Goal: Task Accomplishment & Management: Manage account settings

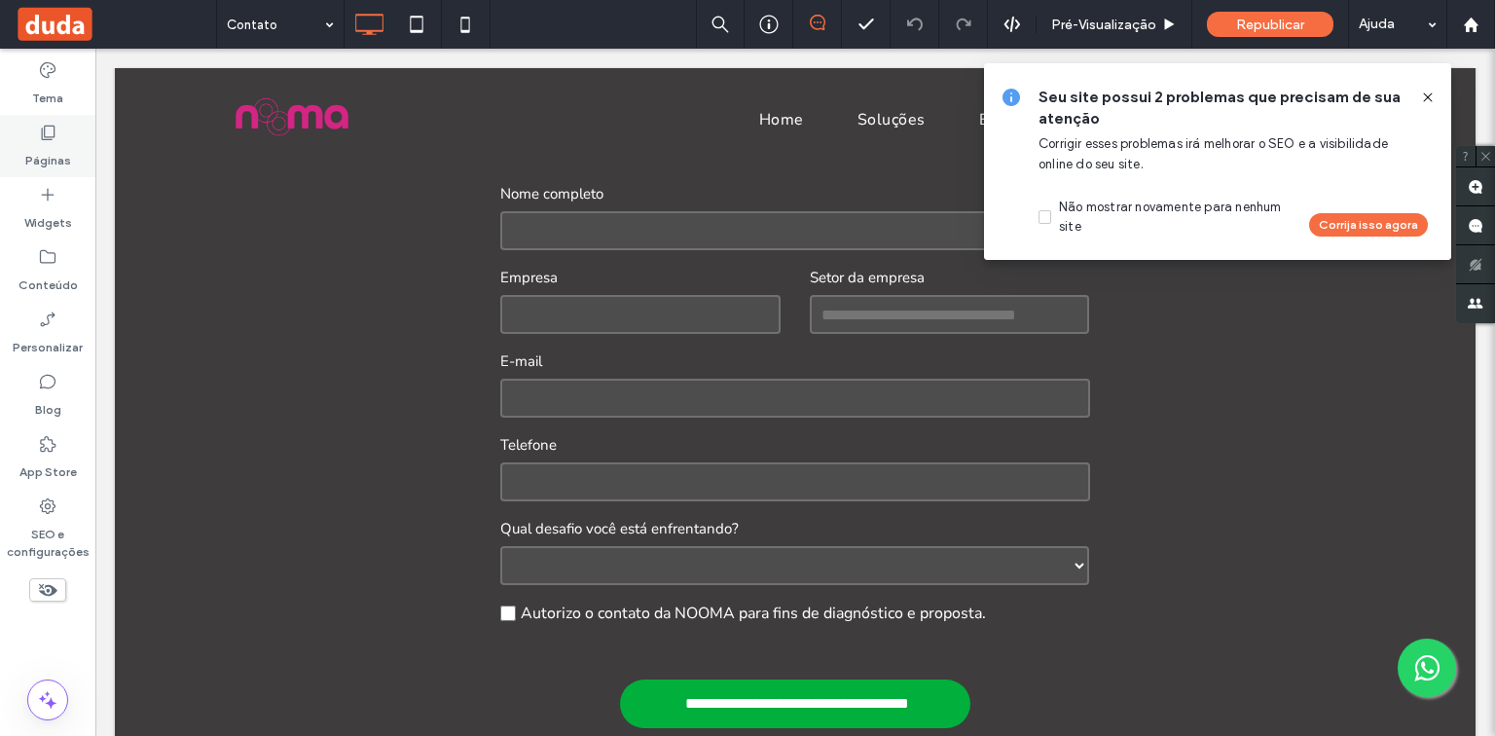
click at [51, 138] on icon at bounding box center [47, 132] width 19 height 19
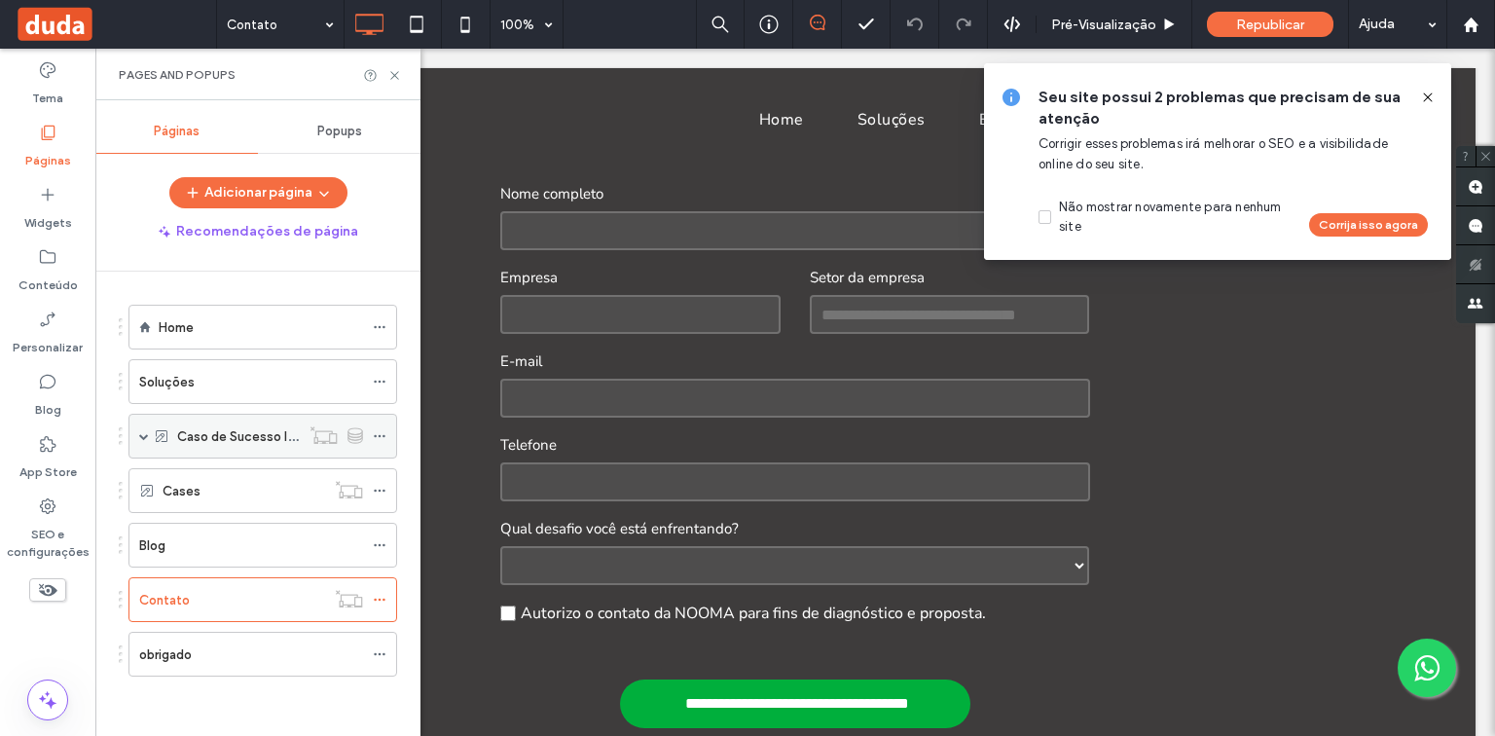
click at [145, 432] on span at bounding box center [144, 436] width 10 height 10
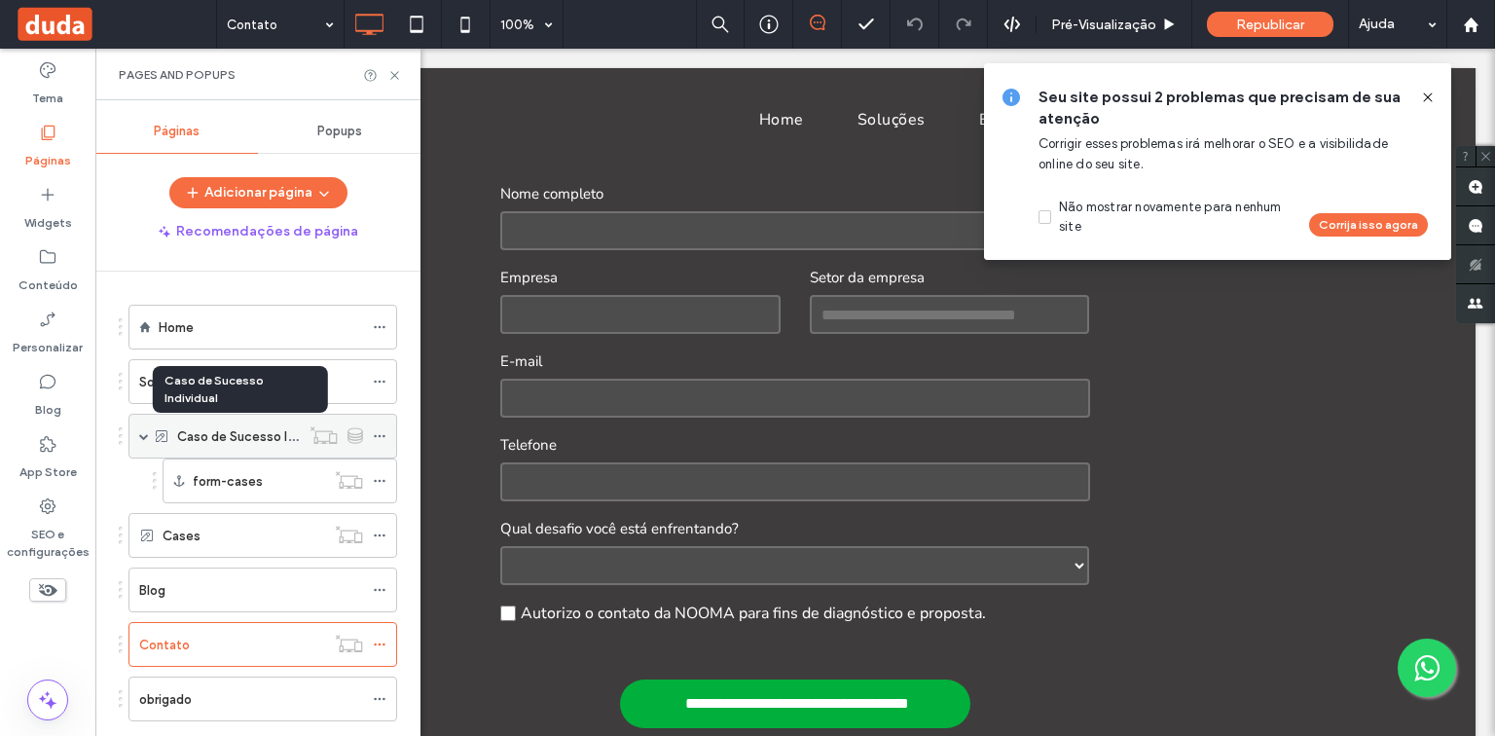
click at [269, 429] on label "Caso de Sucesso Individual" at bounding box center [257, 436] width 161 height 34
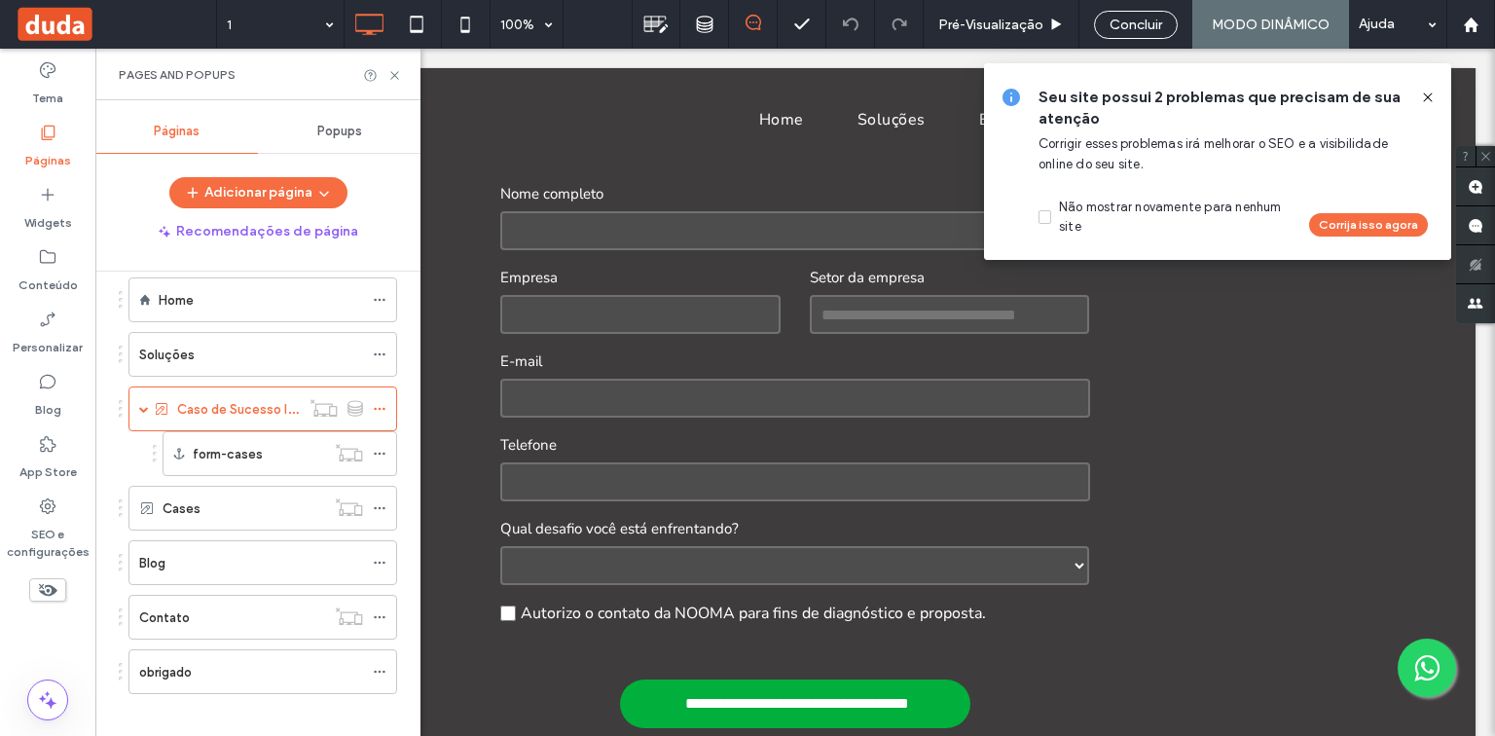
scroll to position [39, 0]
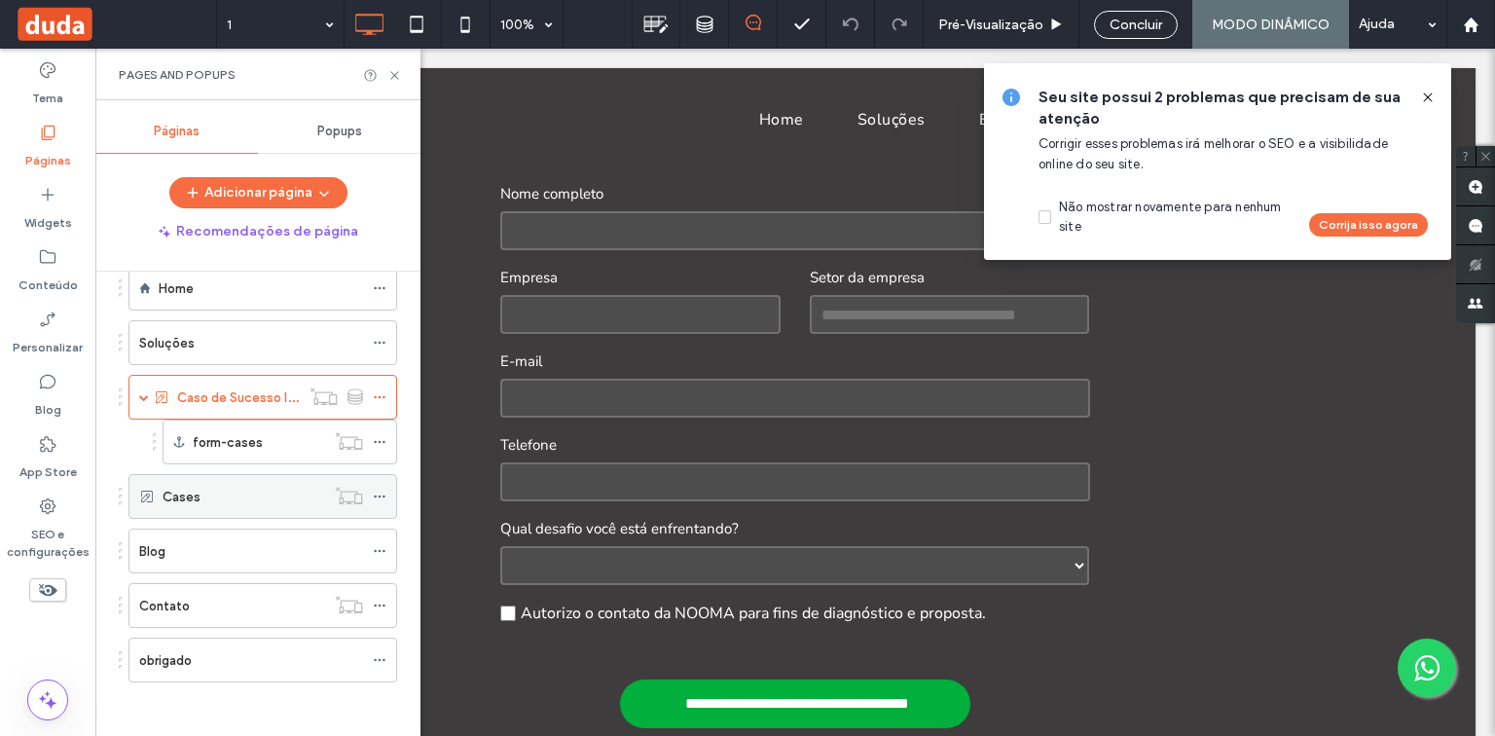
click at [205, 502] on div "Cases" at bounding box center [244, 497] width 163 height 20
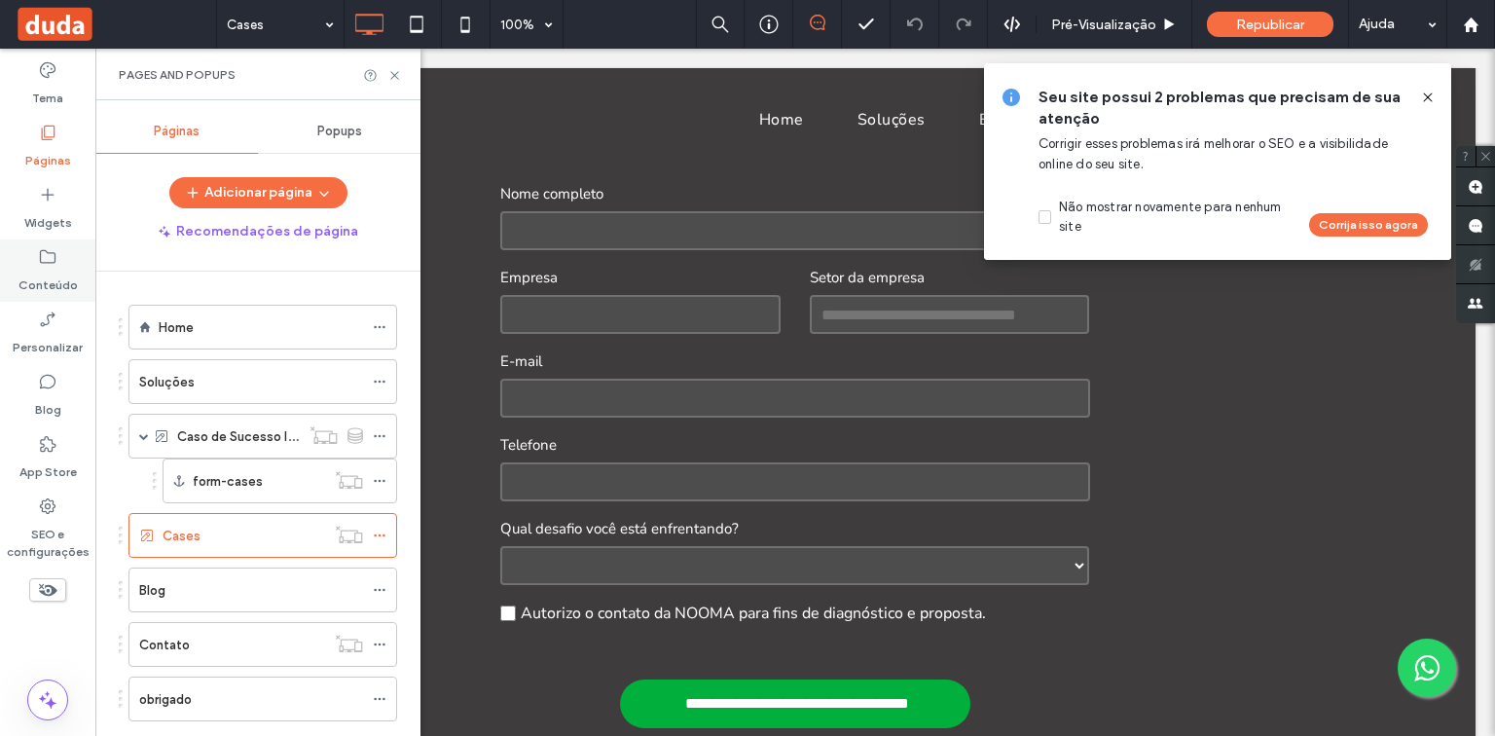
click at [51, 263] on use at bounding box center [48, 257] width 16 height 14
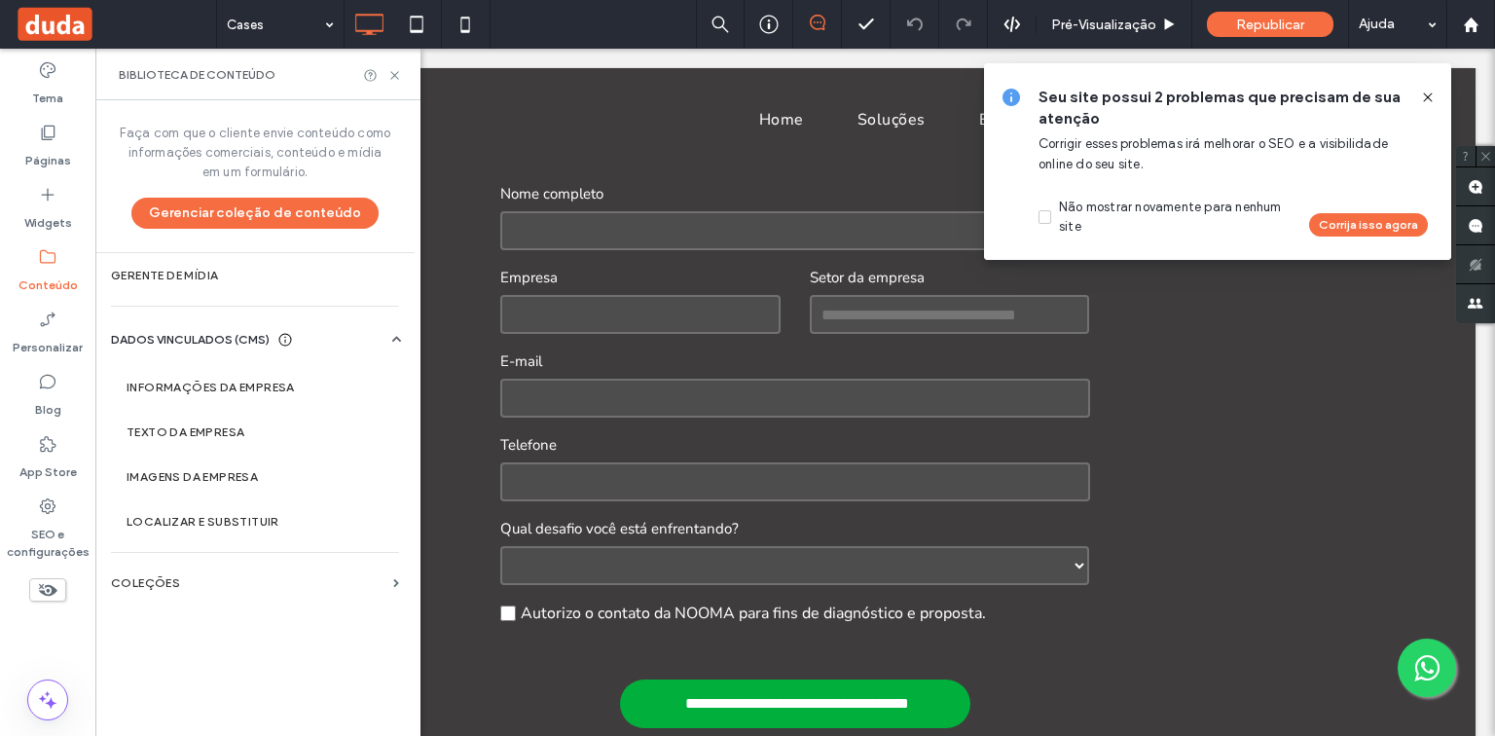
click at [214, 566] on section "COLEÇÕES" at bounding box center [254, 583] width 319 height 45
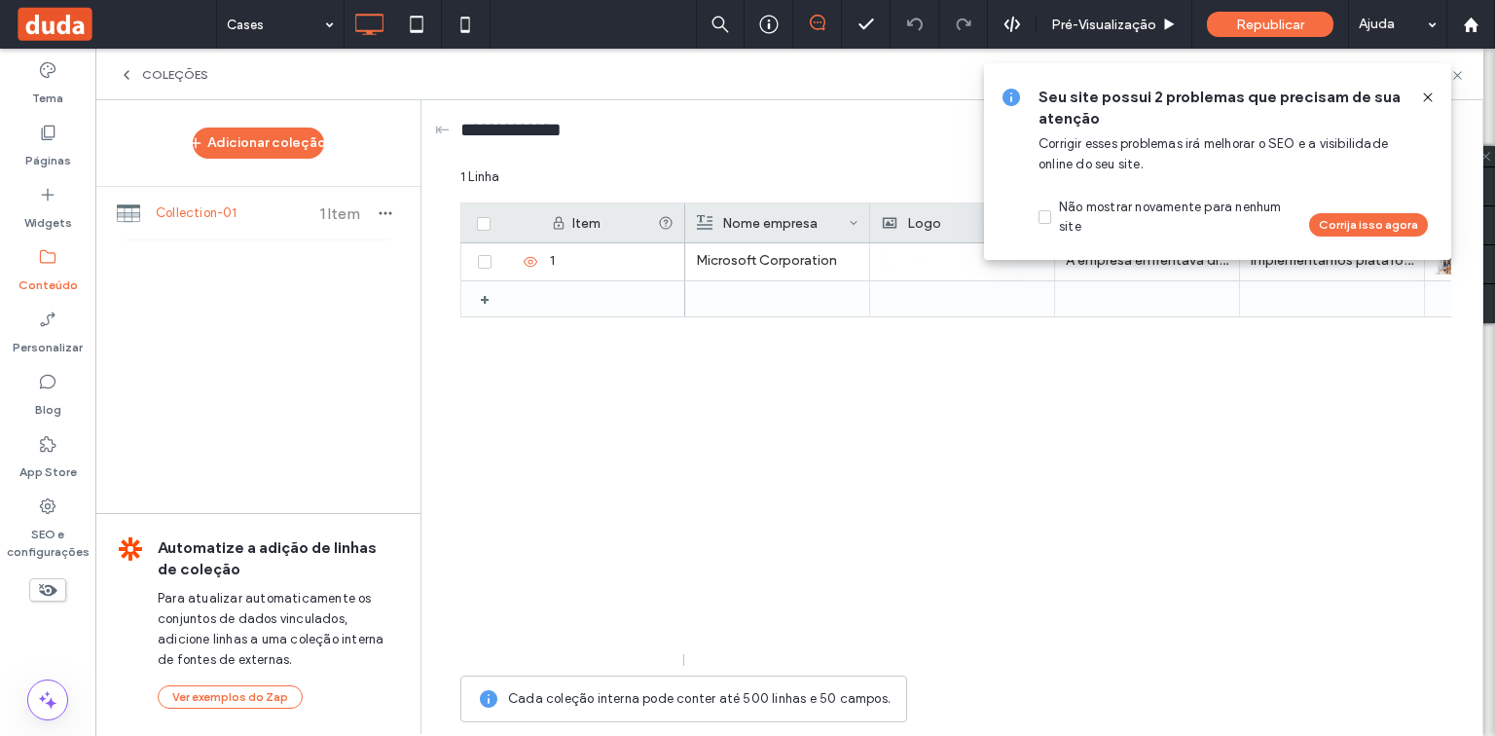
click at [1425, 96] on icon at bounding box center [1428, 98] width 16 height 16
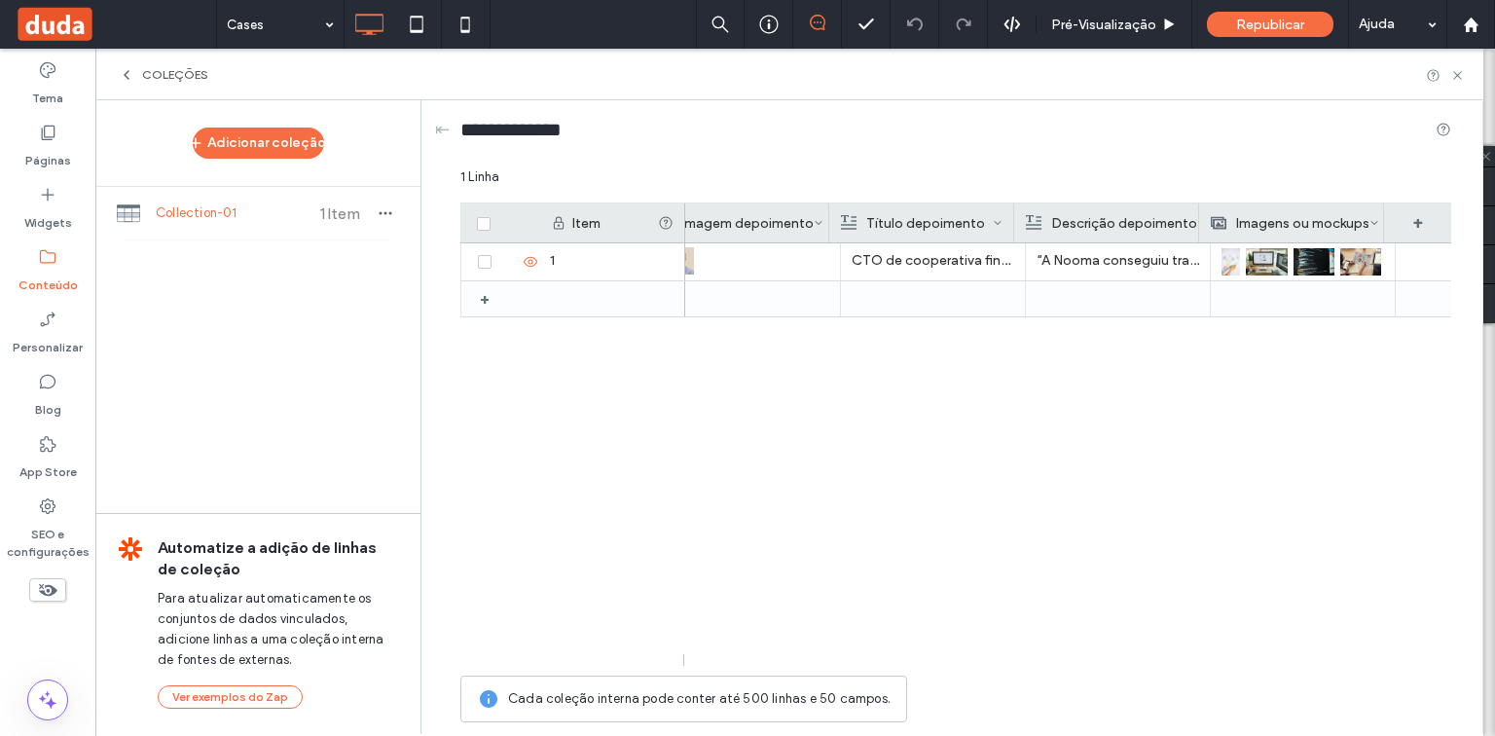
scroll to position [0, 2075]
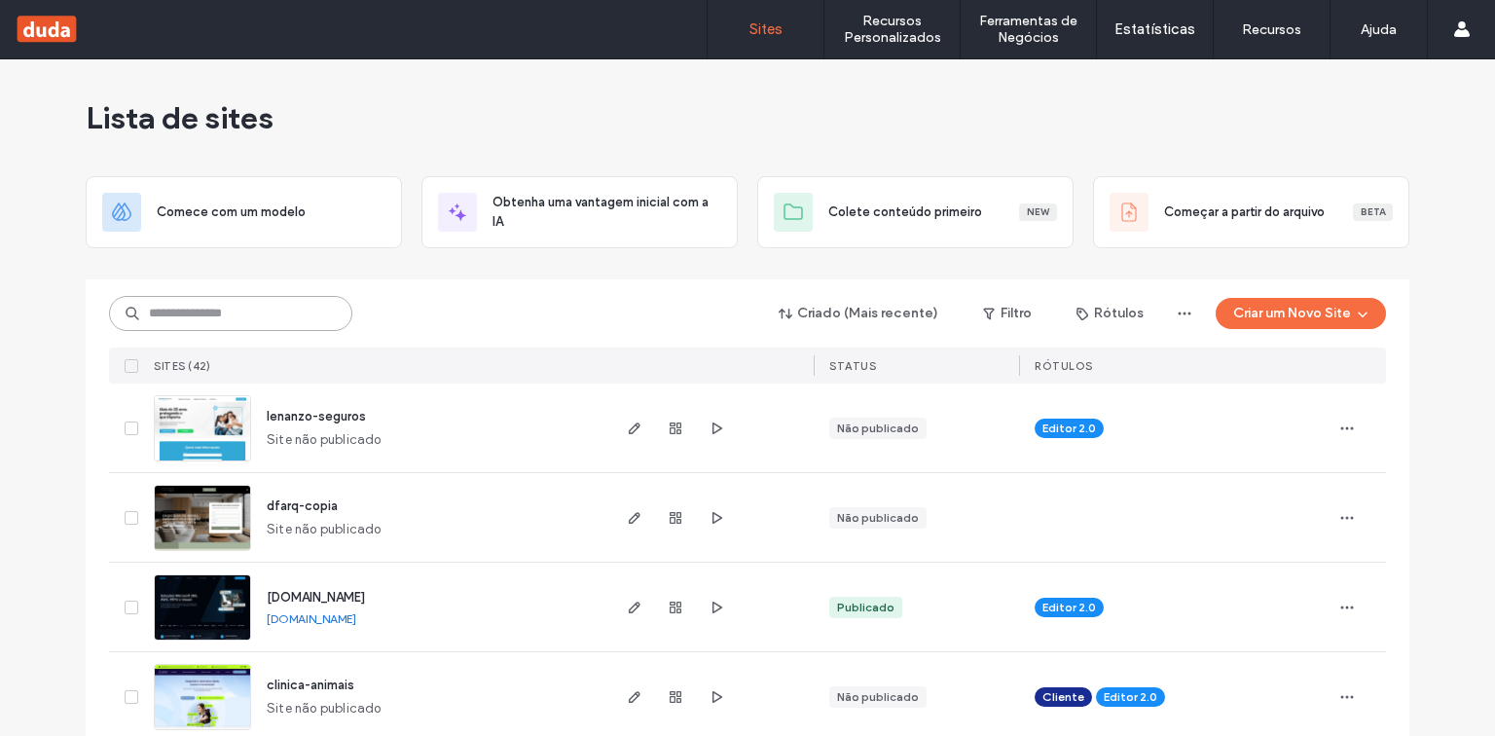
click at [176, 319] on input at bounding box center [230, 313] width 243 height 35
click at [222, 311] on input at bounding box center [230, 313] width 243 height 35
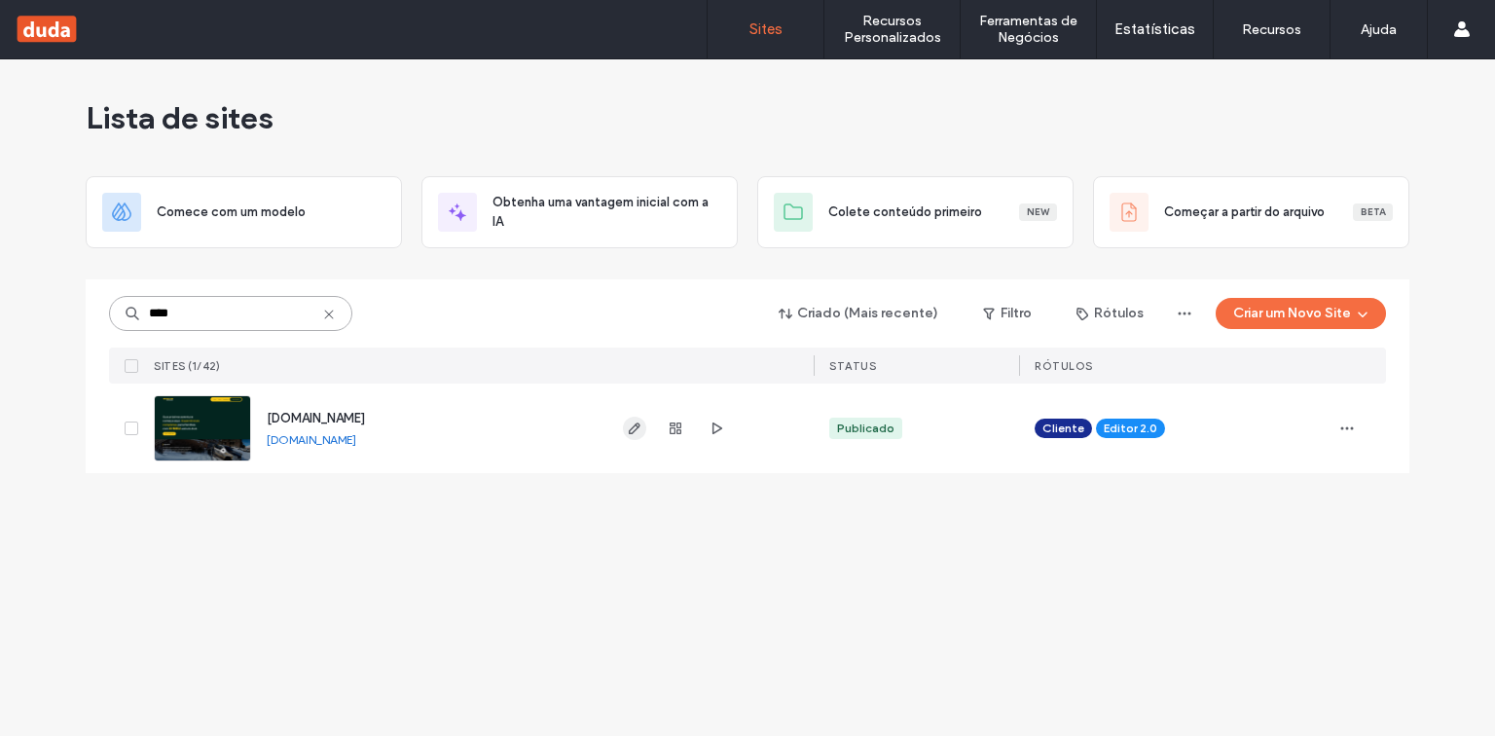
type input "****"
click at [634, 430] on use "button" at bounding box center [635, 428] width 12 height 12
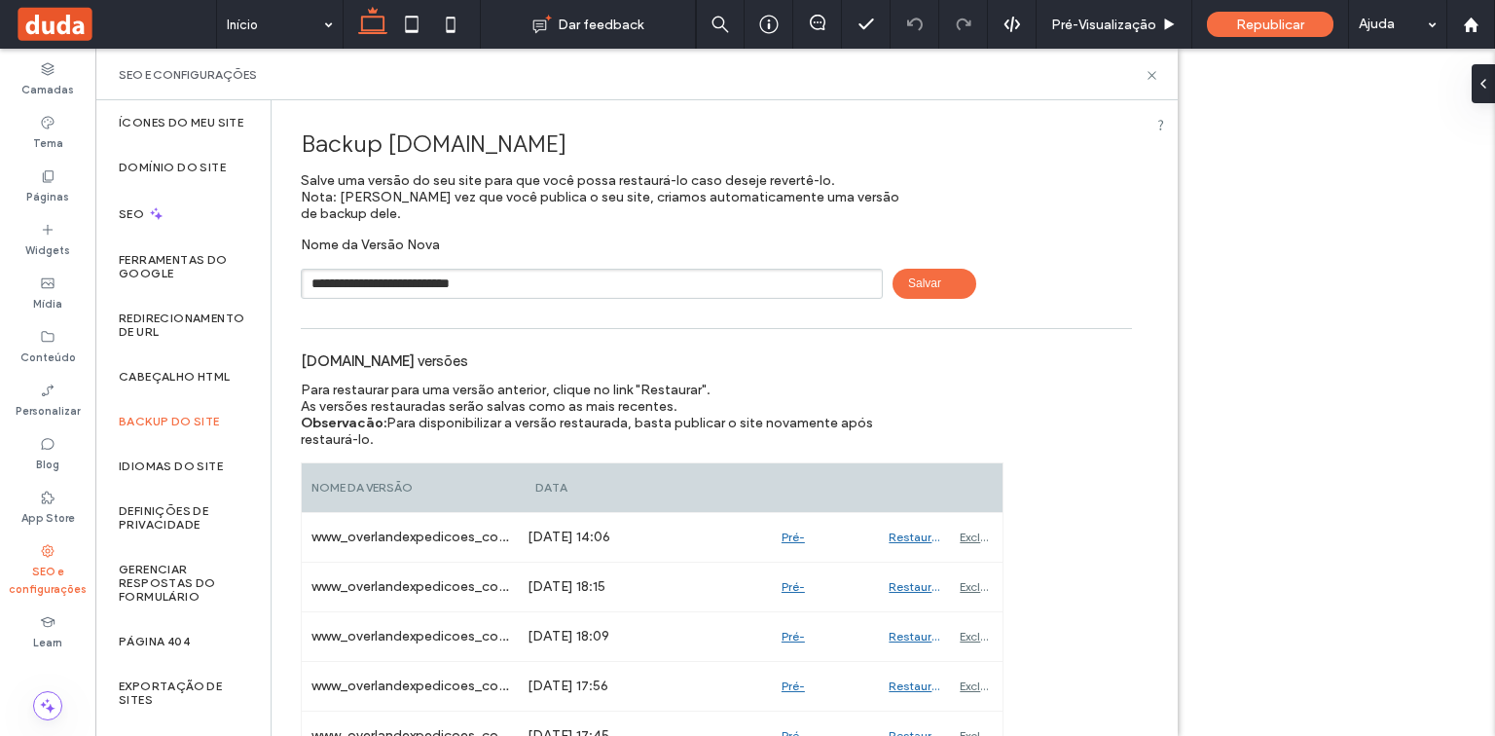
click at [924, 281] on span "Salvar" at bounding box center [934, 284] width 84 height 30
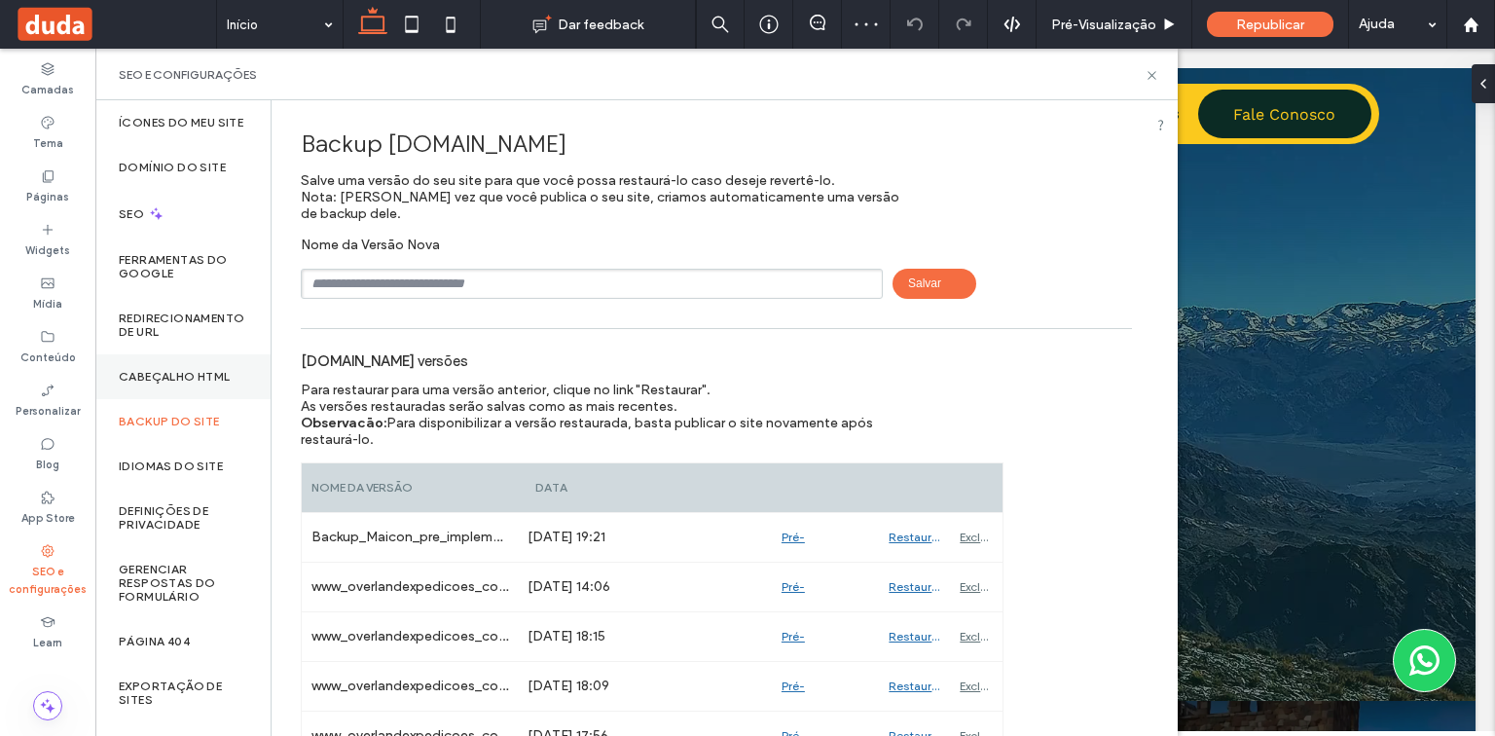
click at [133, 381] on div "Cabeçalho HTML" at bounding box center [182, 376] width 175 height 45
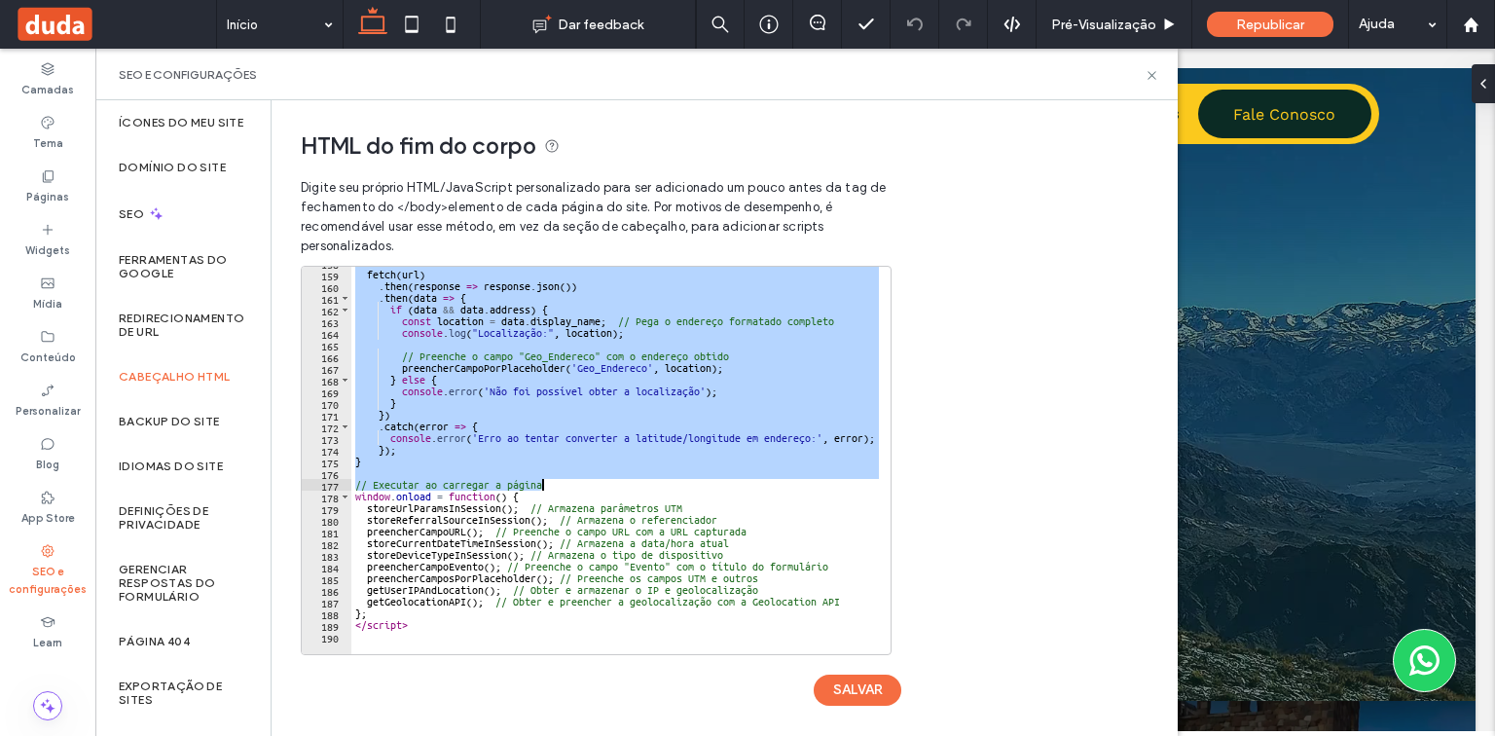
scroll to position [78, 0]
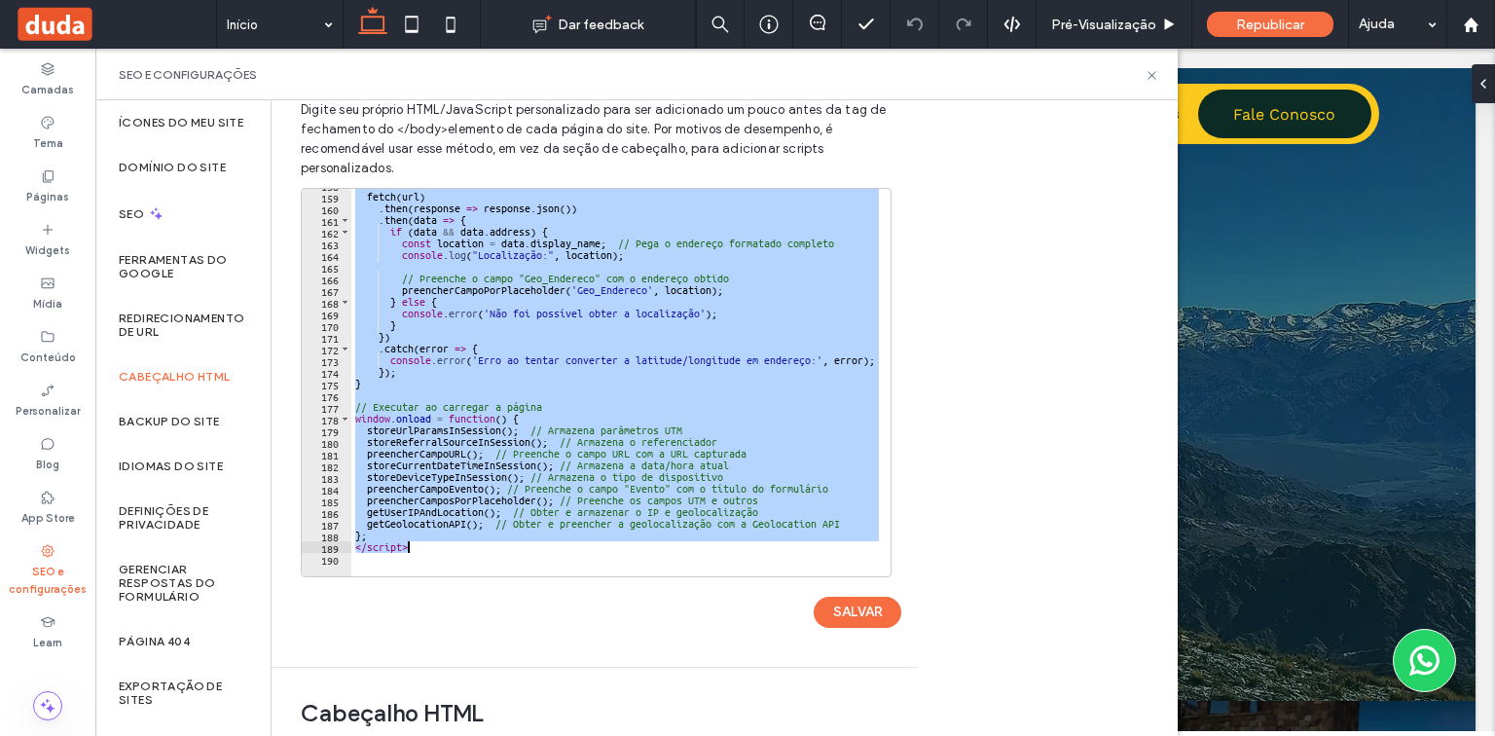
drag, startPoint x: 349, startPoint y: 273, endPoint x: 686, endPoint y: 552, distance: 437.5
click at [686, 552] on div "fetch ( url ) . then ( response => response . json ( )) . then ( data => { if (…" at bounding box center [734, 378] width 767 height 399
type textarea "** *********"
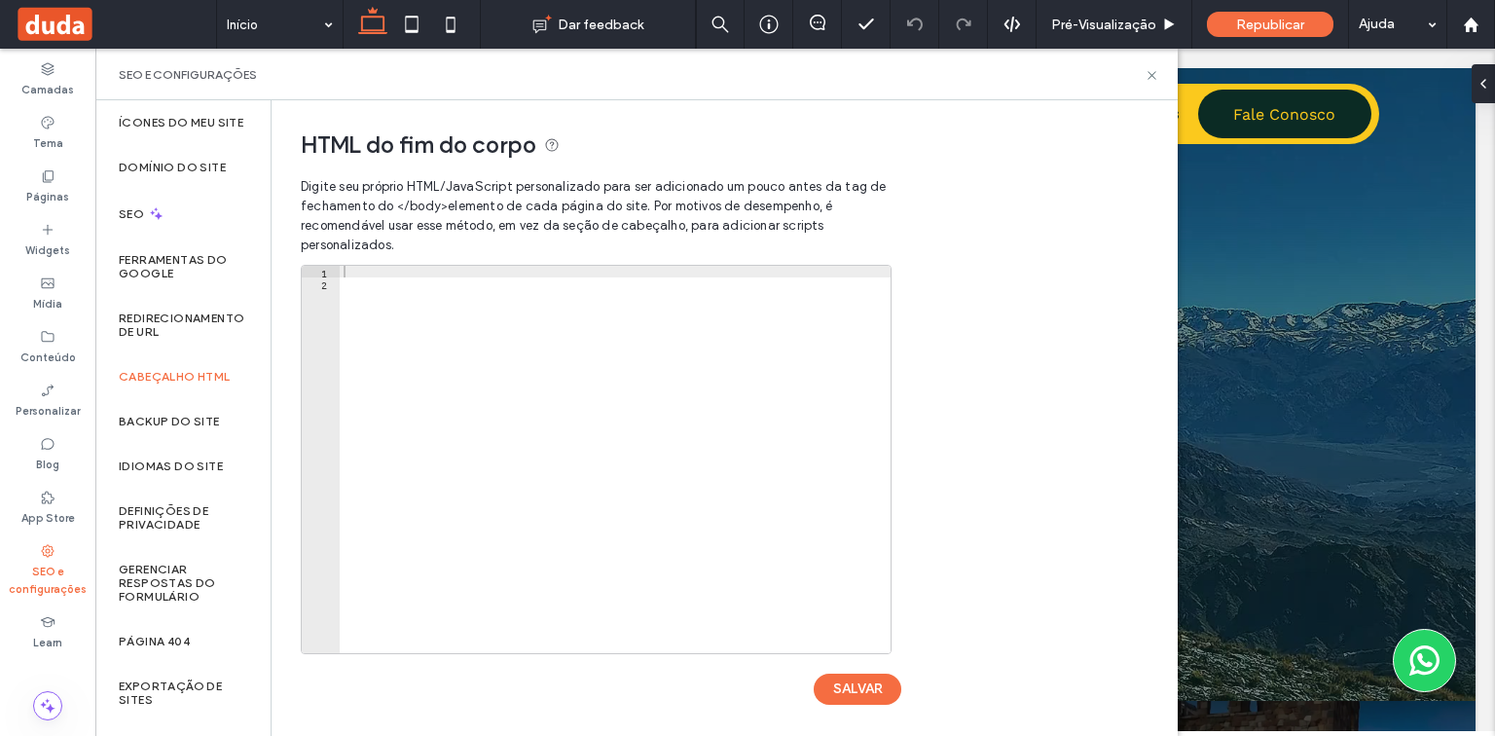
scroll to position [0, 0]
click at [408, 273] on div at bounding box center [615, 472] width 551 height 411
click at [389, 276] on div at bounding box center [615, 472] width 551 height 411
paste textarea "**********"
type textarea "**********"
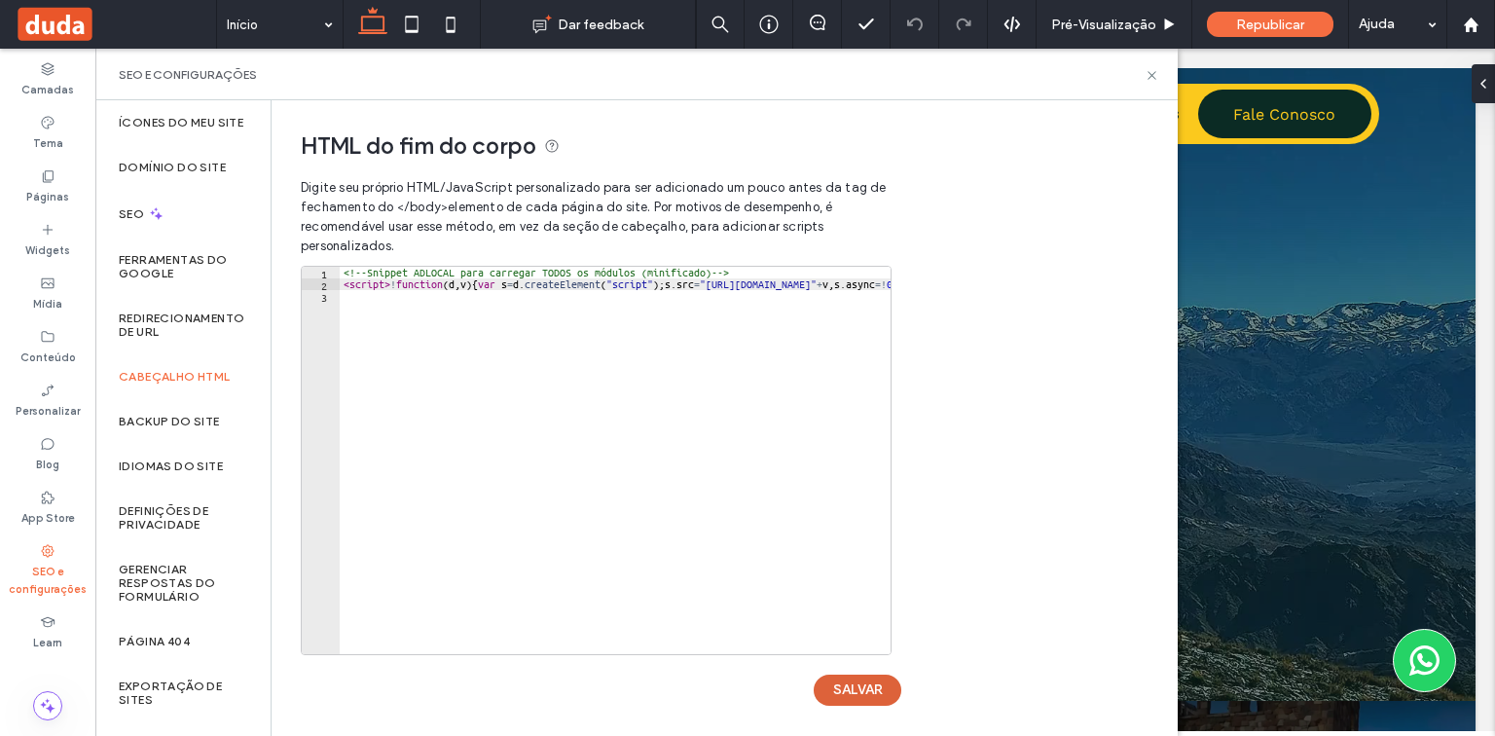
click at [856, 690] on button "SALVAR" at bounding box center [858, 689] width 88 height 31
click at [1149, 75] on icon at bounding box center [1152, 75] width 15 height 15
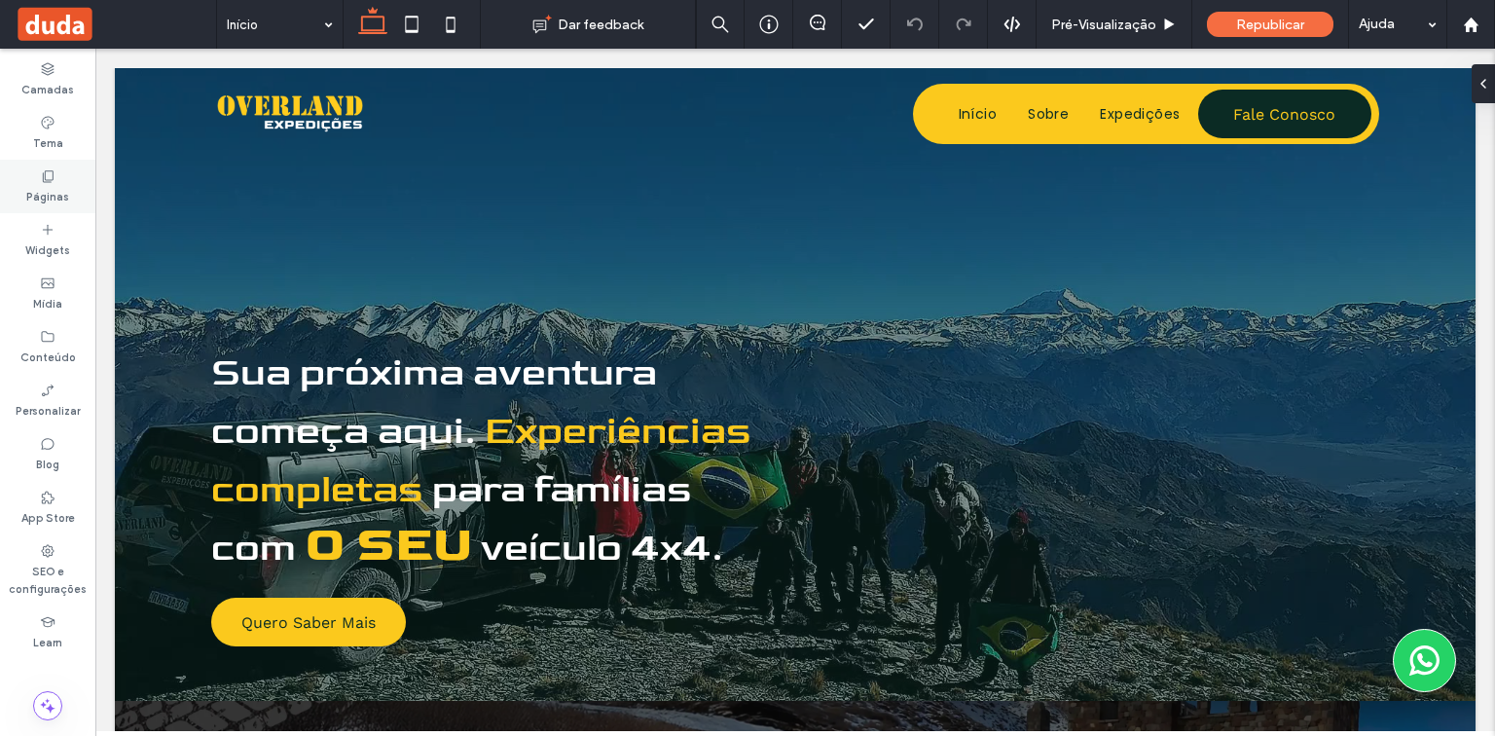
click at [35, 182] on div "Páginas" at bounding box center [47, 187] width 95 height 54
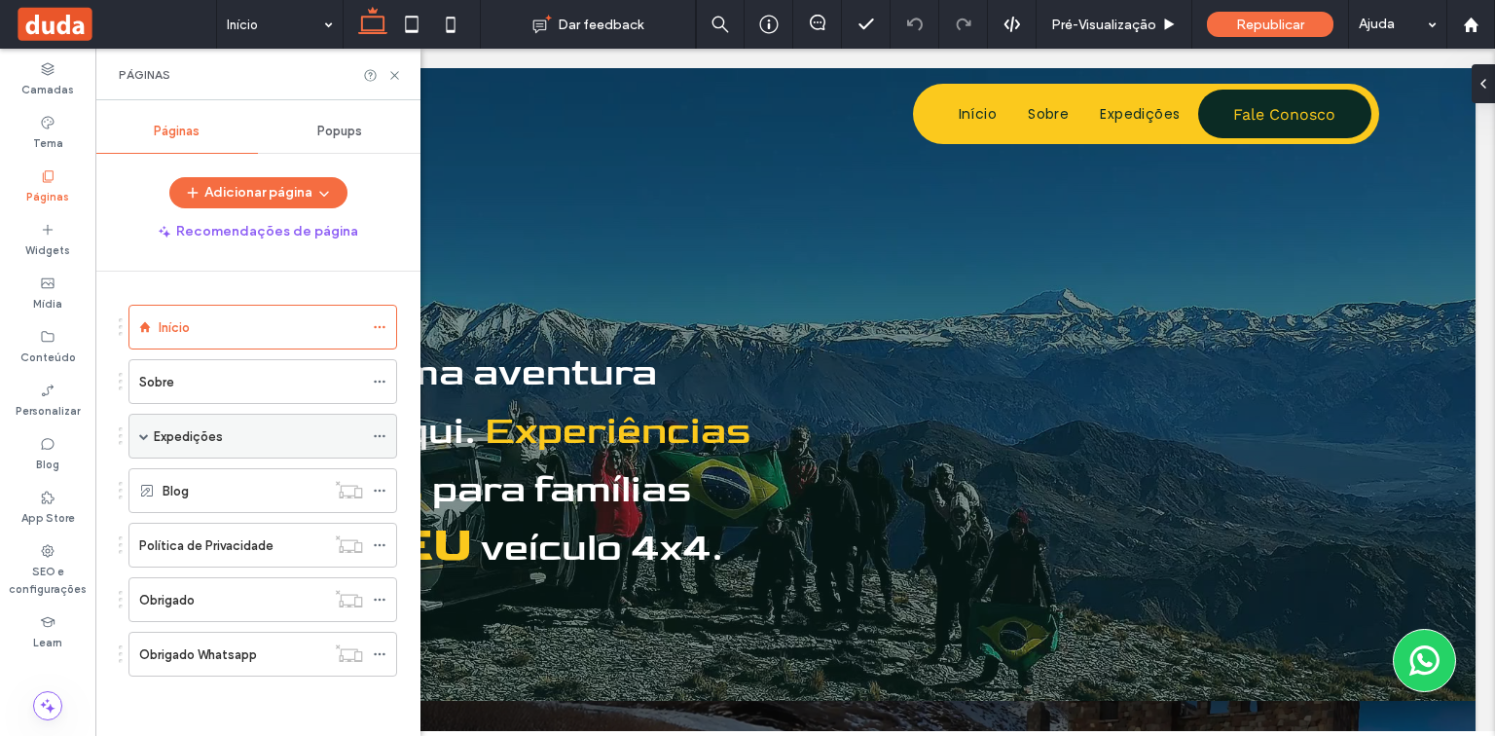
click at [143, 431] on span at bounding box center [144, 436] width 10 height 10
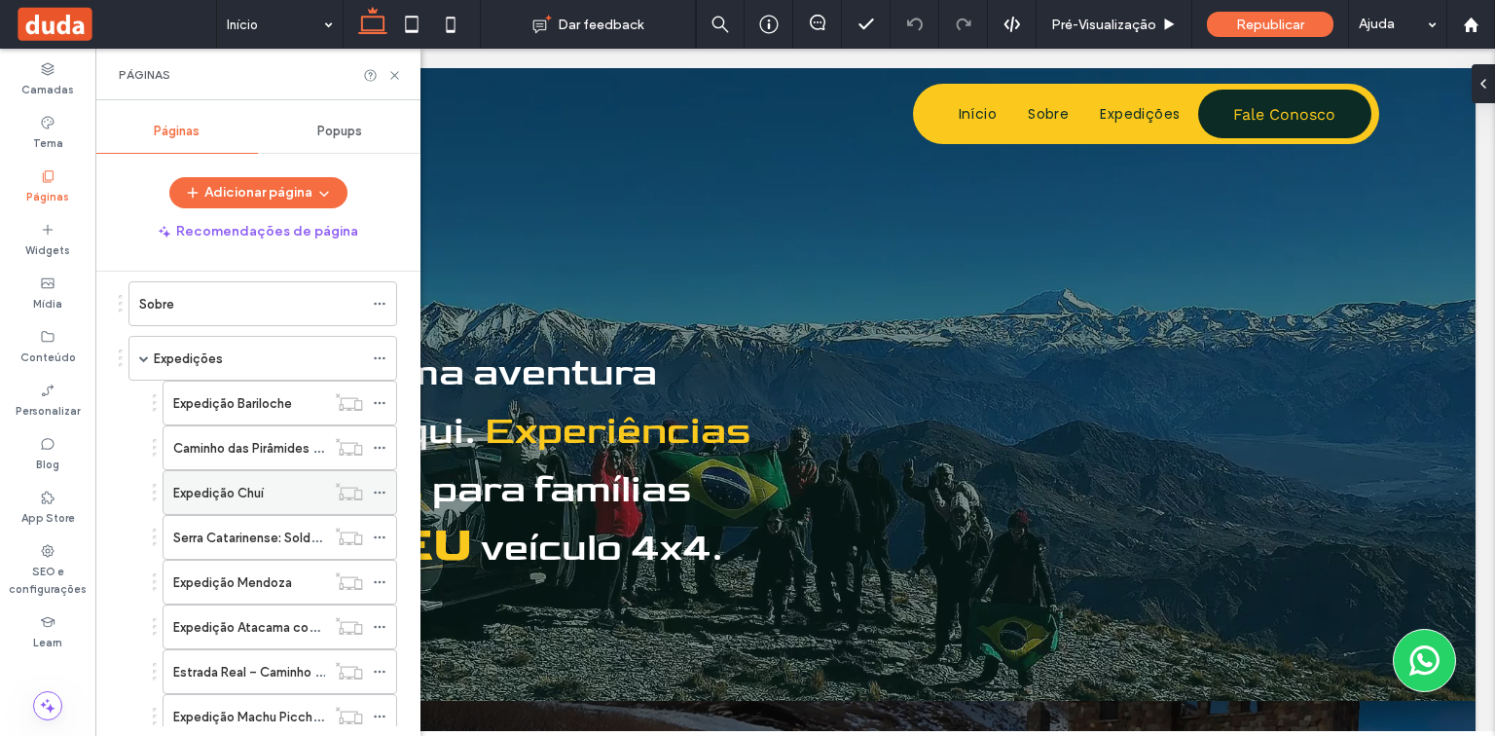
scroll to position [156, 0]
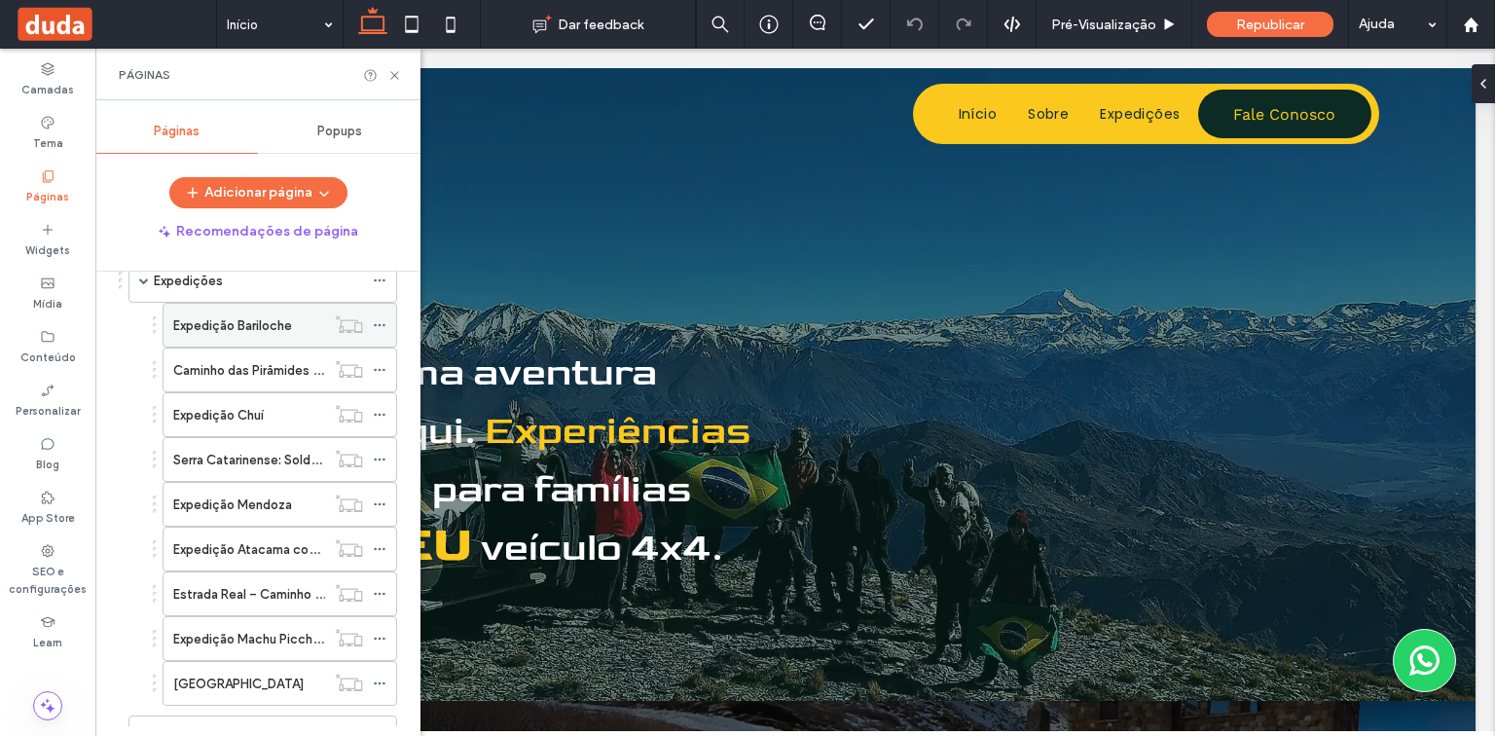
click at [242, 325] on label "Expedição Bariloche" at bounding box center [232, 326] width 119 height 34
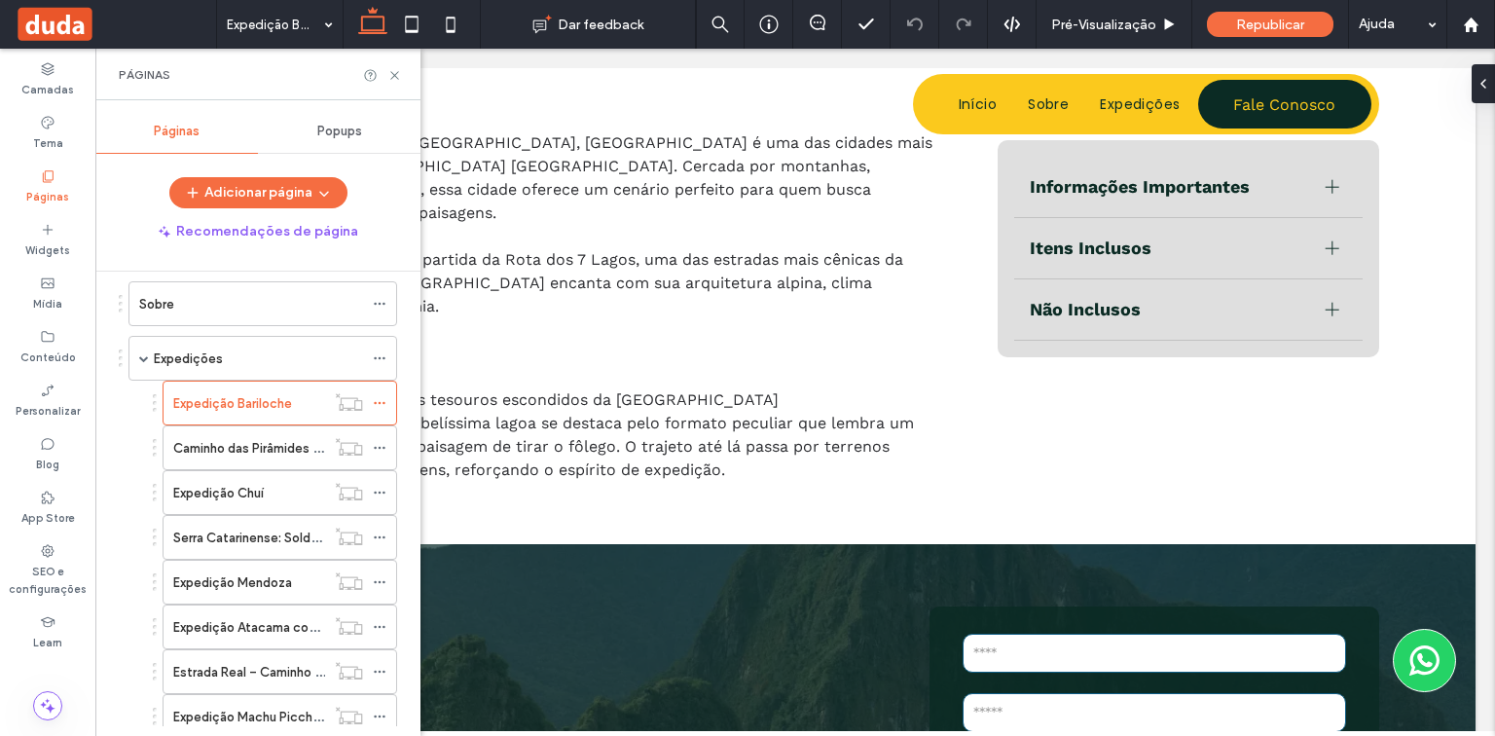
scroll to position [78, 0]
click at [288, 432] on div "Caminho das Pirâmides - Grão Pará SC" at bounding box center [249, 447] width 152 height 43
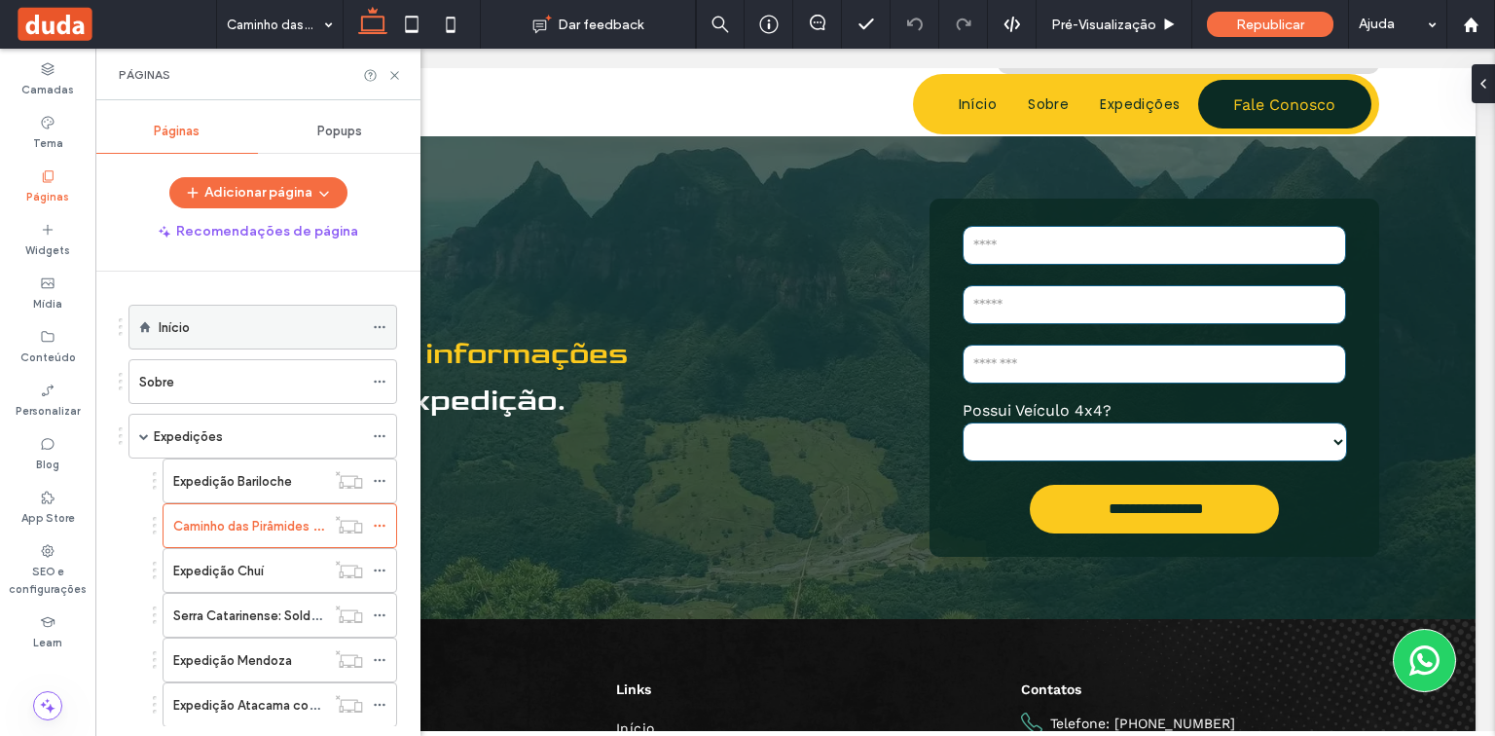
click at [245, 309] on div "Início" at bounding box center [261, 327] width 204 height 43
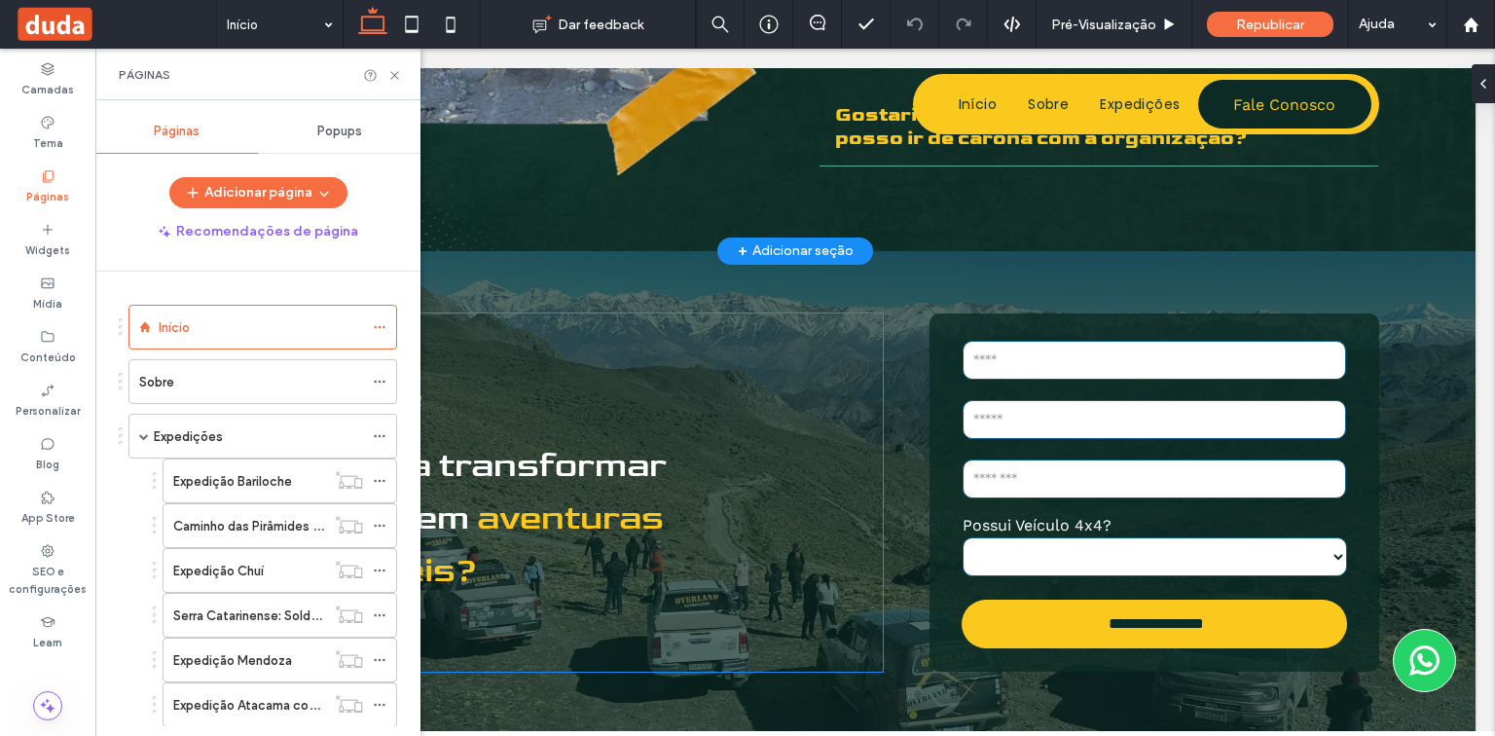
scroll to position [3971, 0]
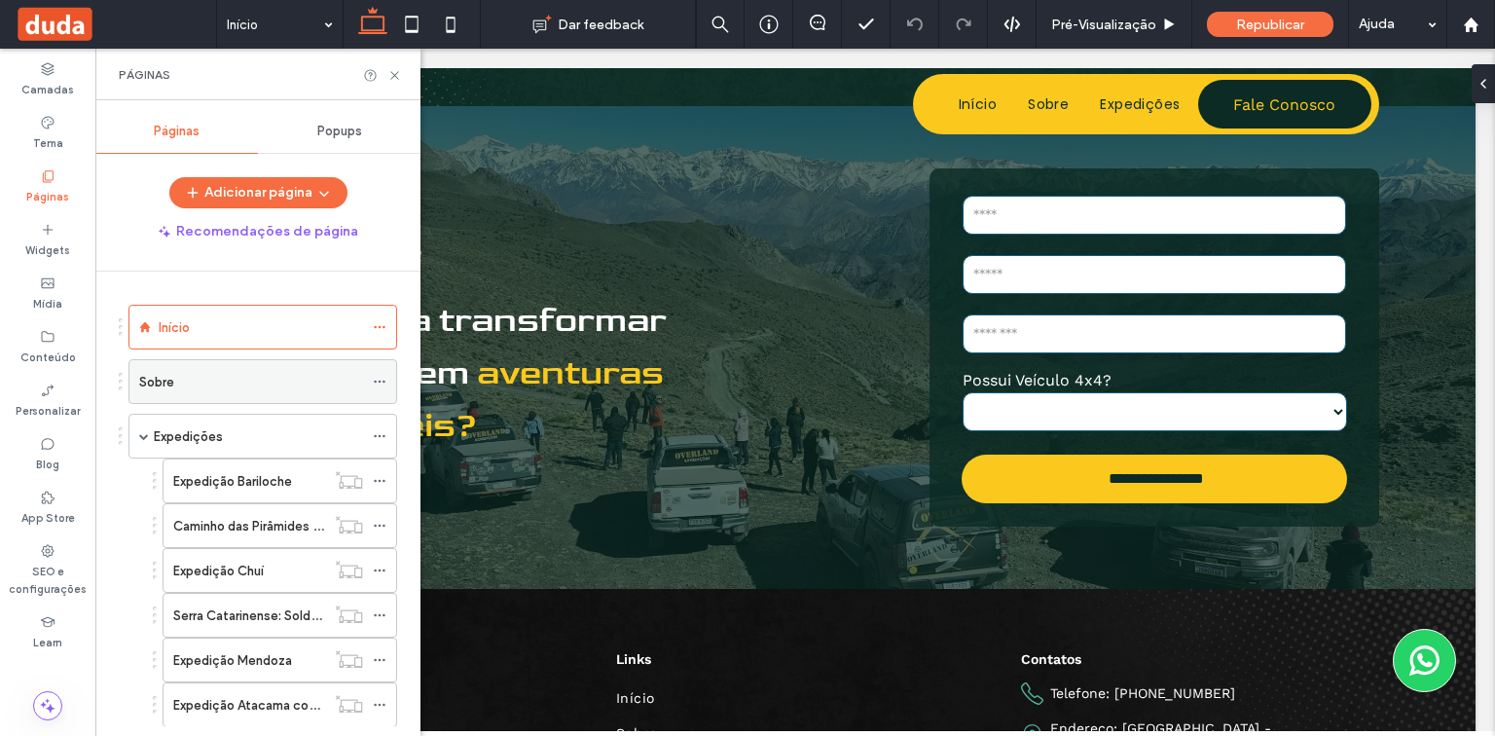
click at [300, 380] on div "Sobre" at bounding box center [251, 382] width 224 height 20
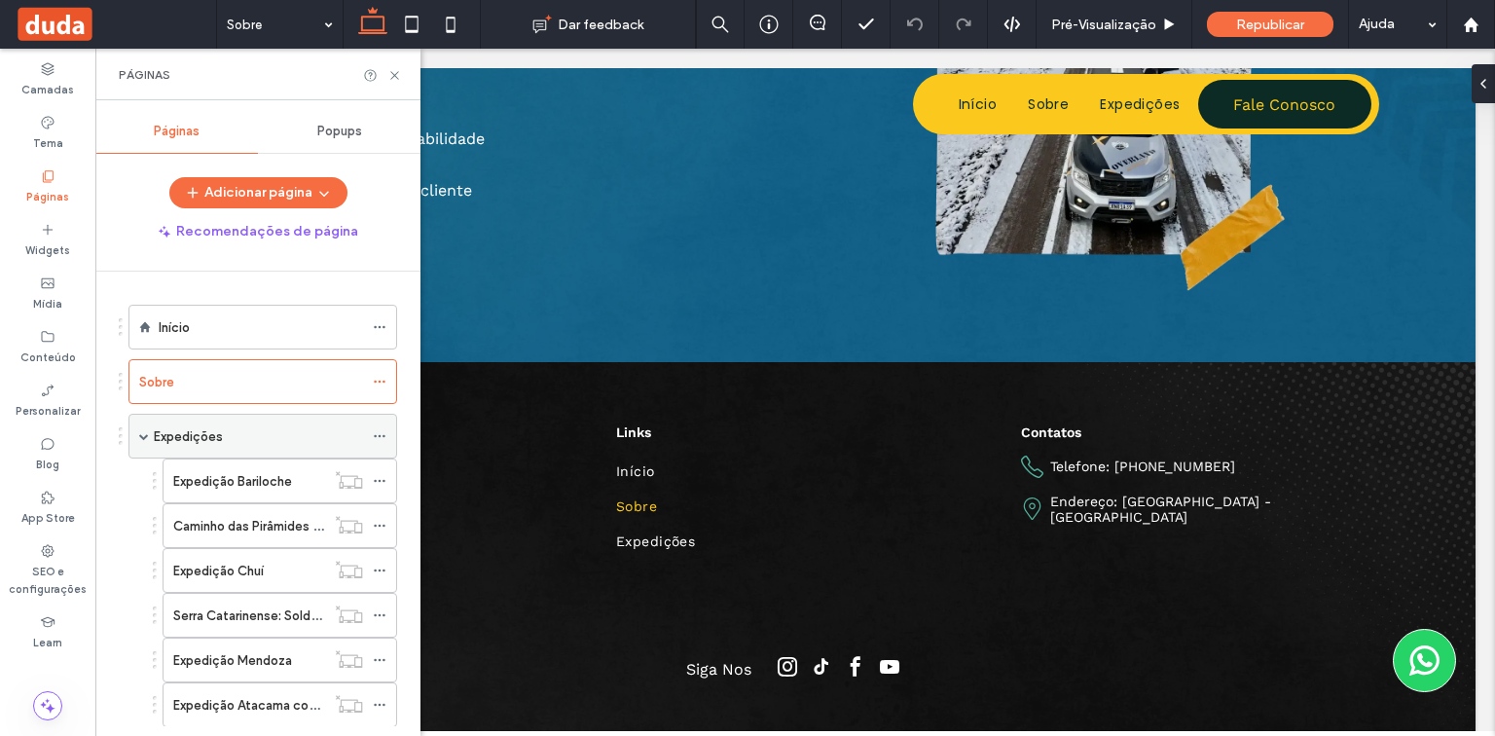
click at [273, 448] on div "Expedições" at bounding box center [258, 436] width 209 height 43
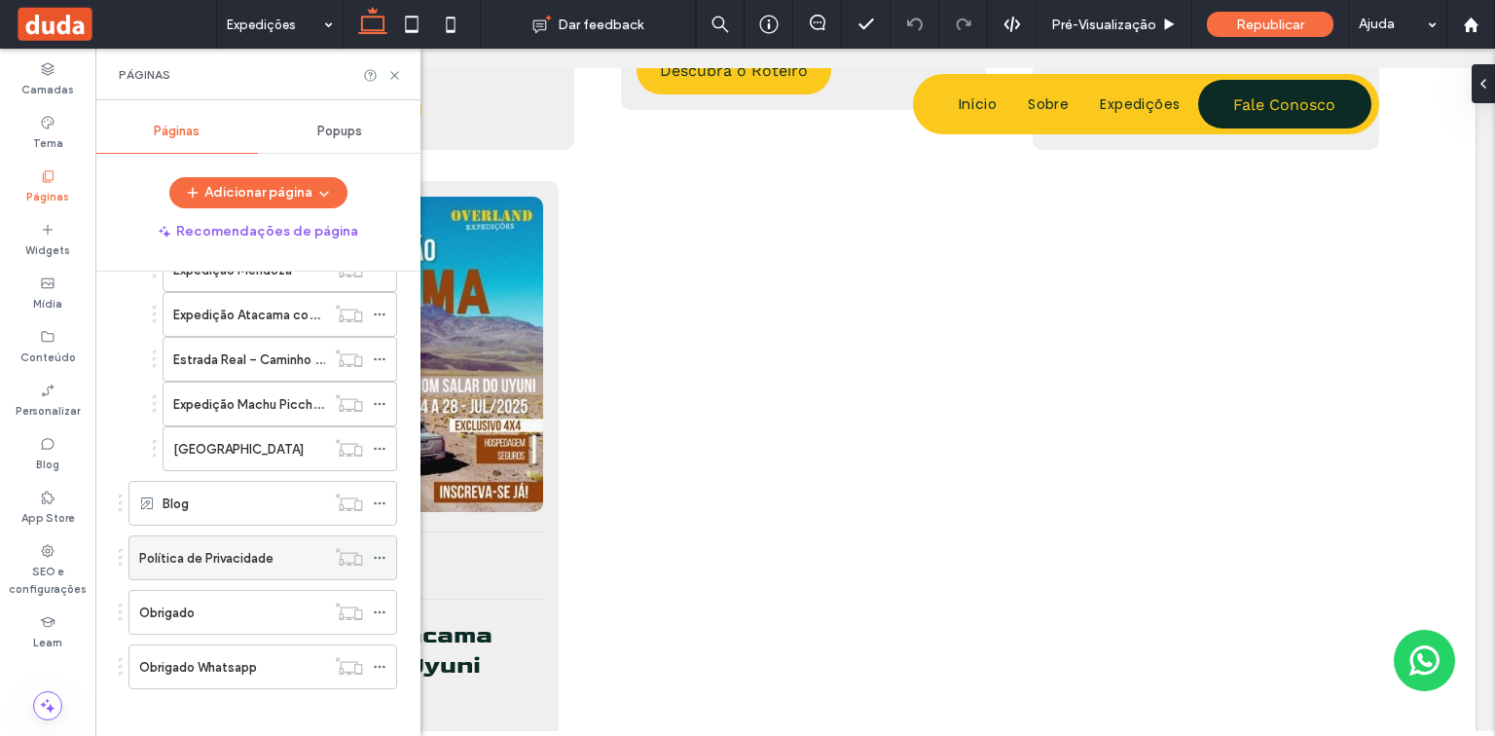
scroll to position [394, 0]
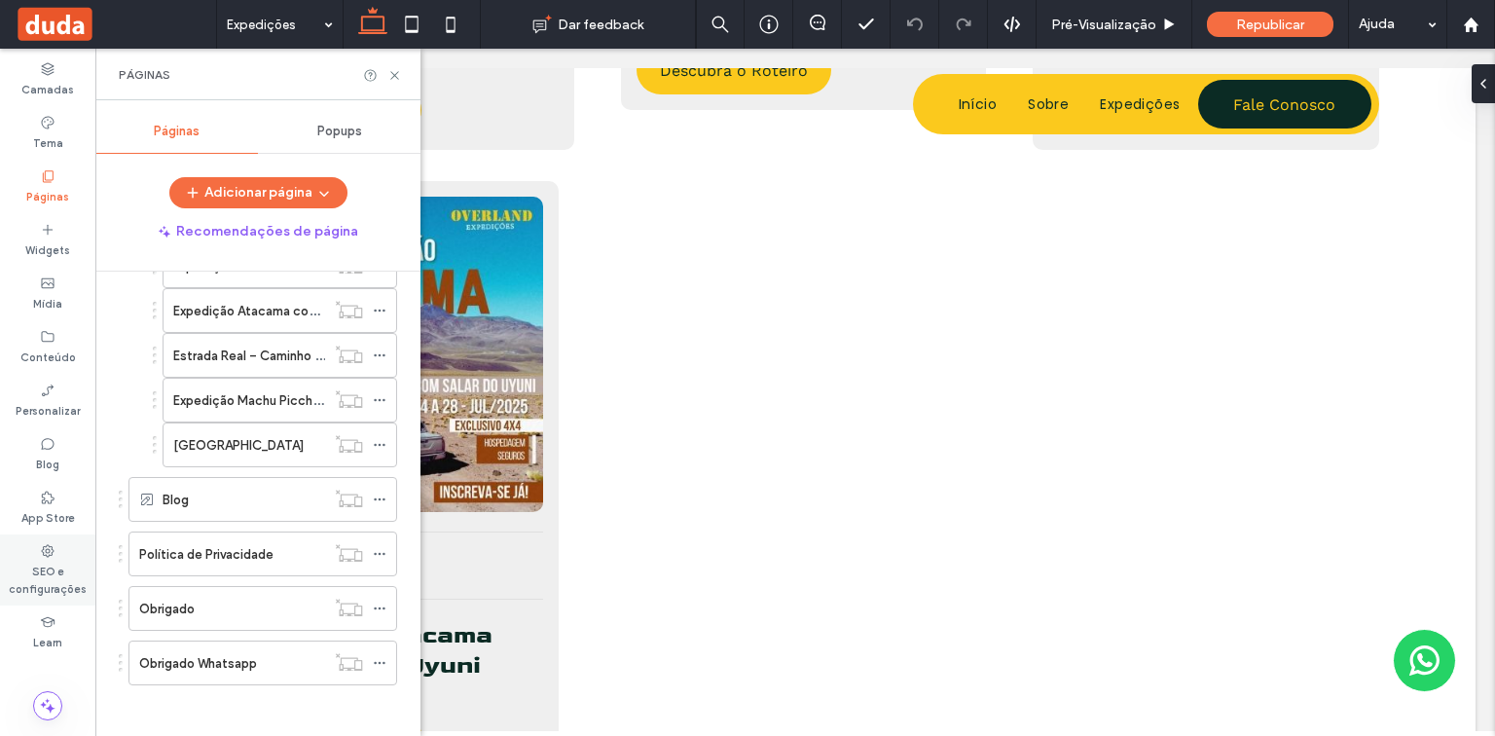
click at [69, 561] on label "SEO e configurações" at bounding box center [47, 578] width 95 height 39
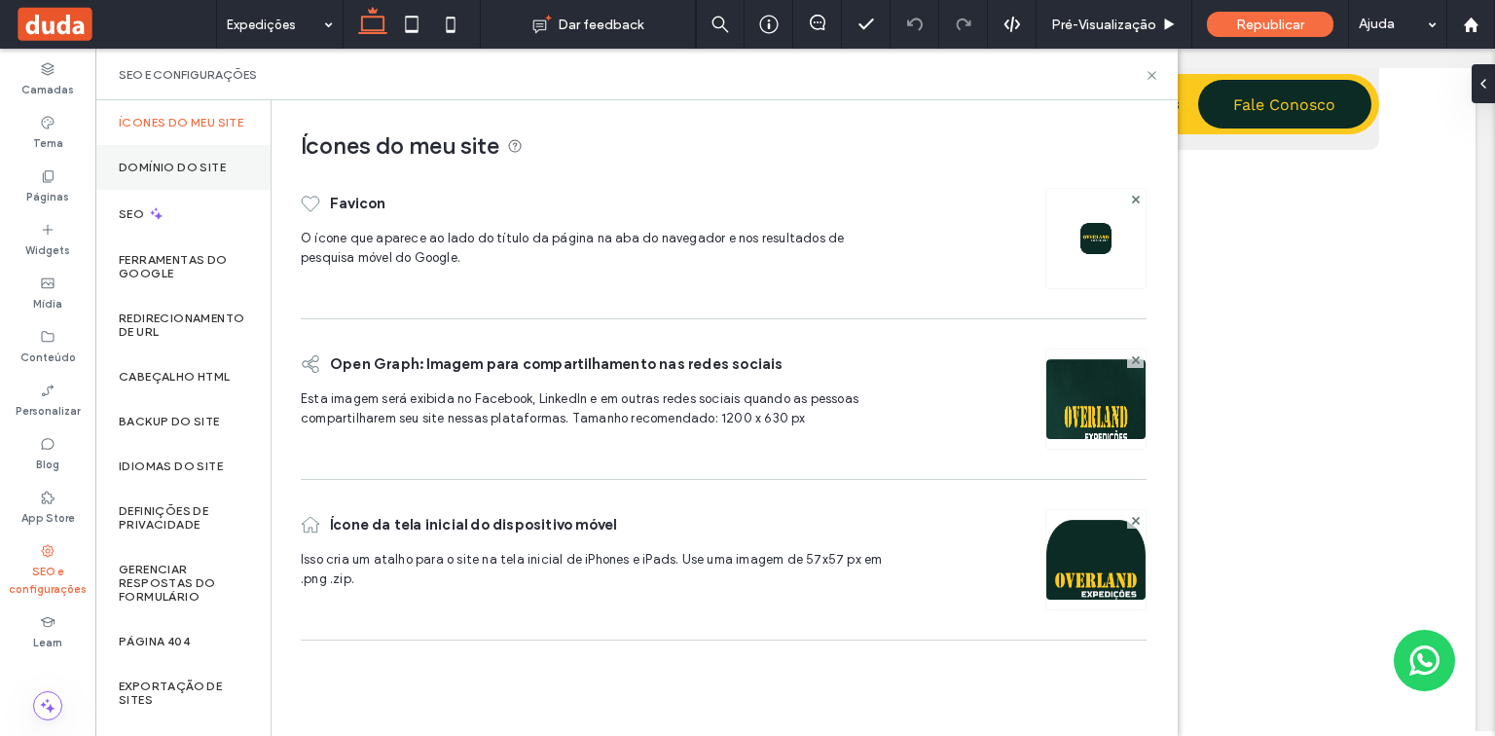
click at [178, 174] on label "Domínio do site" at bounding box center [172, 168] width 107 height 14
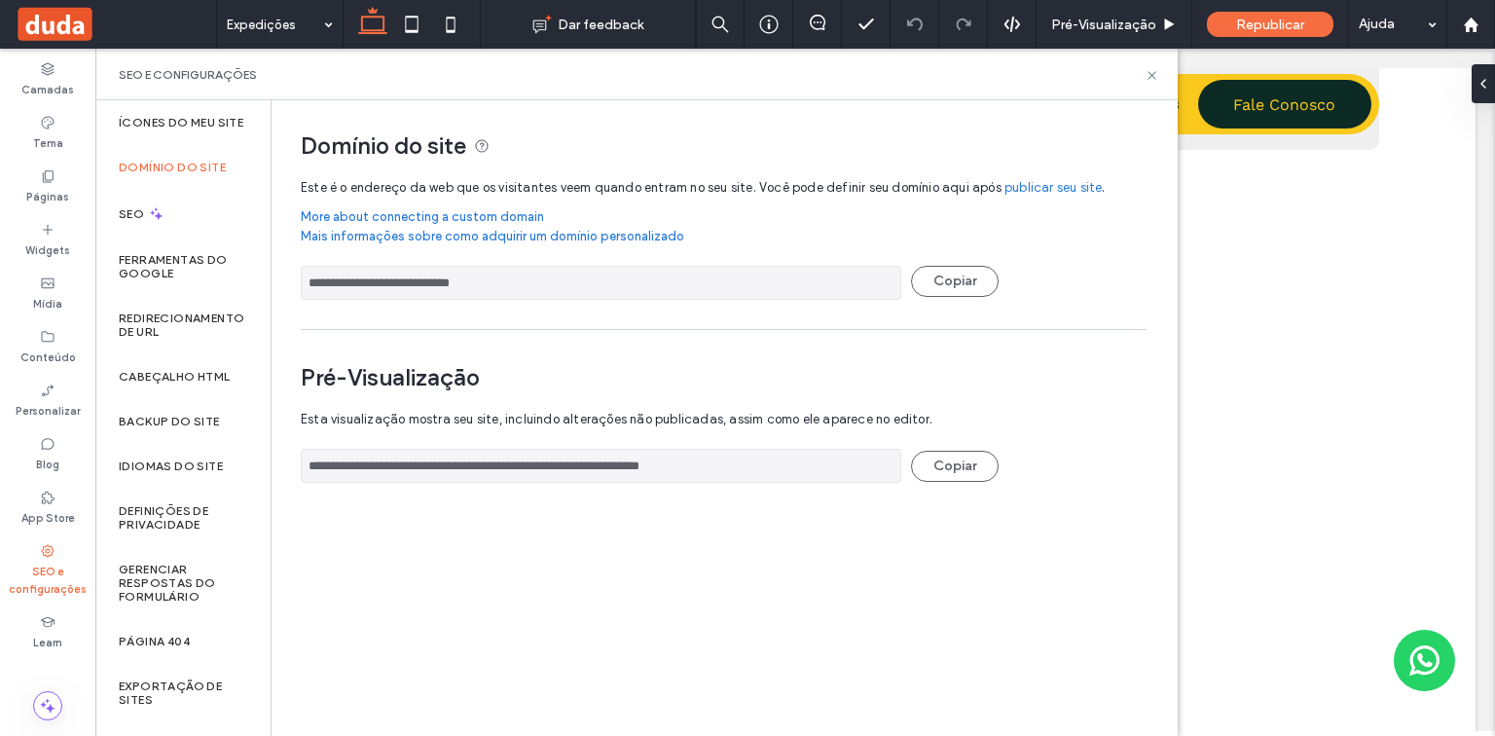
drag, startPoint x: 516, startPoint y: 280, endPoint x: 343, endPoint y: 280, distance: 173.2
click at [343, 280] on input "**********" at bounding box center [601, 283] width 601 height 34
click at [1147, 72] on icon at bounding box center [1152, 75] width 15 height 15
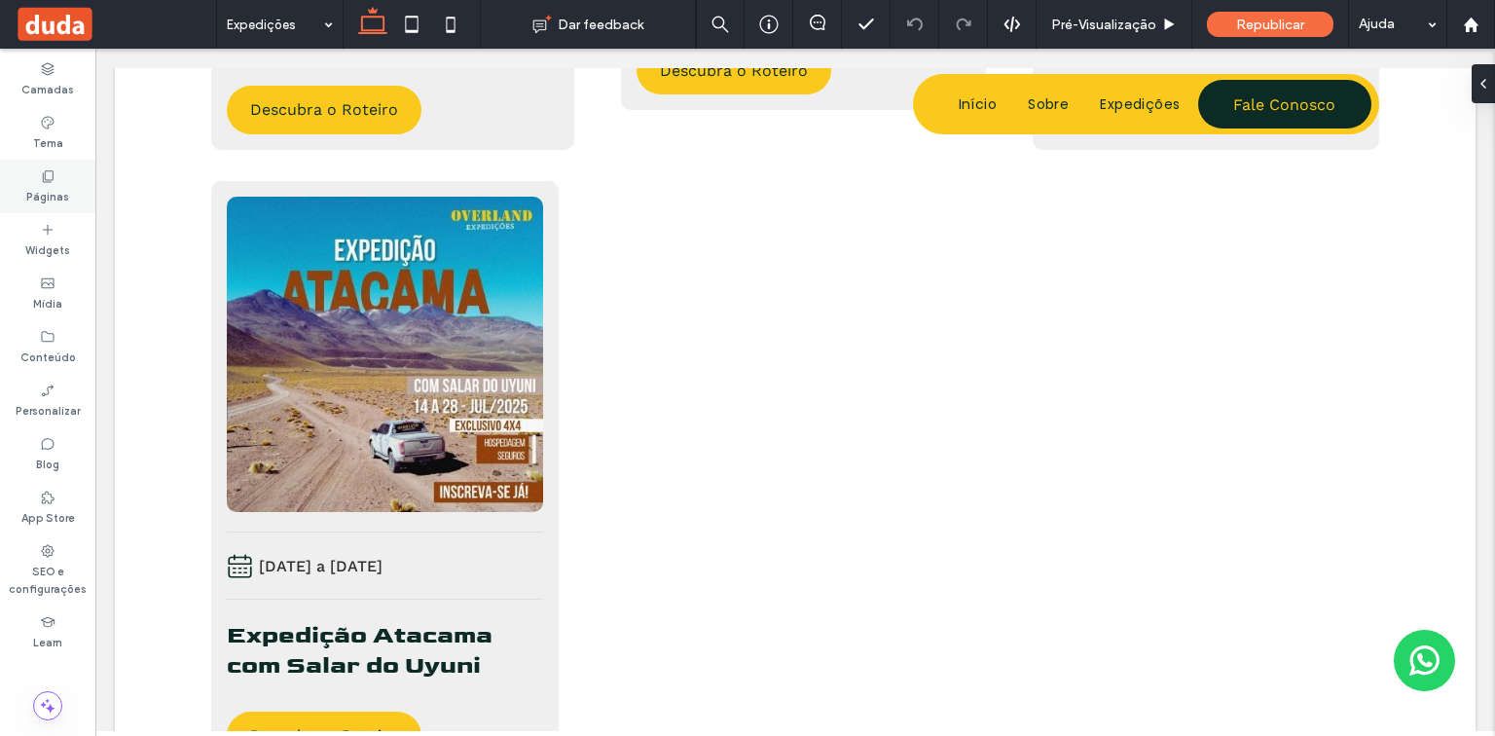
click at [51, 194] on label "Páginas" at bounding box center [47, 194] width 43 height 21
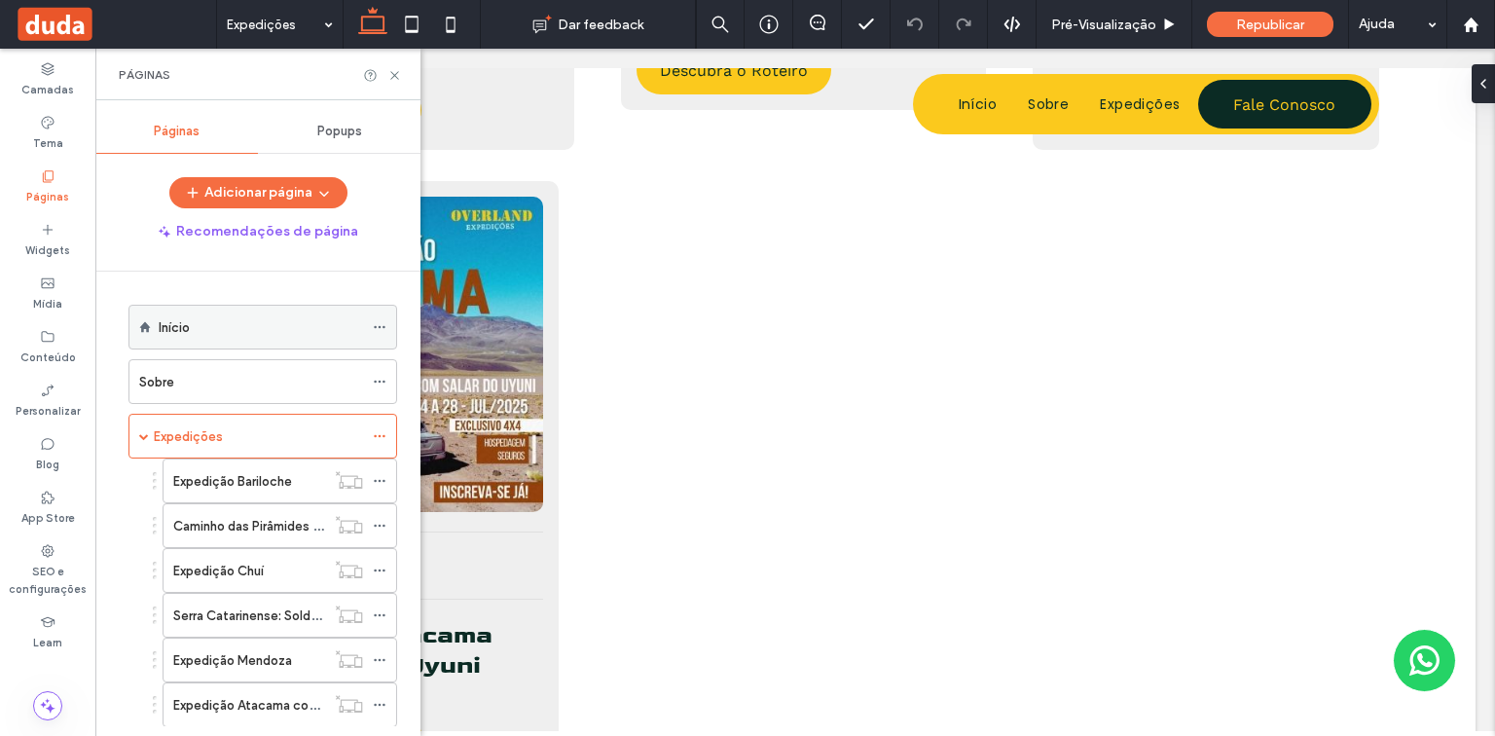
click at [255, 317] on div "Início" at bounding box center [261, 327] width 204 height 20
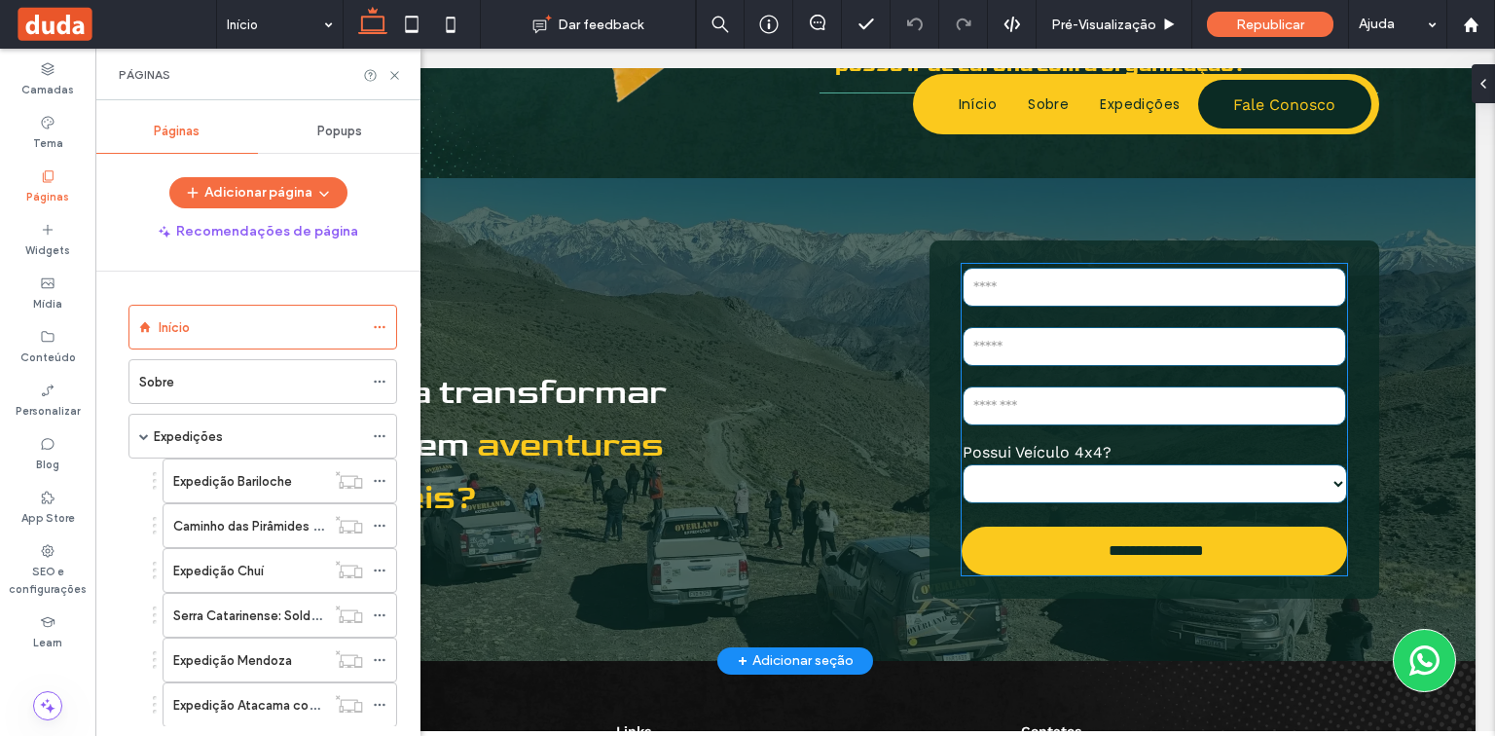
scroll to position [3893, 0]
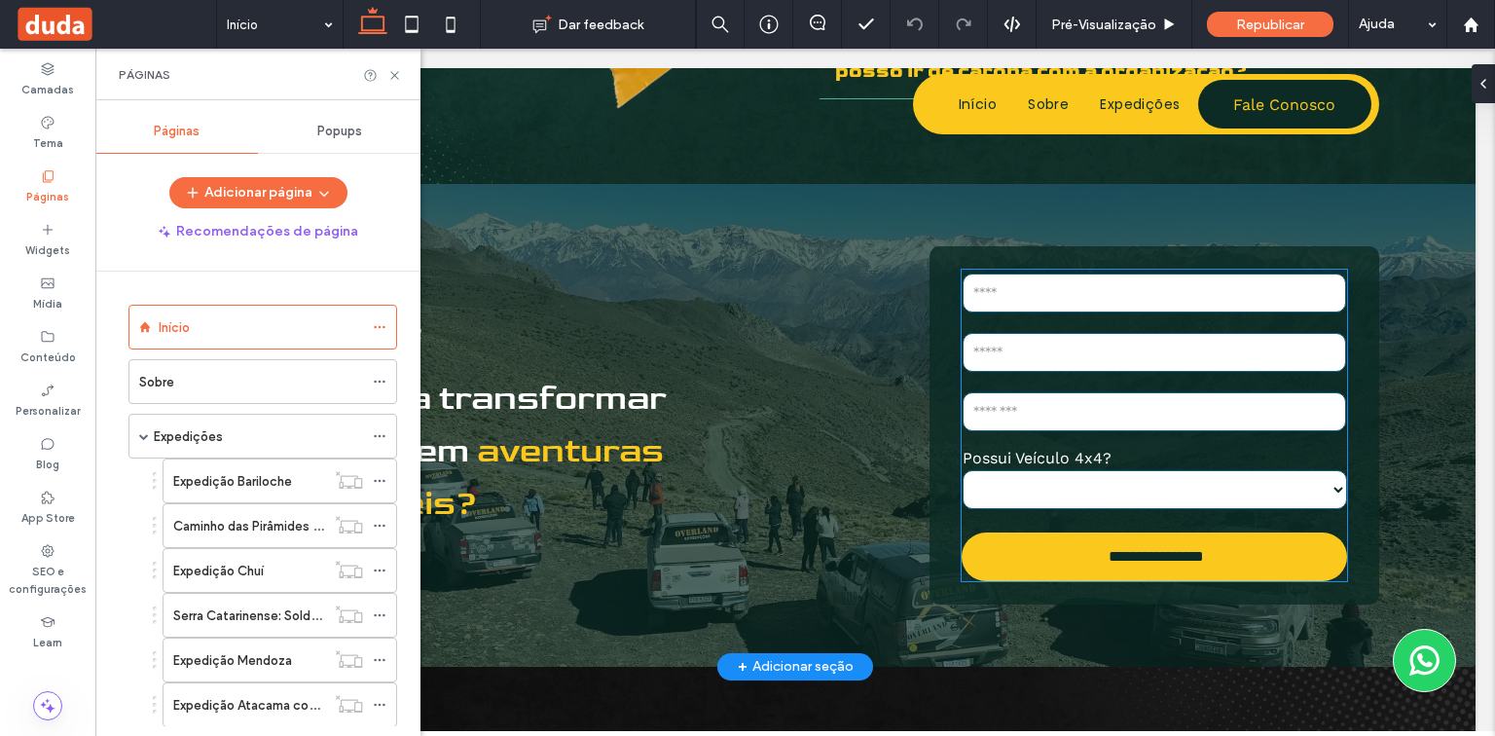
click at [1036, 398] on input "text" at bounding box center [1155, 411] width 384 height 39
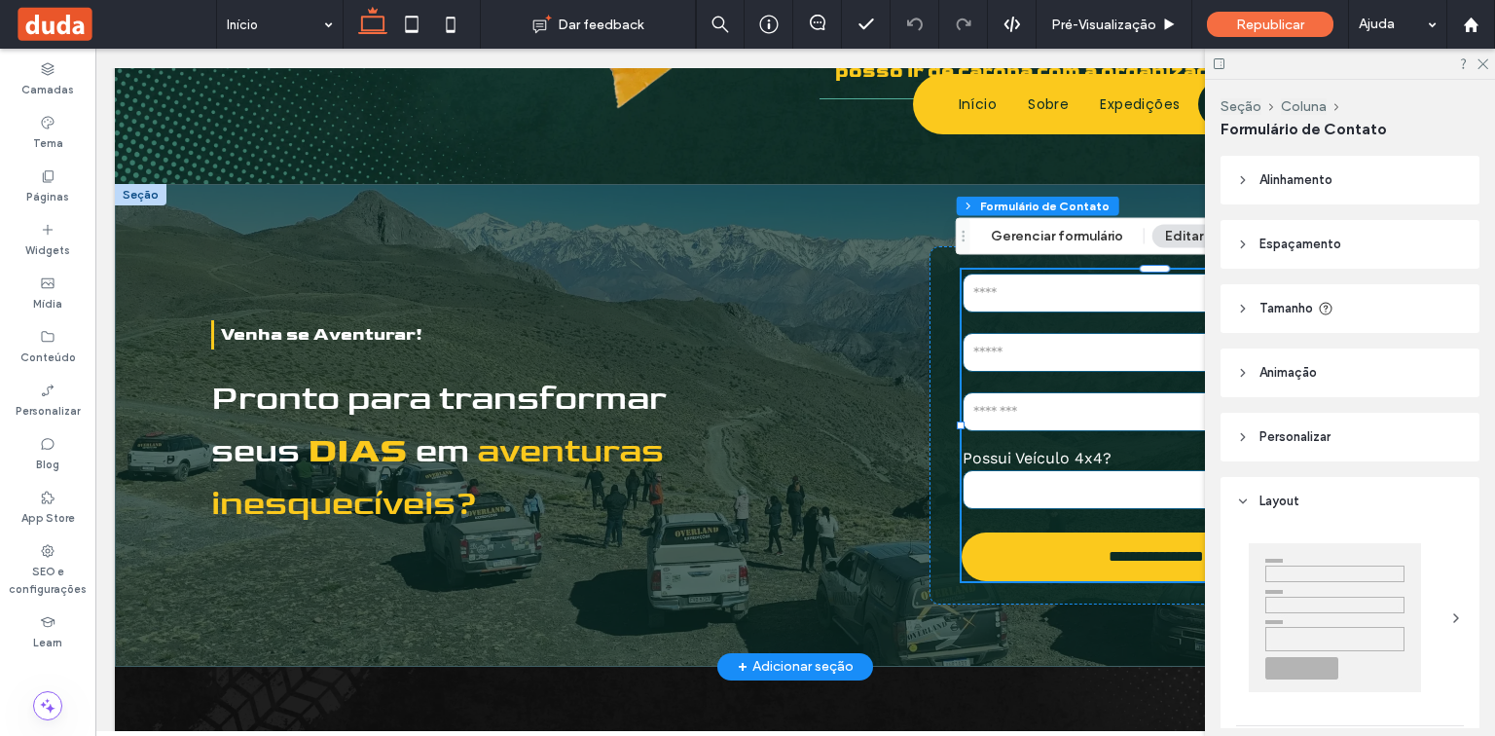
type input "*"
type input "***"
type input "**"
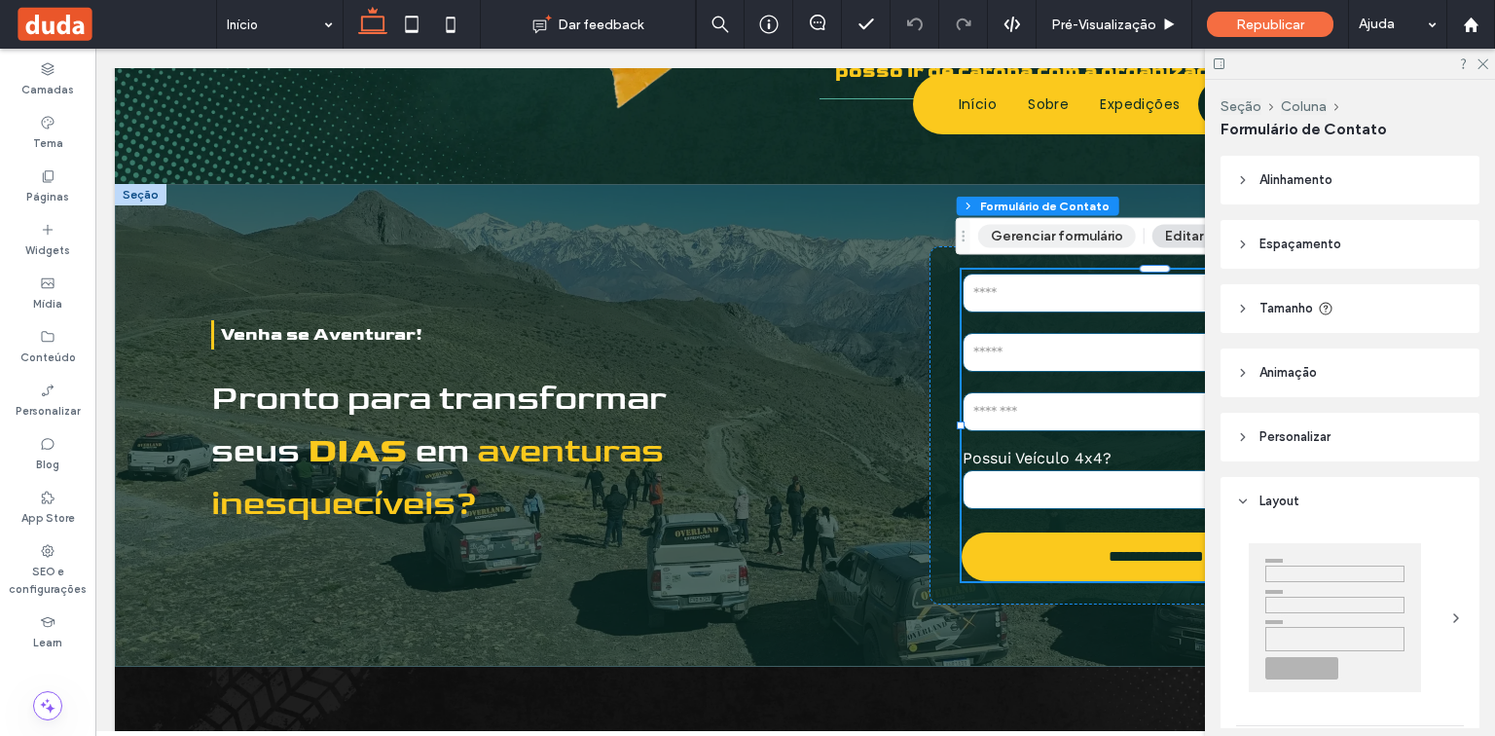
click at [1099, 236] on button "Gerenciar formulário" at bounding box center [1057, 236] width 158 height 23
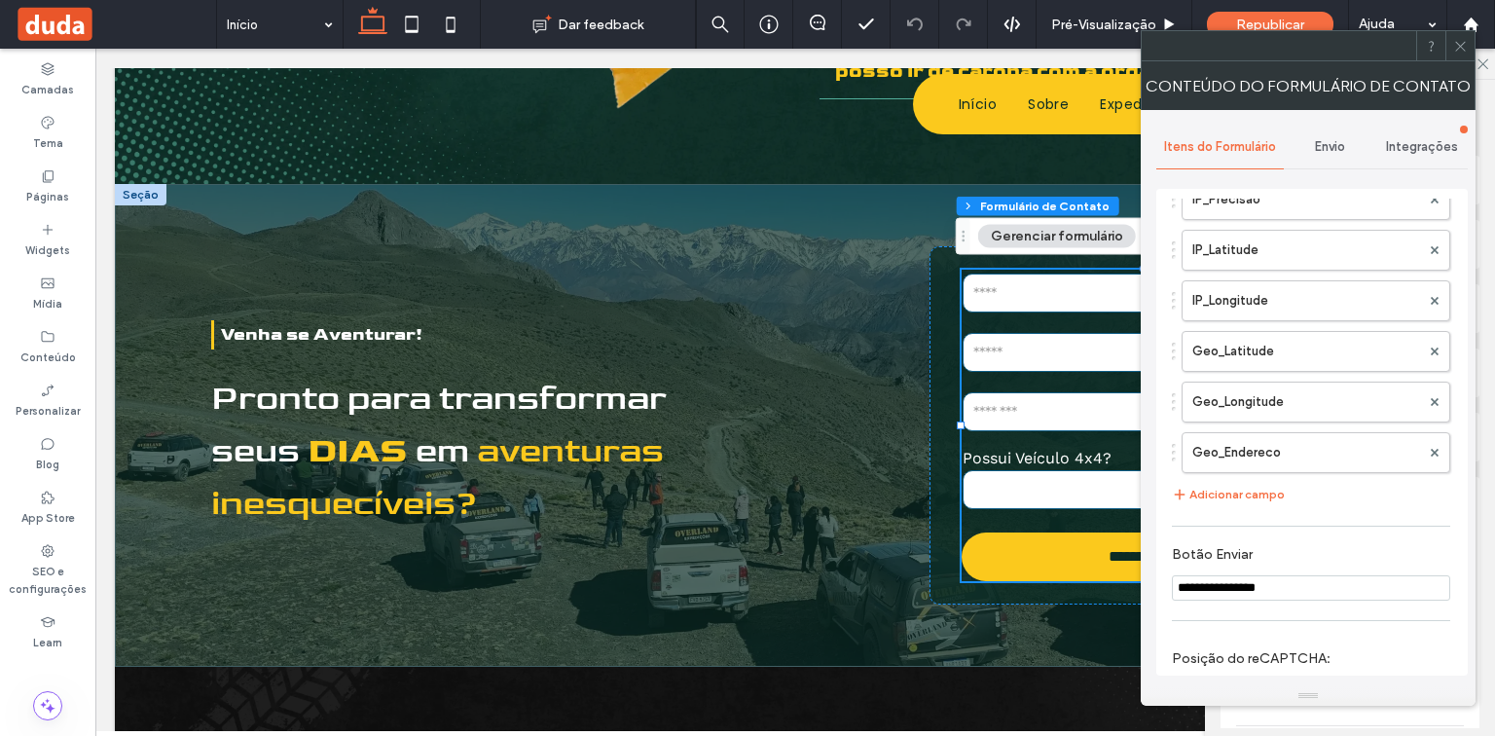
scroll to position [856, 0]
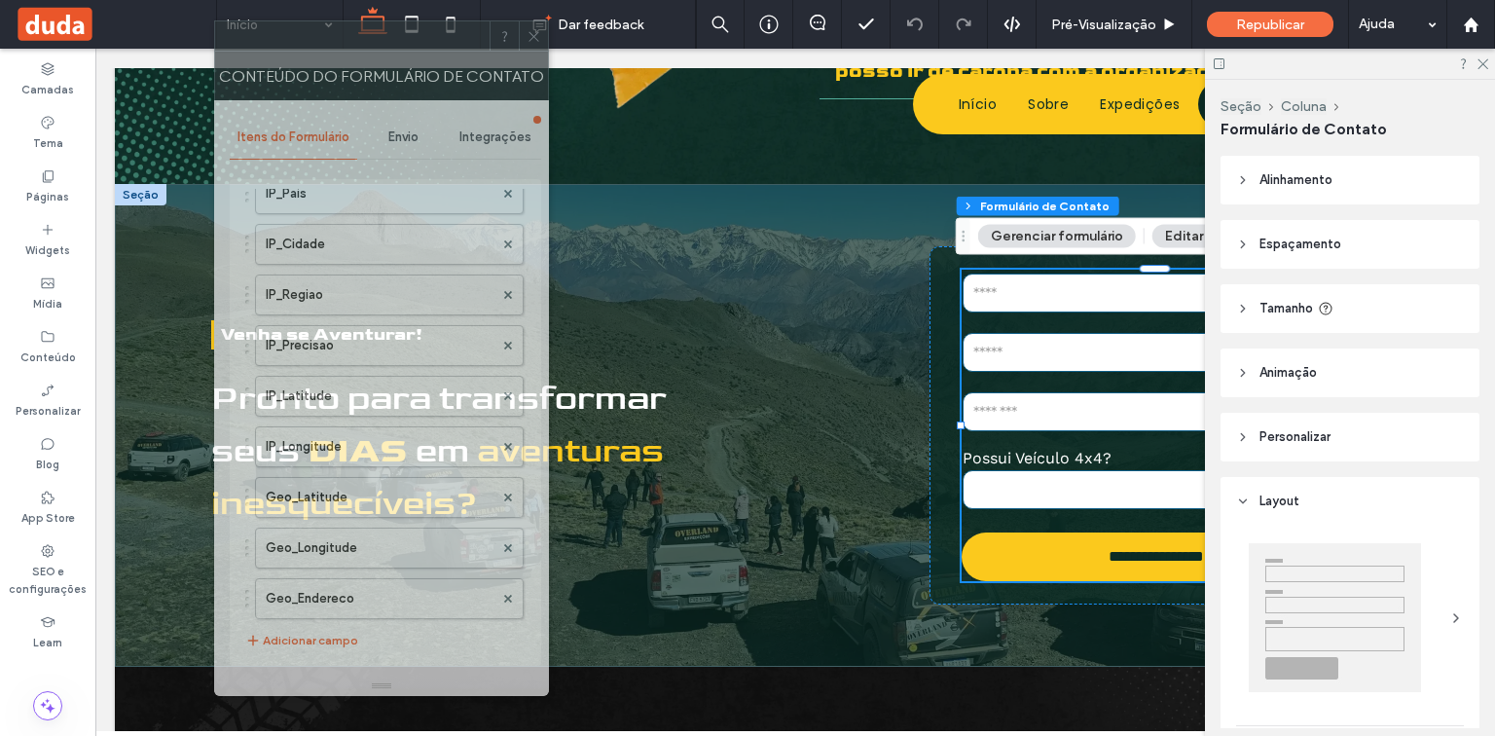
drag, startPoint x: 1276, startPoint y: 62, endPoint x: 346, endPoint y: 54, distance: 929.5
click at [348, 52] on div "Conteúdo do formulário de contato" at bounding box center [381, 76] width 335 height 49
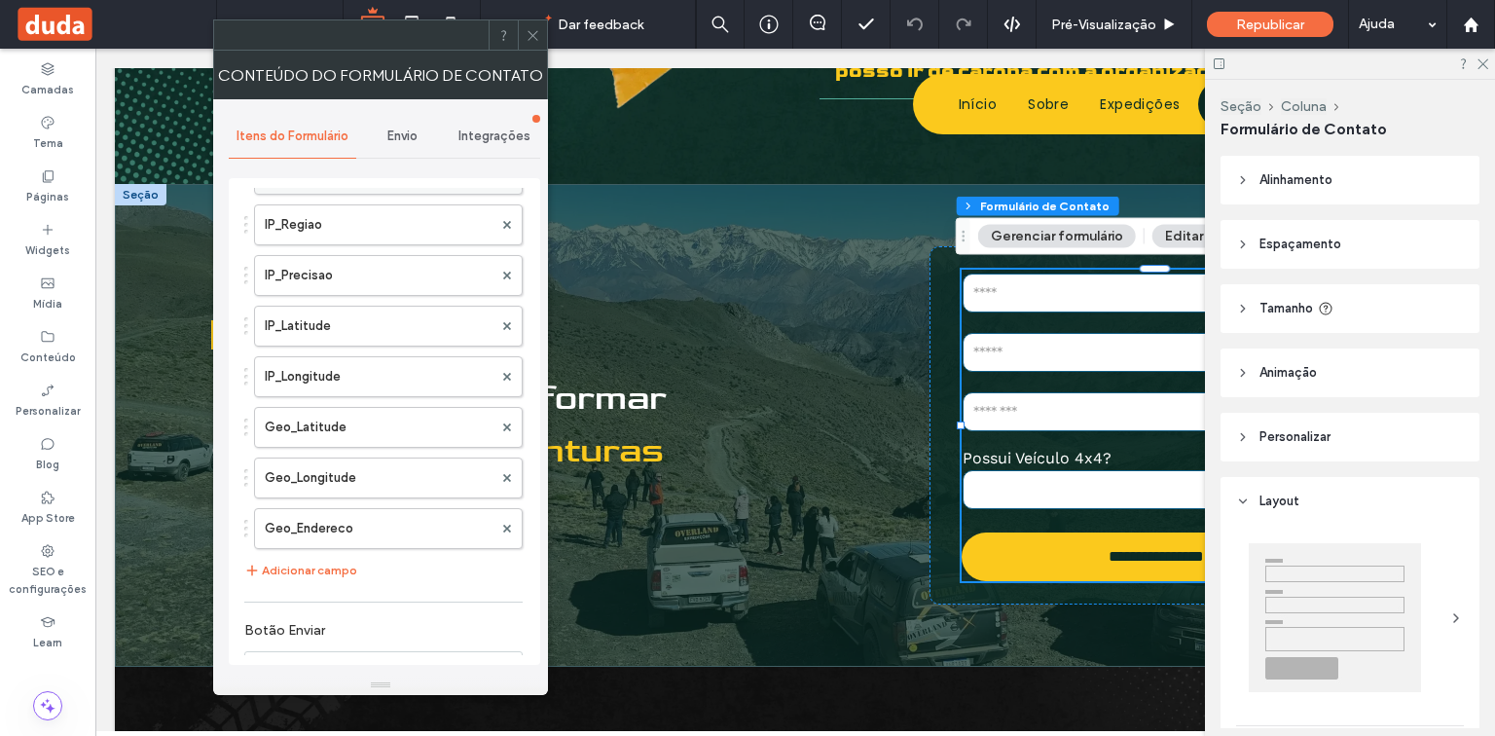
scroll to position [934, 0]
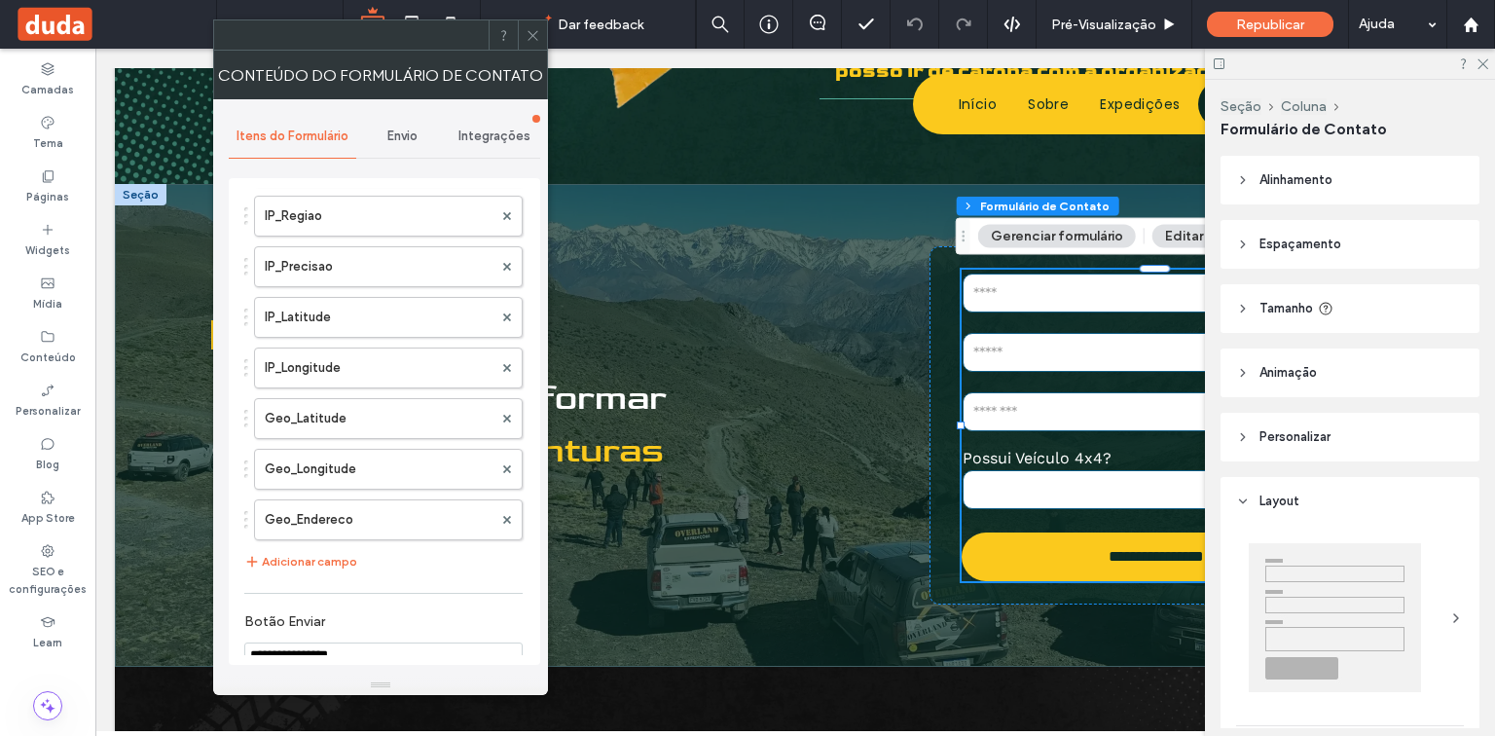
click at [411, 132] on span "Envio" at bounding box center [402, 136] width 30 height 16
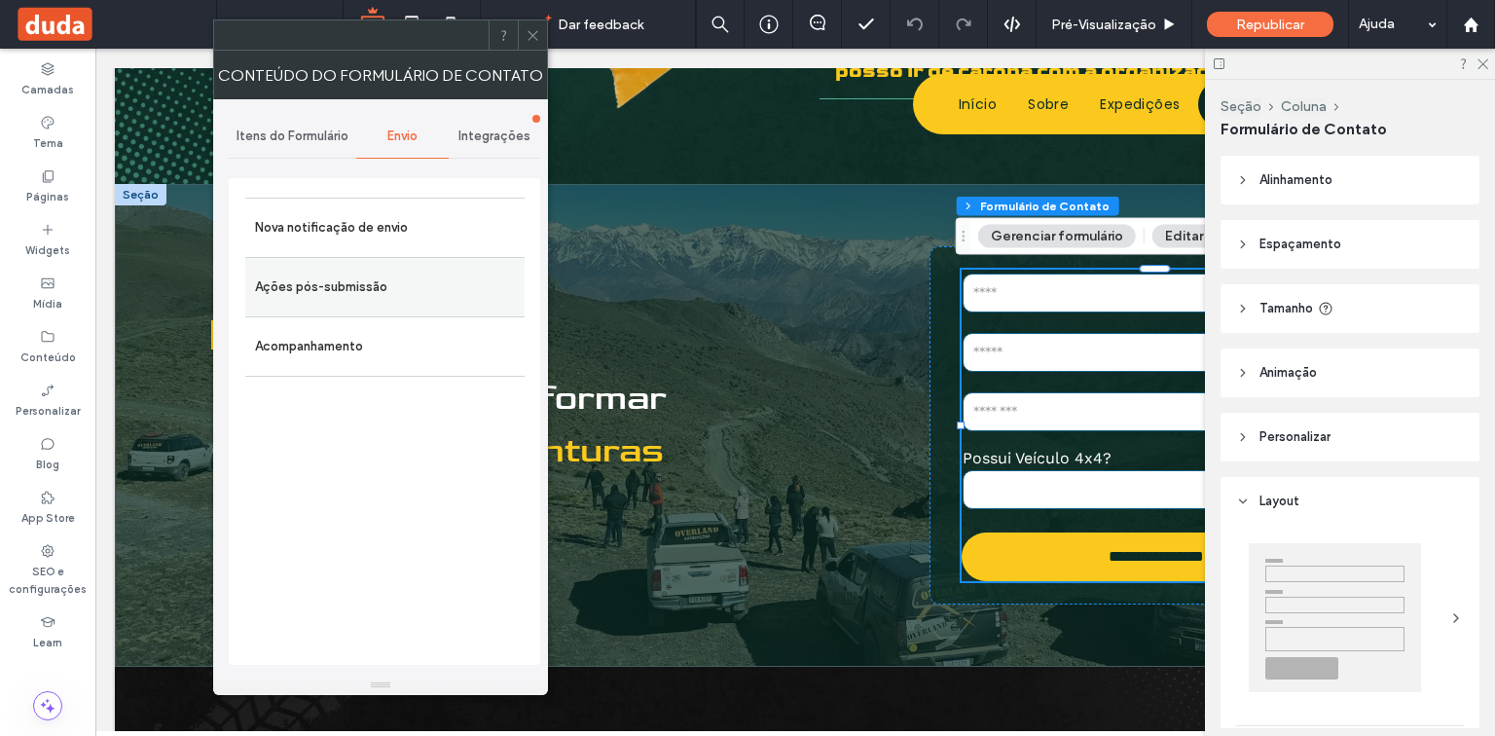
click at [415, 265] on div "Ações pós-submissão" at bounding box center [384, 286] width 279 height 59
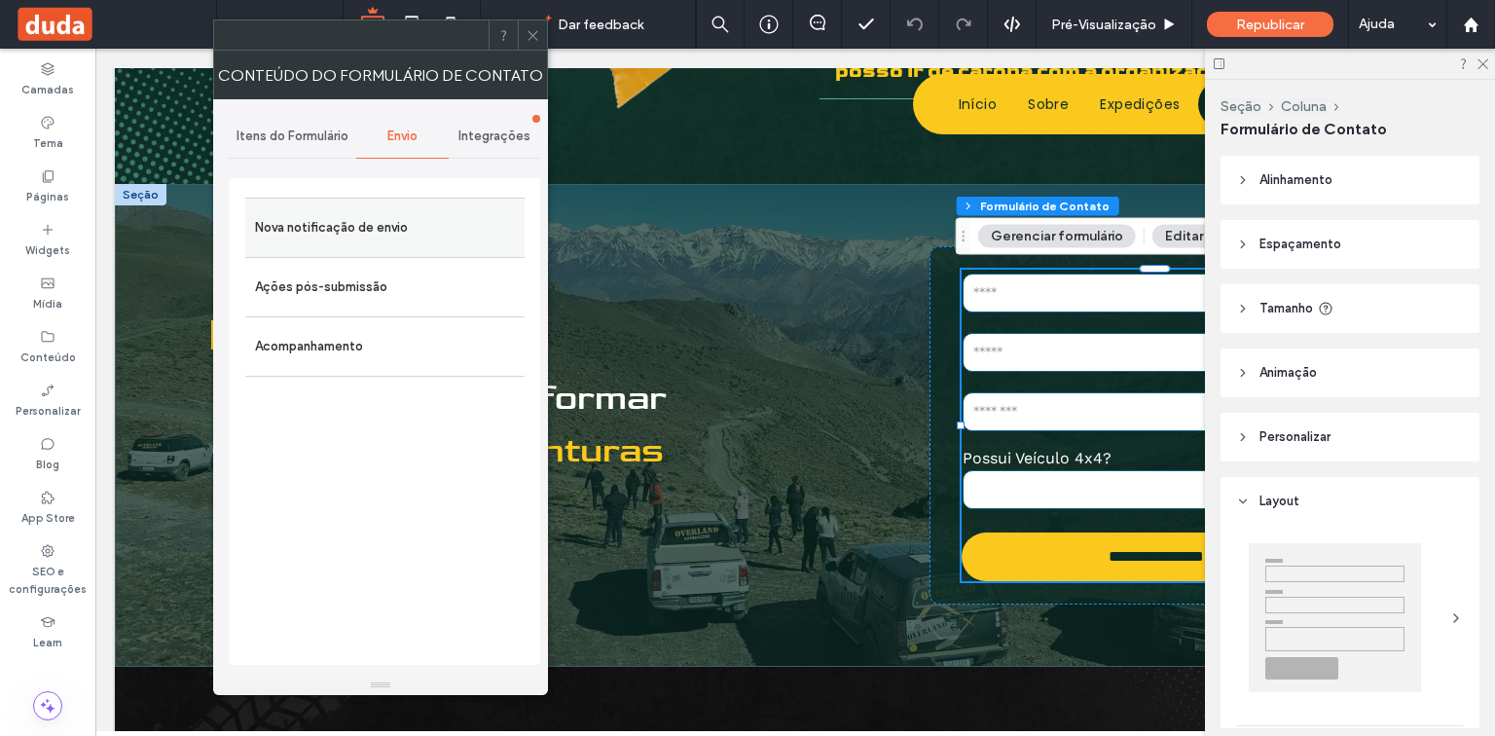
click at [428, 234] on label "Nova notificação de envio" at bounding box center [385, 227] width 260 height 39
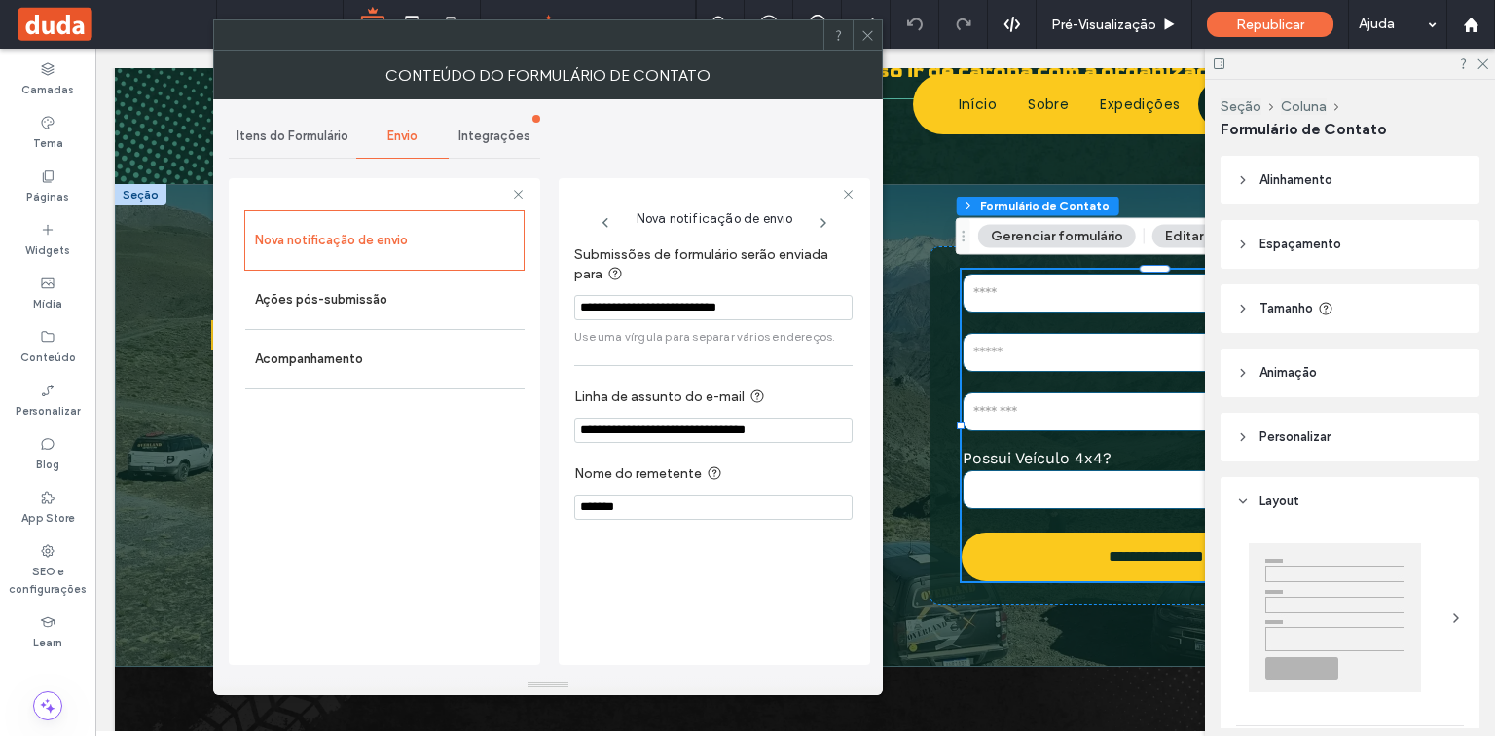
drag, startPoint x: 785, startPoint y: 308, endPoint x: 579, endPoint y: 308, distance: 206.3
click at [579, 308] on input "**********" at bounding box center [713, 307] width 278 height 25
click at [864, 32] on use at bounding box center [867, 35] width 10 height 10
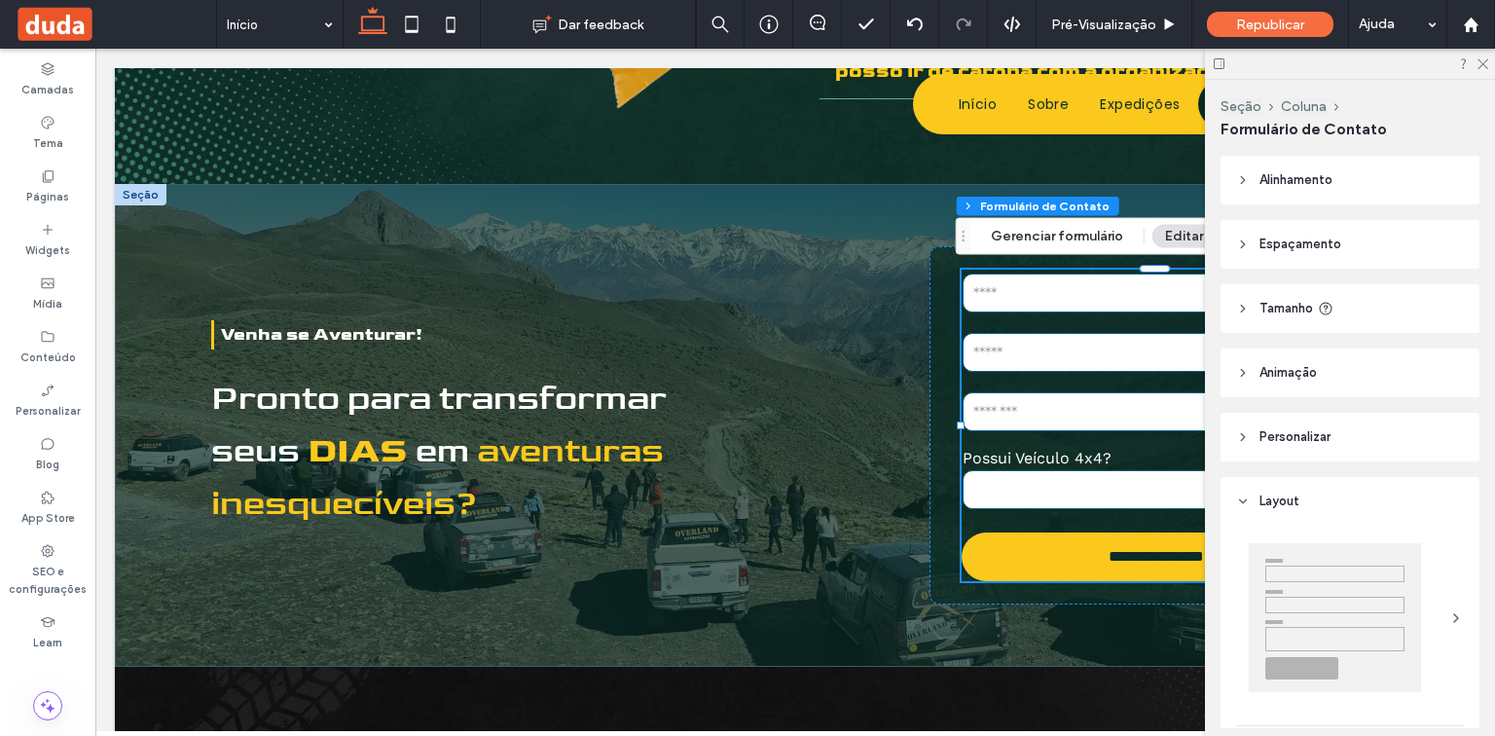
drag, startPoint x: 1483, startPoint y: 62, endPoint x: 1380, endPoint y: 164, distance: 144.5
click at [1483, 62] on icon at bounding box center [1481, 62] width 13 height 13
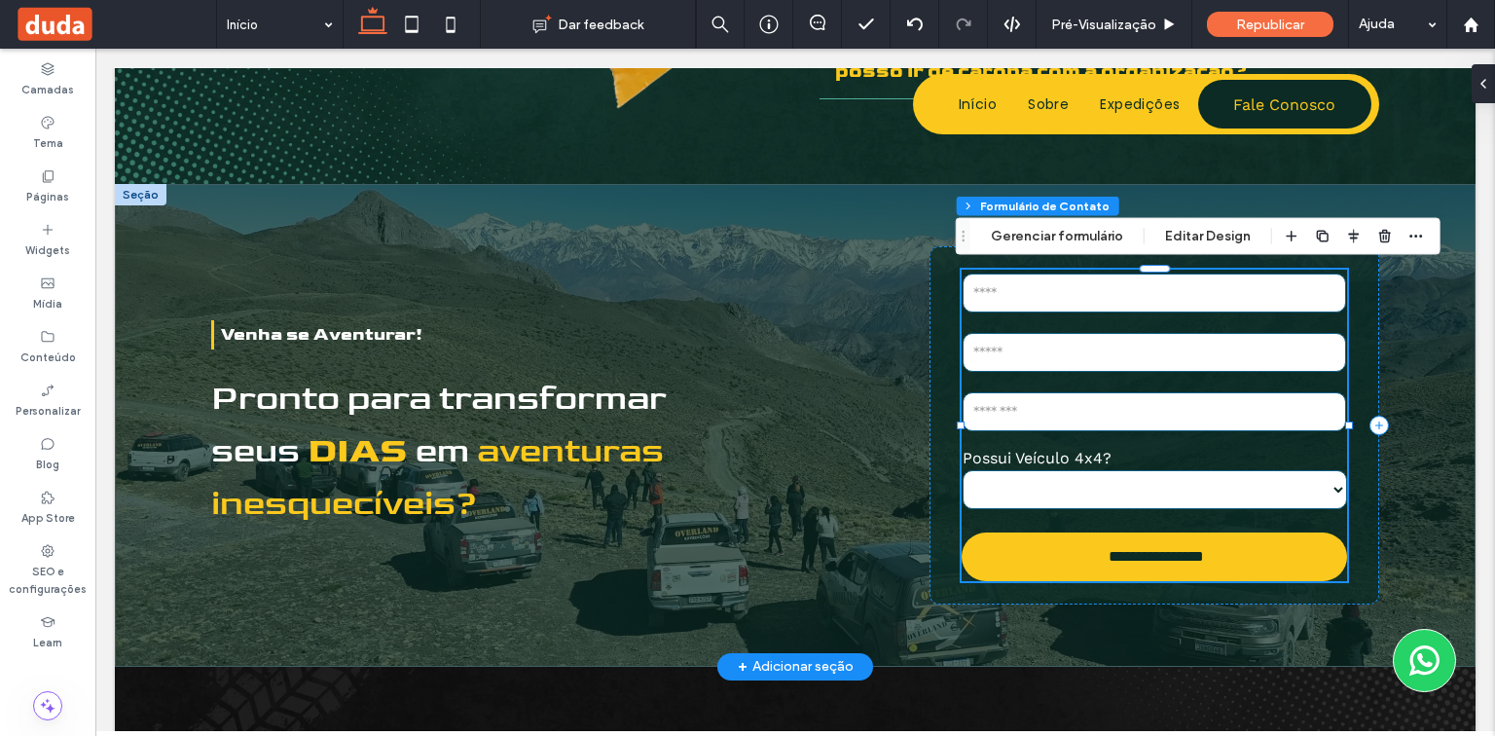
click at [1199, 342] on input "text" at bounding box center [1155, 352] width 384 height 39
type input "*"
type input "***"
click at [1077, 249] on div "Seção Coluna Formulário de Contato Gerenciar formulário Editar Design" at bounding box center [1198, 236] width 485 height 37
click at [1075, 237] on button "Gerenciar formulário" at bounding box center [1057, 236] width 158 height 23
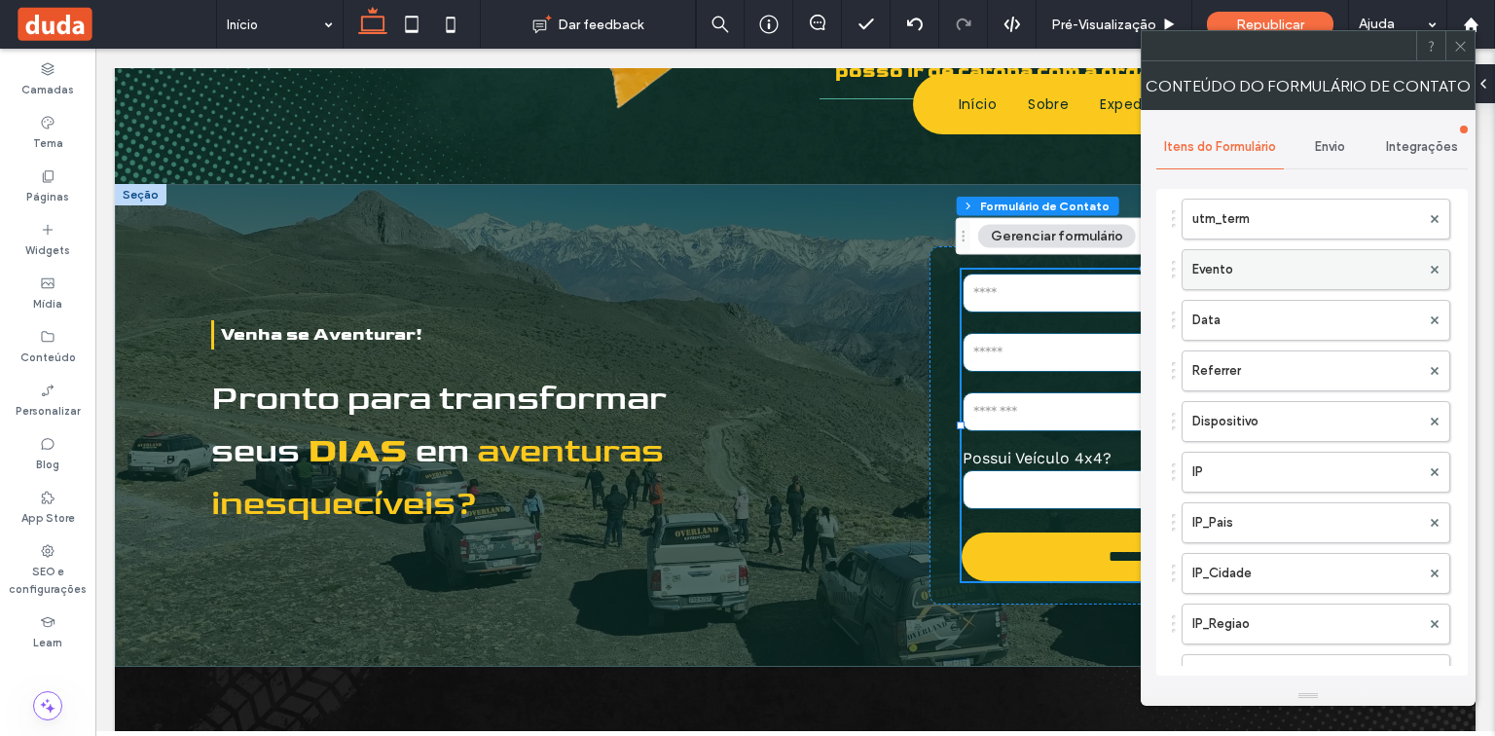
scroll to position [623, 0]
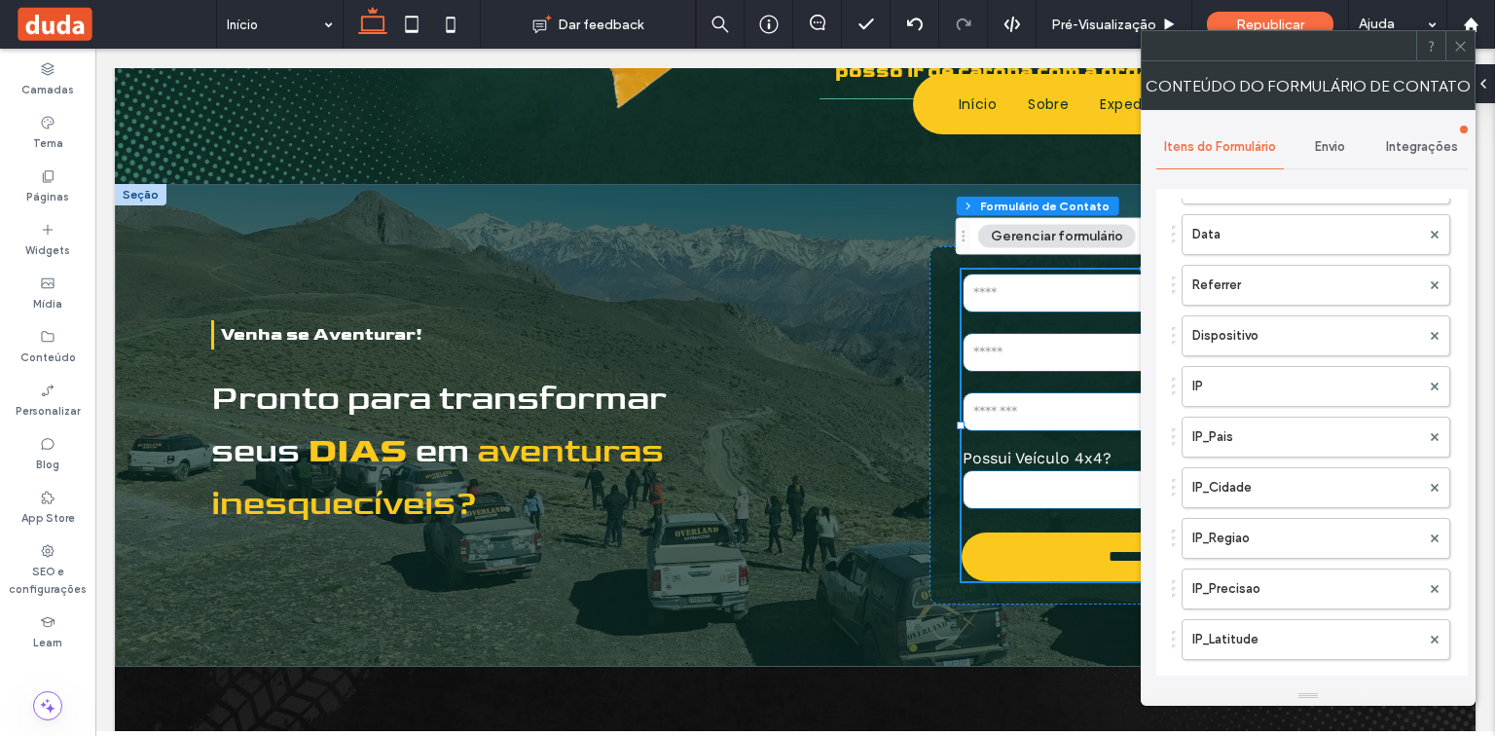
click at [1416, 140] on span "Integrações" at bounding box center [1422, 147] width 72 height 16
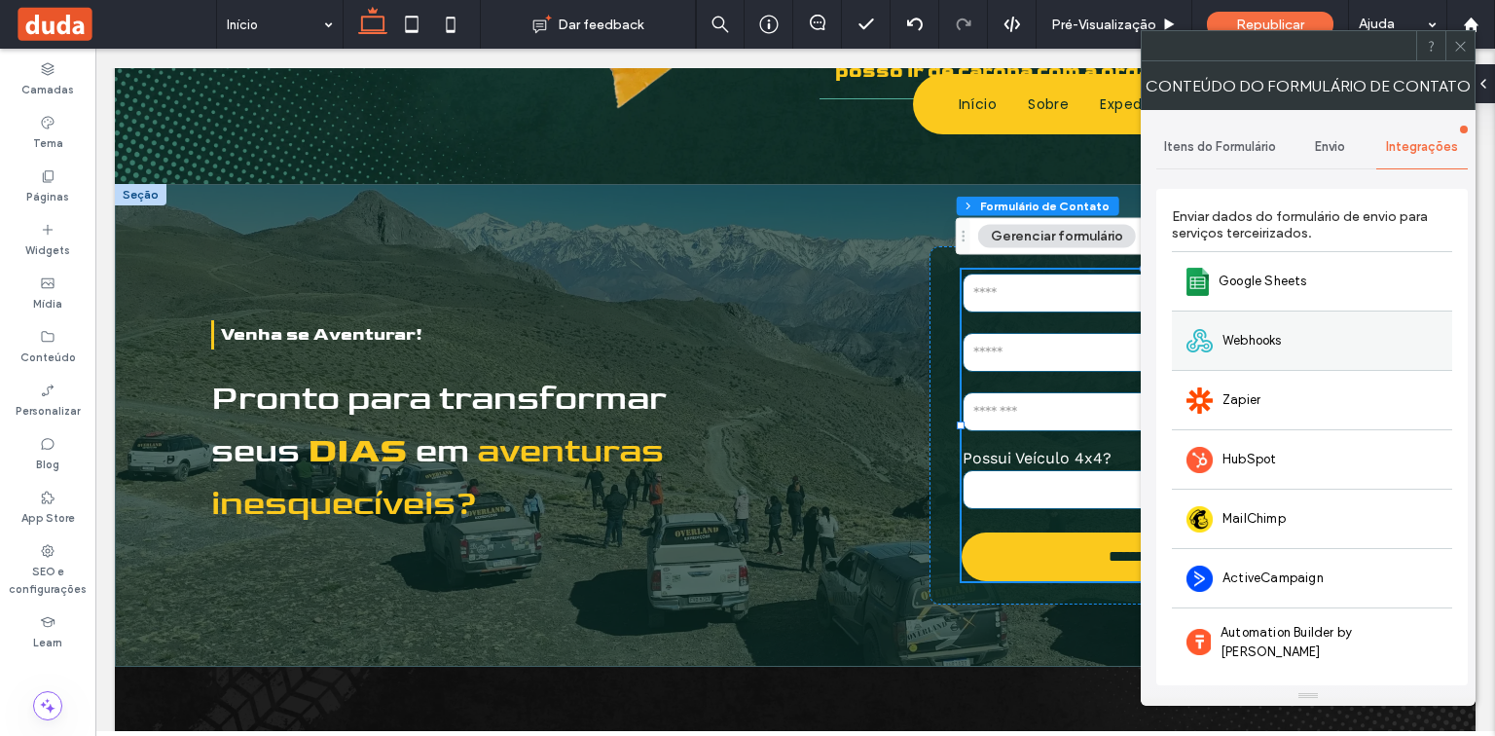
click at [1277, 331] on span "Webhooks" at bounding box center [1251, 340] width 59 height 19
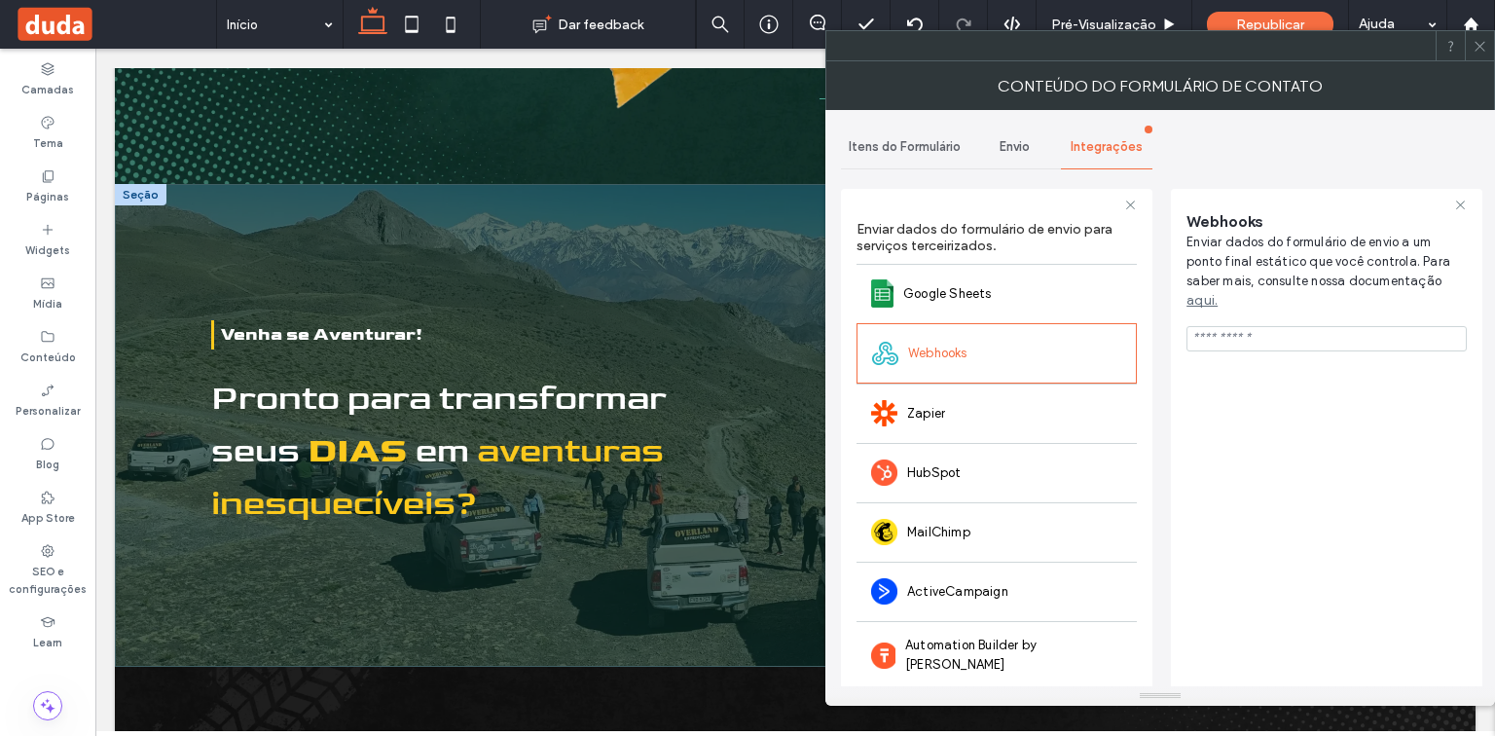
click at [994, 140] on div "Envio" at bounding box center [1014, 147] width 92 height 43
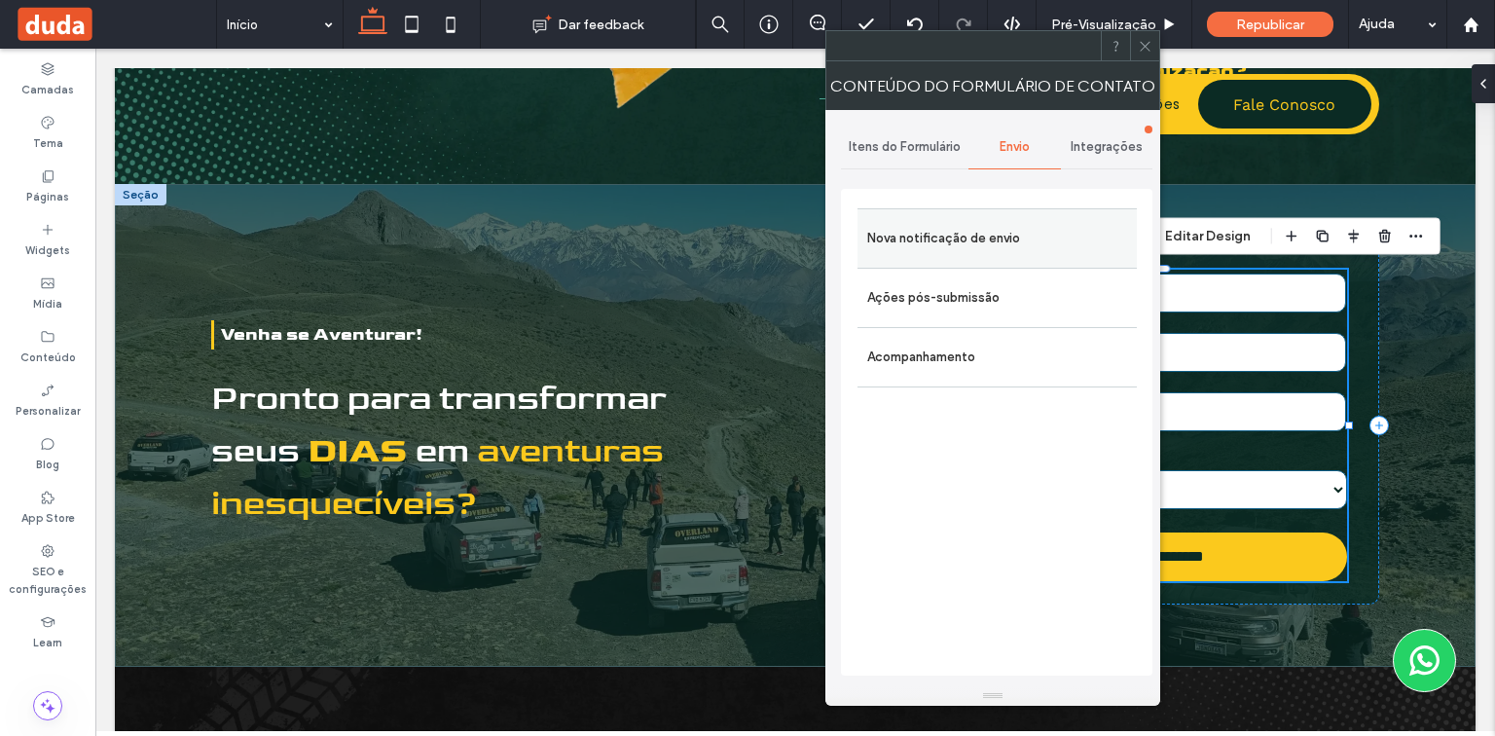
click at [1012, 234] on label "Nova notificação de envio" at bounding box center [997, 238] width 260 height 39
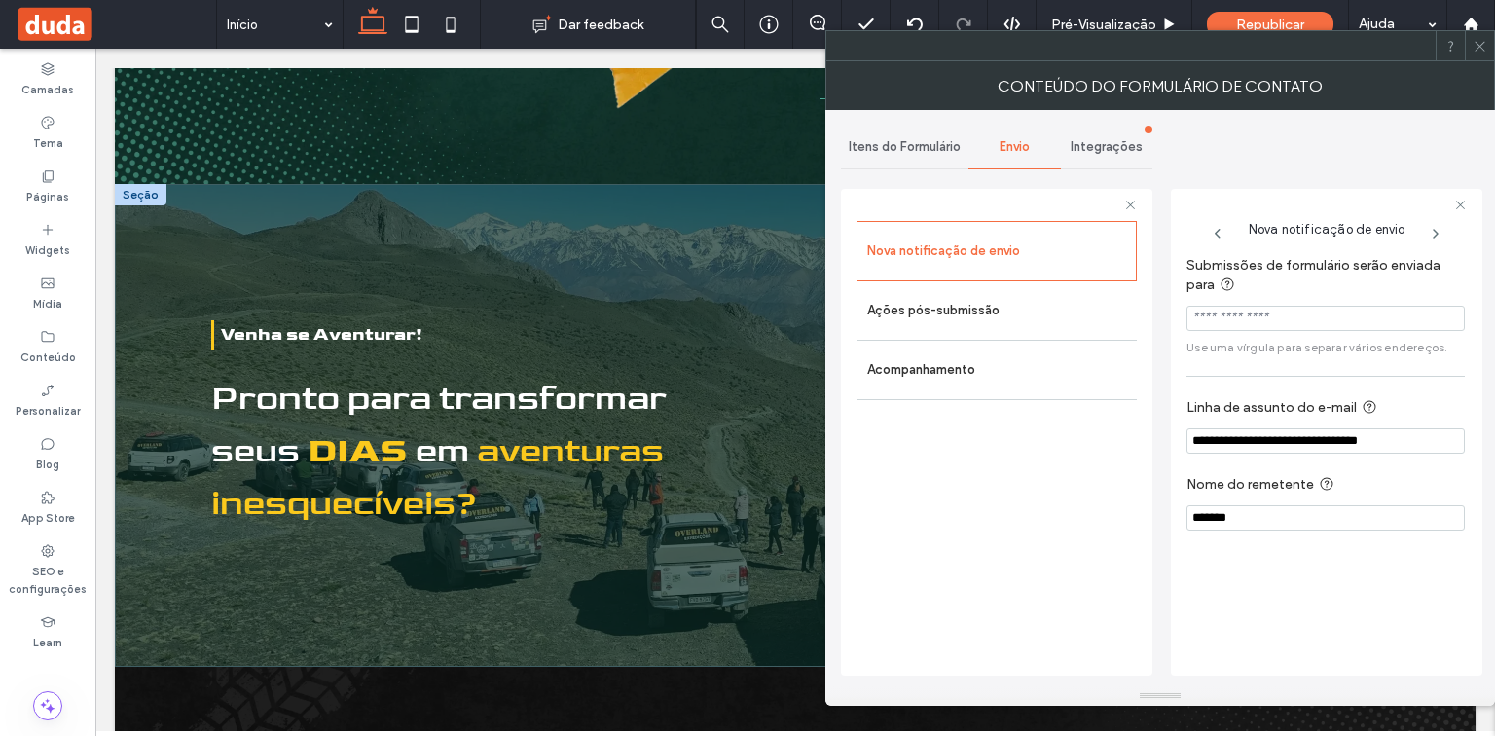
click at [1096, 150] on span "Integrações" at bounding box center [1107, 147] width 72 height 16
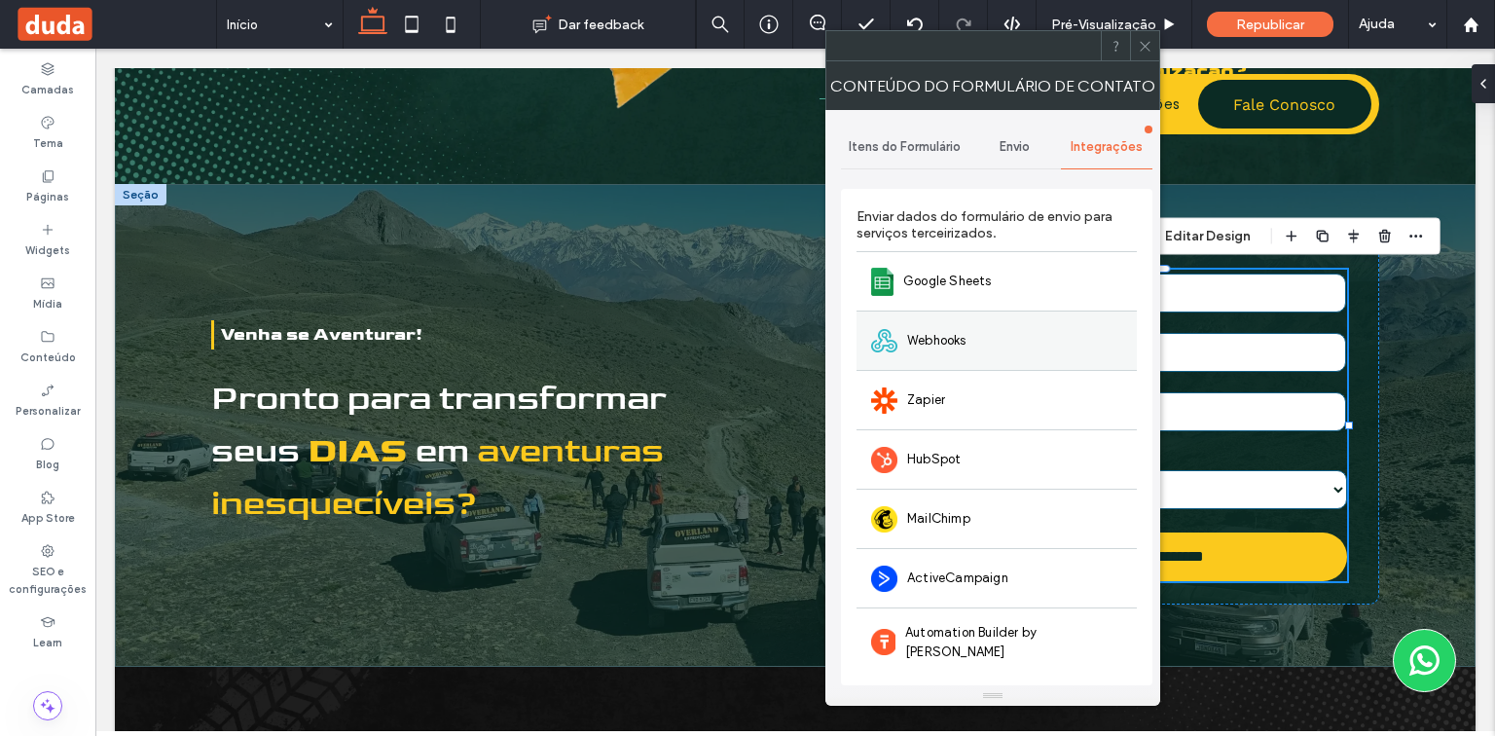
click at [986, 327] on div "Webhooks" at bounding box center [996, 339] width 280 height 59
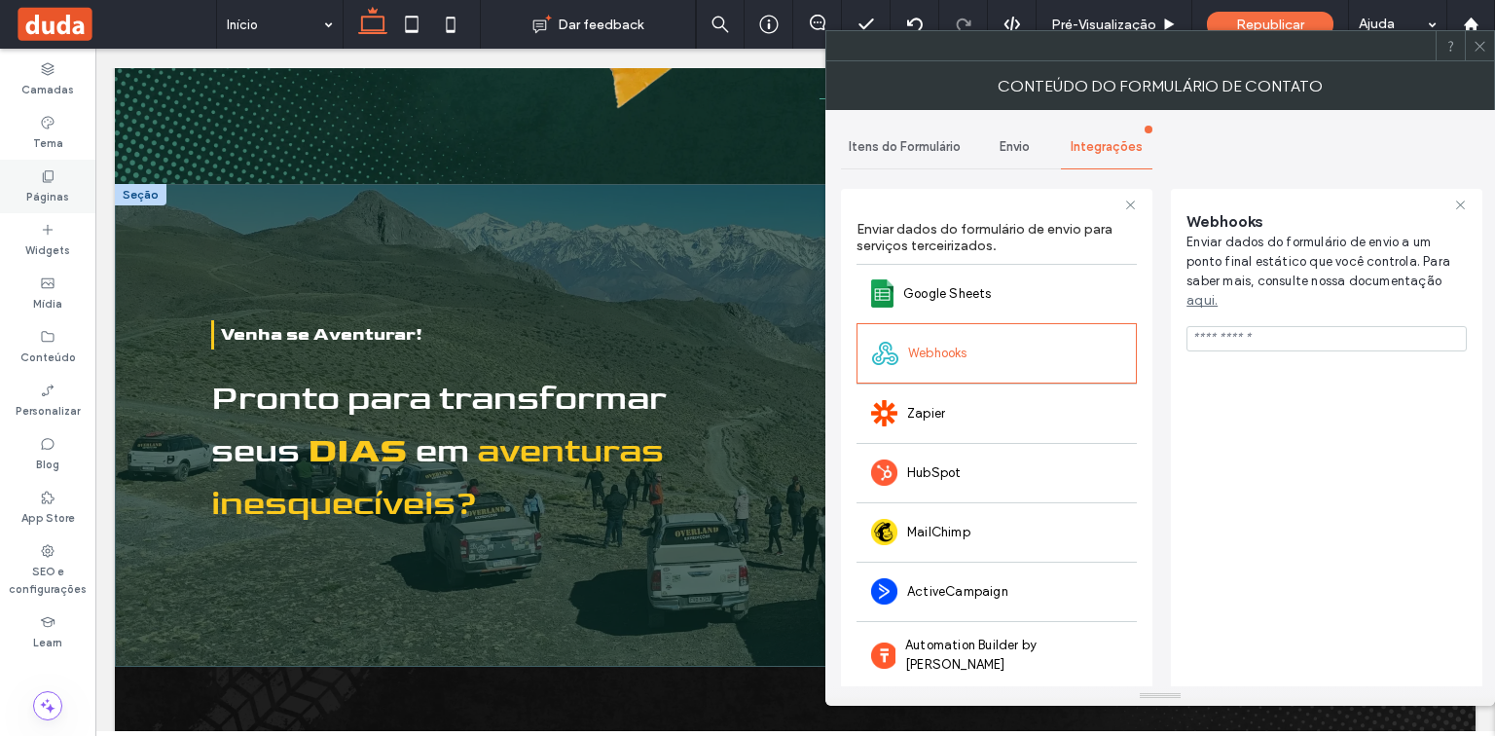
click at [49, 181] on use at bounding box center [48, 176] width 11 height 12
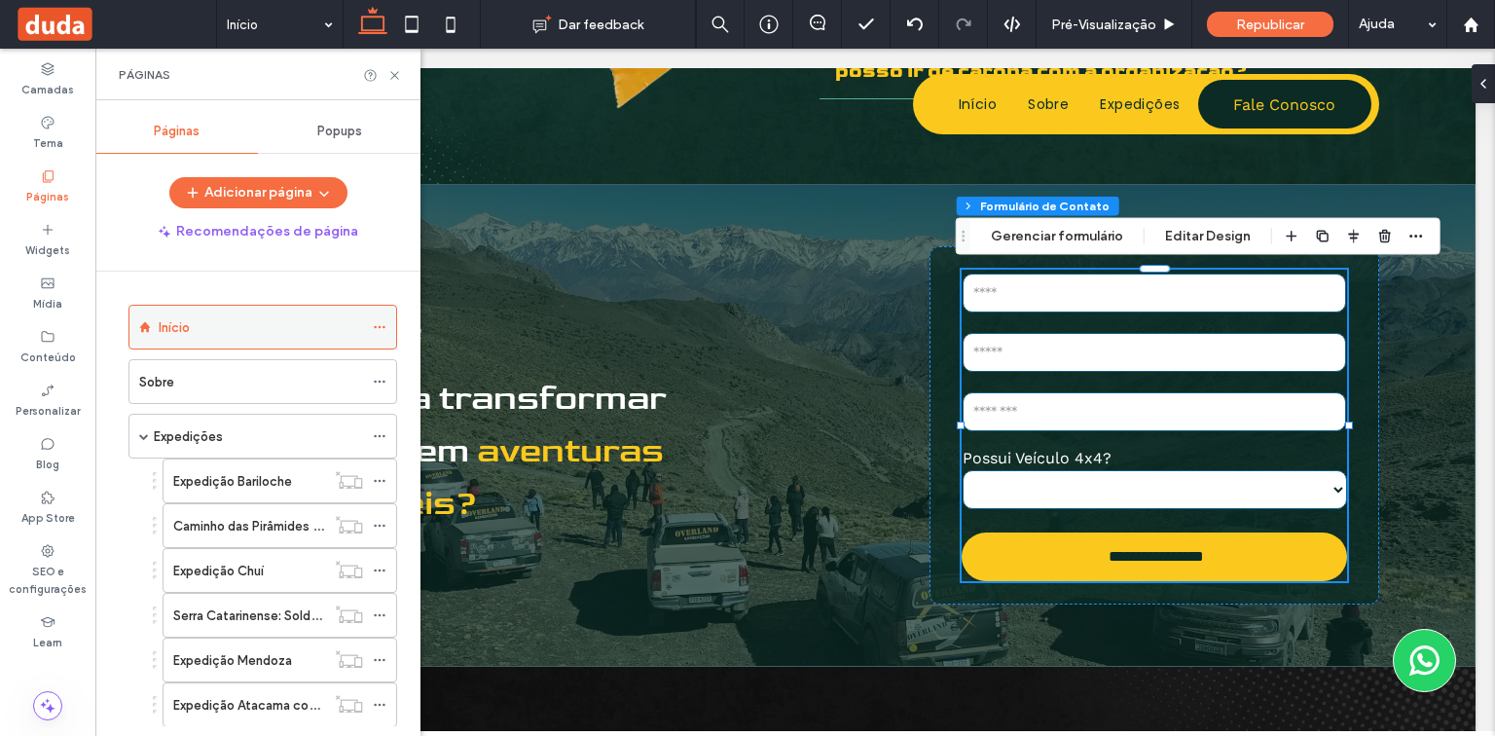
click at [384, 330] on icon at bounding box center [380, 327] width 14 height 14
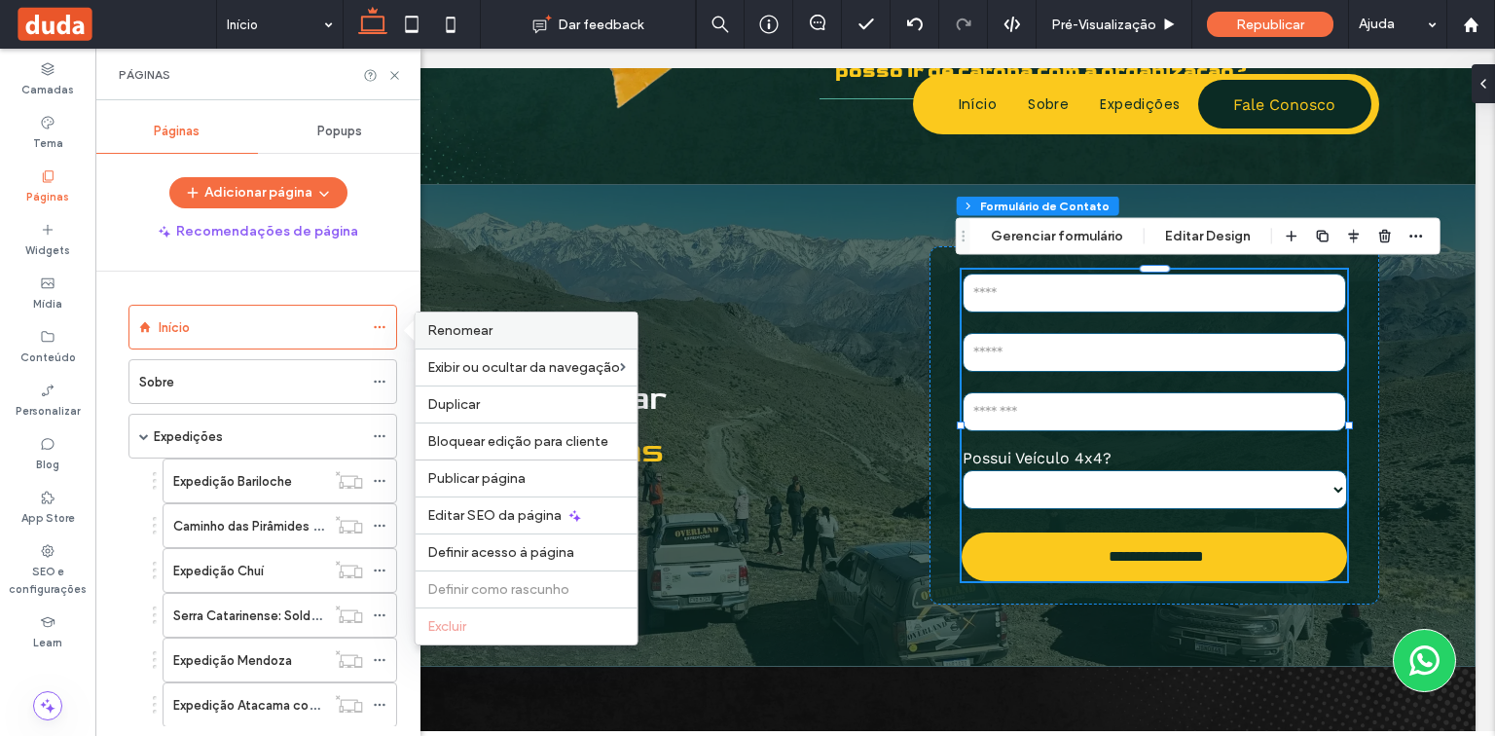
click at [542, 337] on label "Renomear" at bounding box center [526, 330] width 199 height 17
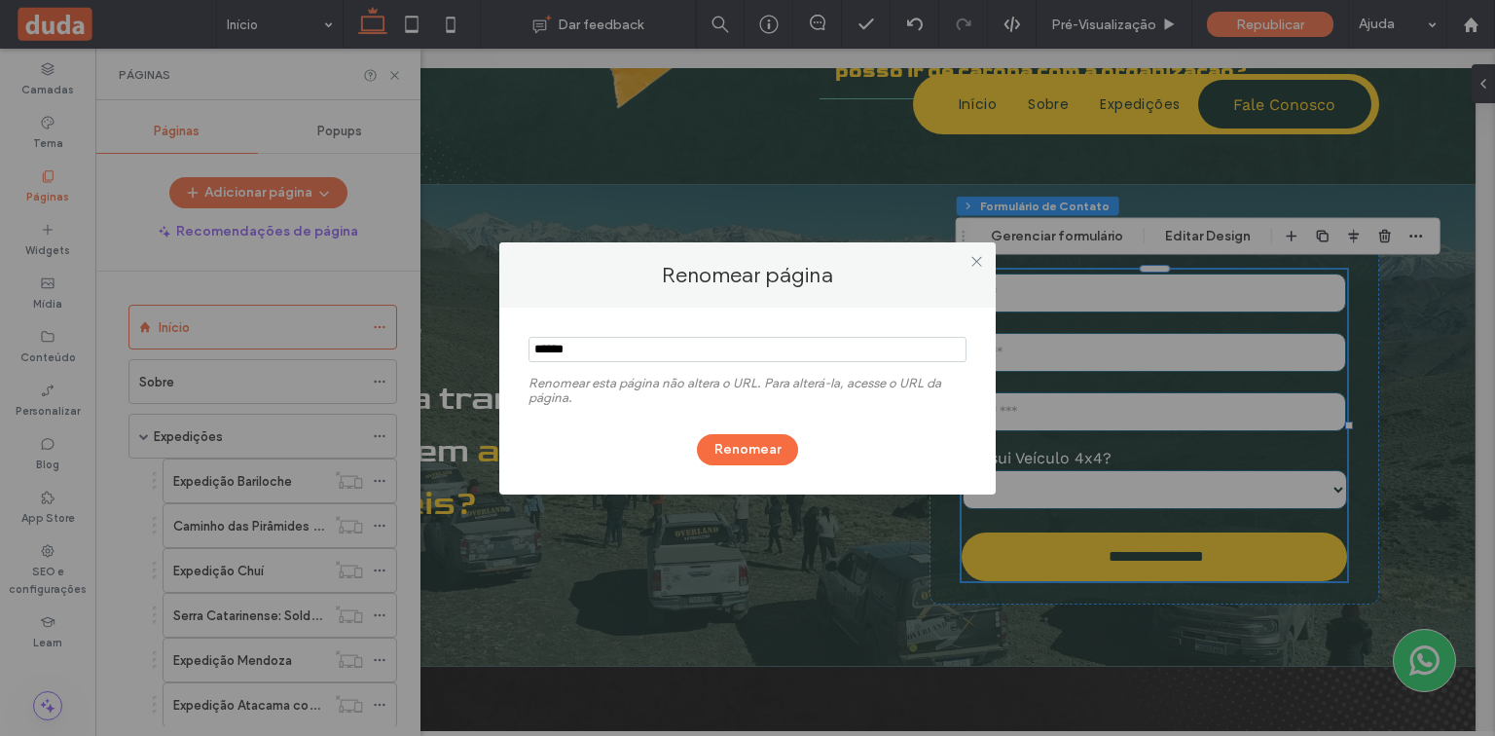
drag, startPoint x: 617, startPoint y: 347, endPoint x: 503, endPoint y: 342, distance: 114.0
click at [503, 342] on div "Renomear esta página não altera o URL. Para alterá-la, acesse o URL da página. …" at bounding box center [747, 401] width 496 height 187
click at [983, 261] on icon at bounding box center [976, 261] width 15 height 15
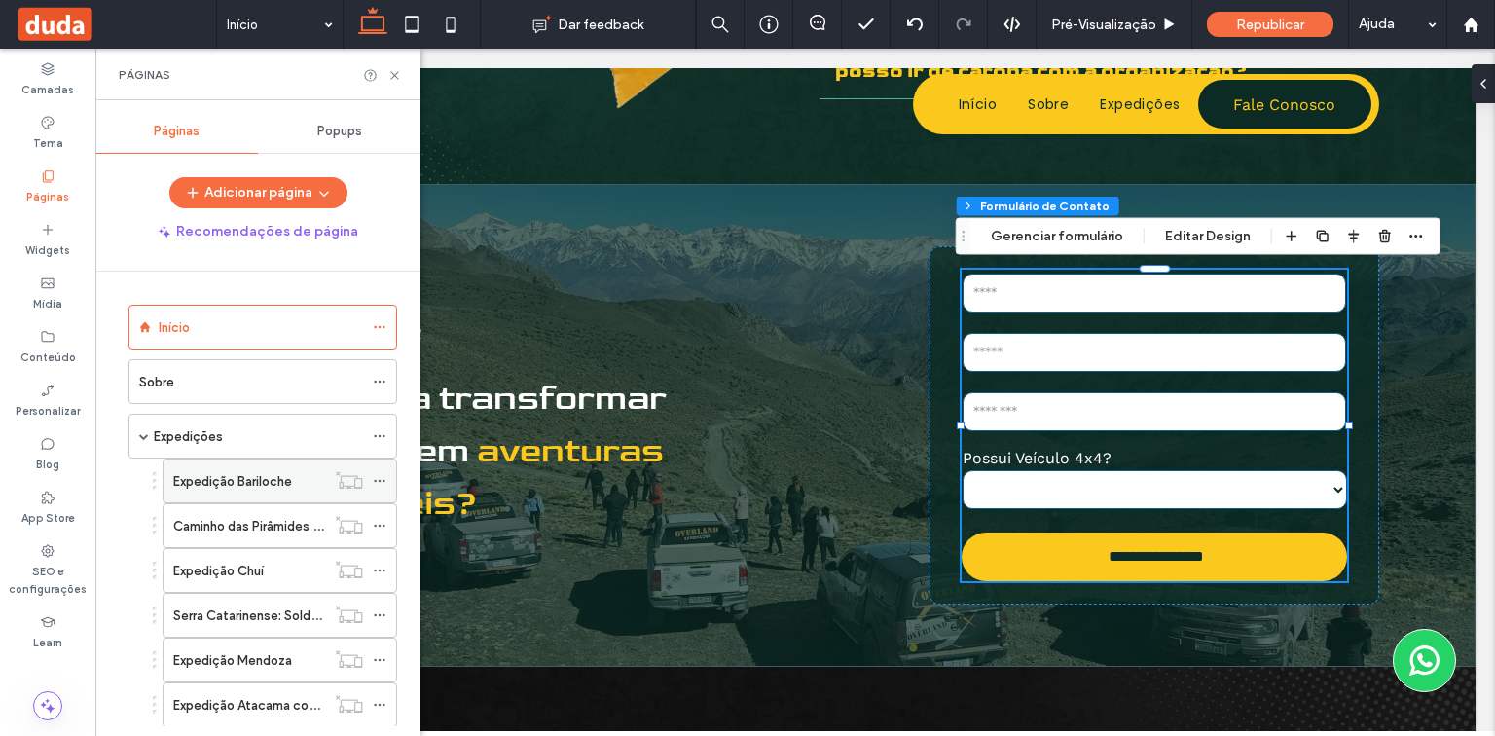
click at [382, 478] on icon at bounding box center [380, 481] width 14 height 14
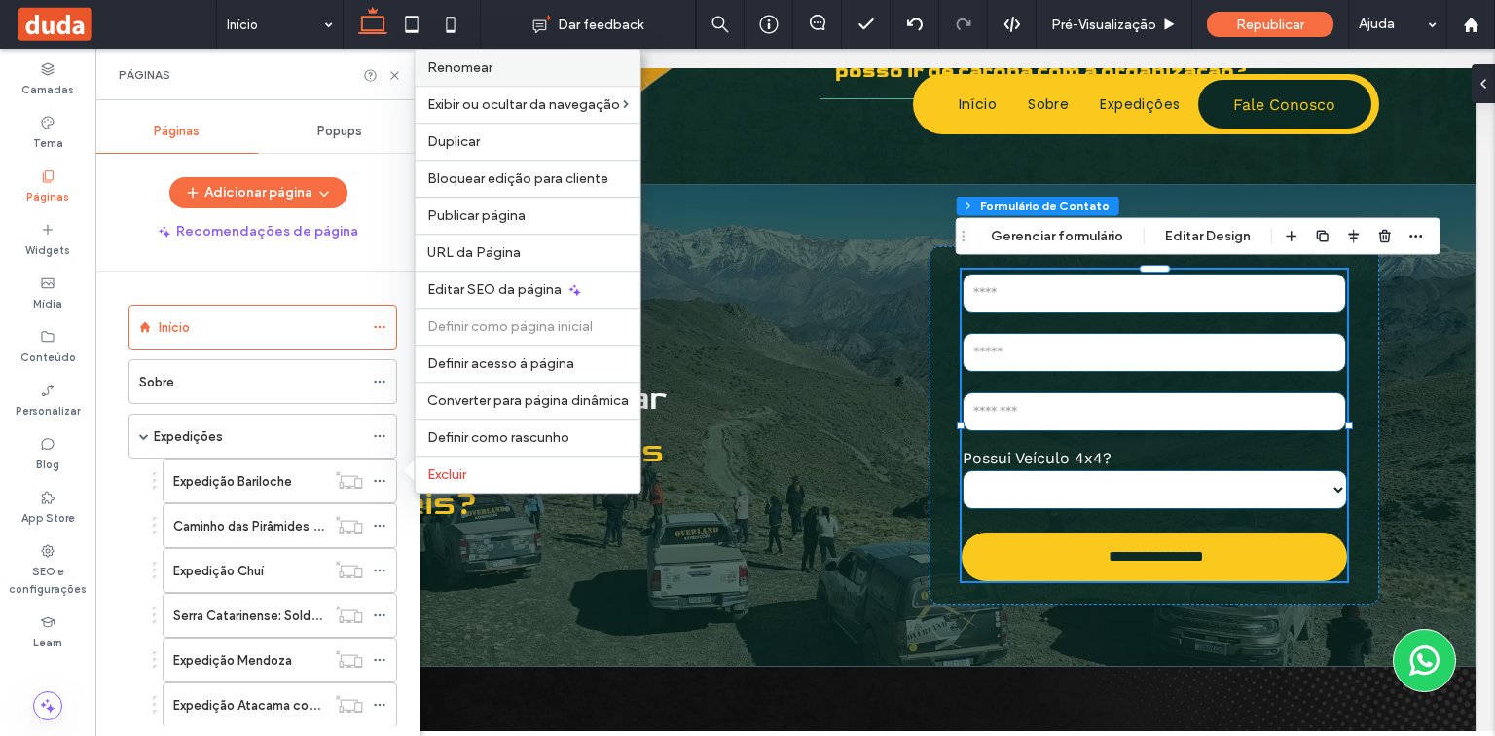
click at [533, 72] on label "Renomear" at bounding box center [527, 67] width 201 height 17
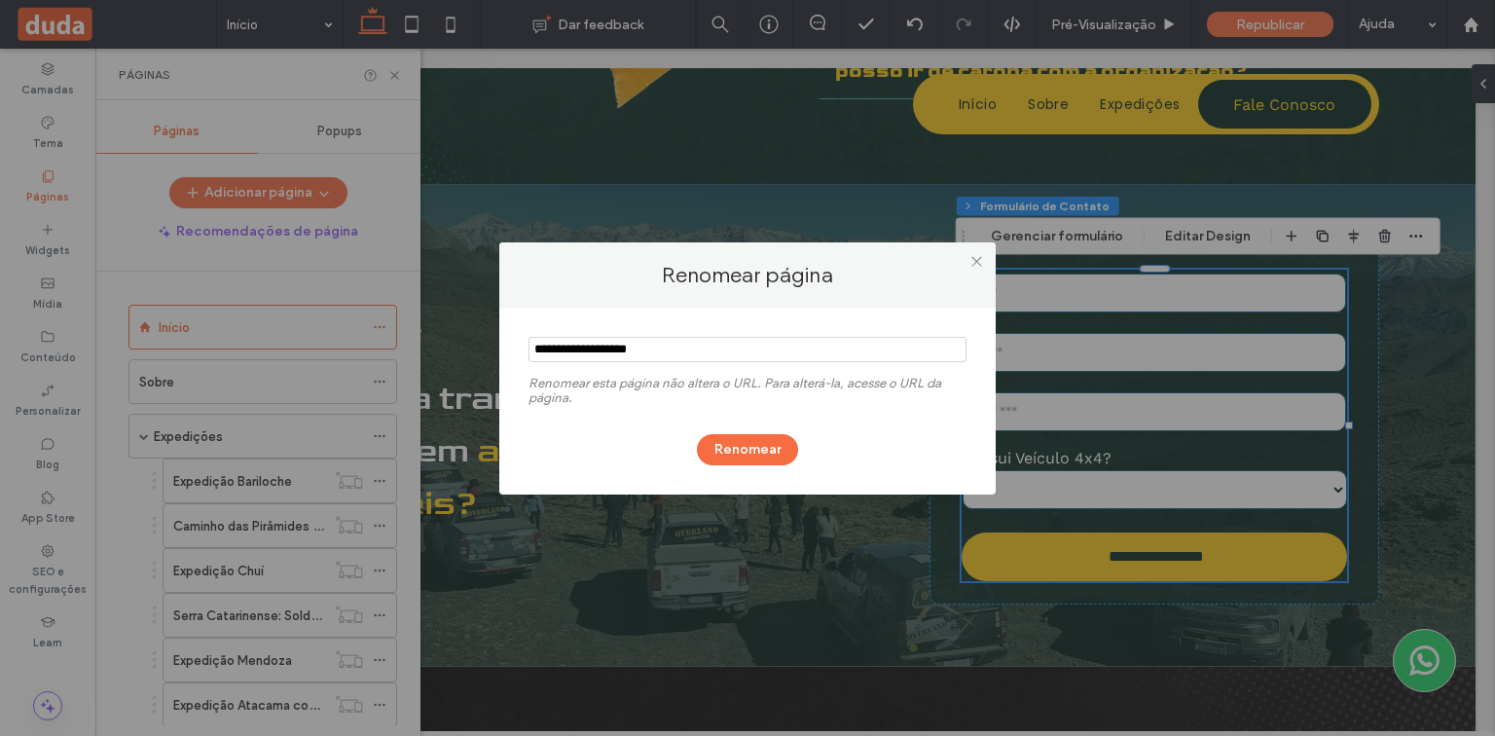
drag, startPoint x: 674, startPoint y: 349, endPoint x: 526, endPoint y: 349, distance: 147.9
click at [526, 349] on div "Renomear esta página não altera o URL. Para alterá-la, acesse o URL da página. …" at bounding box center [747, 401] width 496 height 187
click at [980, 259] on icon at bounding box center [976, 261] width 15 height 15
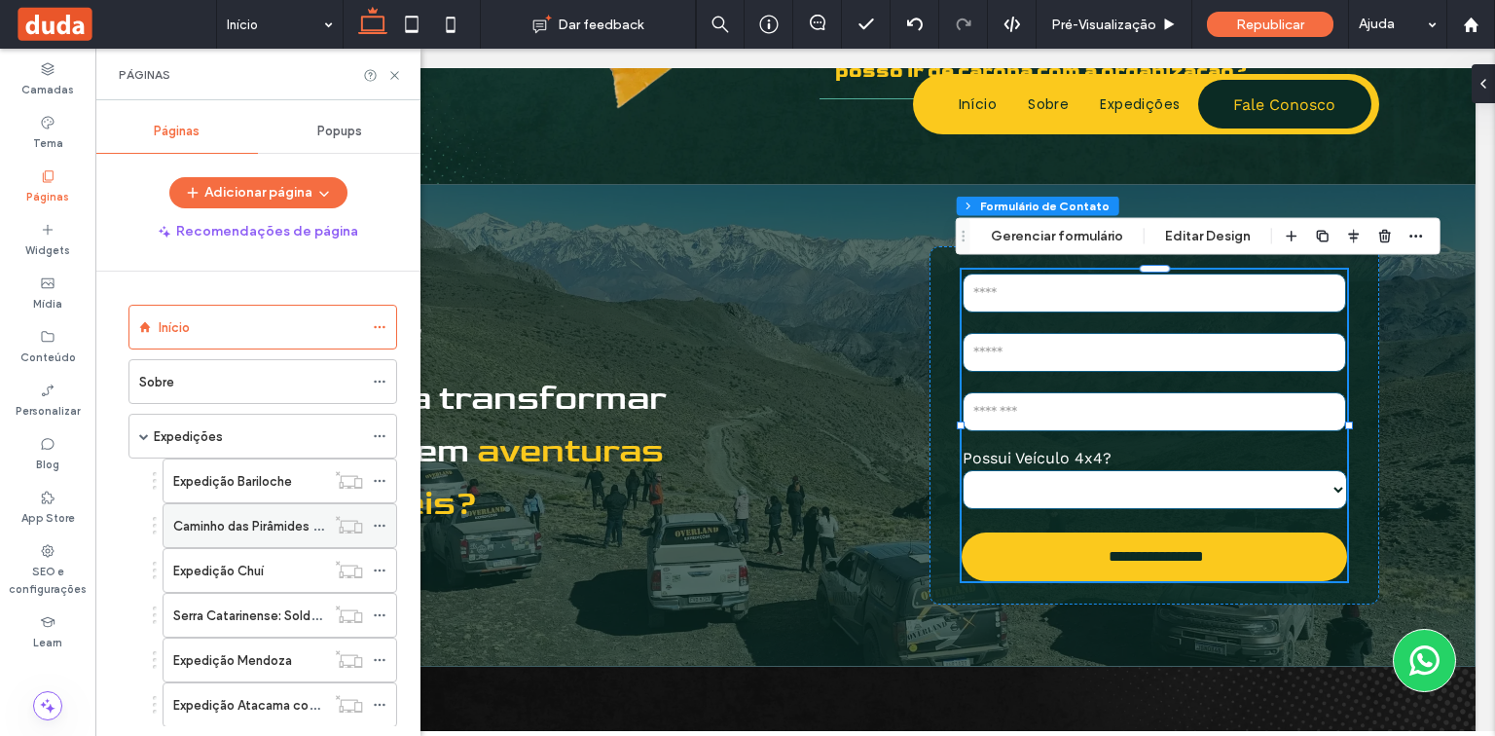
click at [374, 524] on icon at bounding box center [380, 526] width 14 height 14
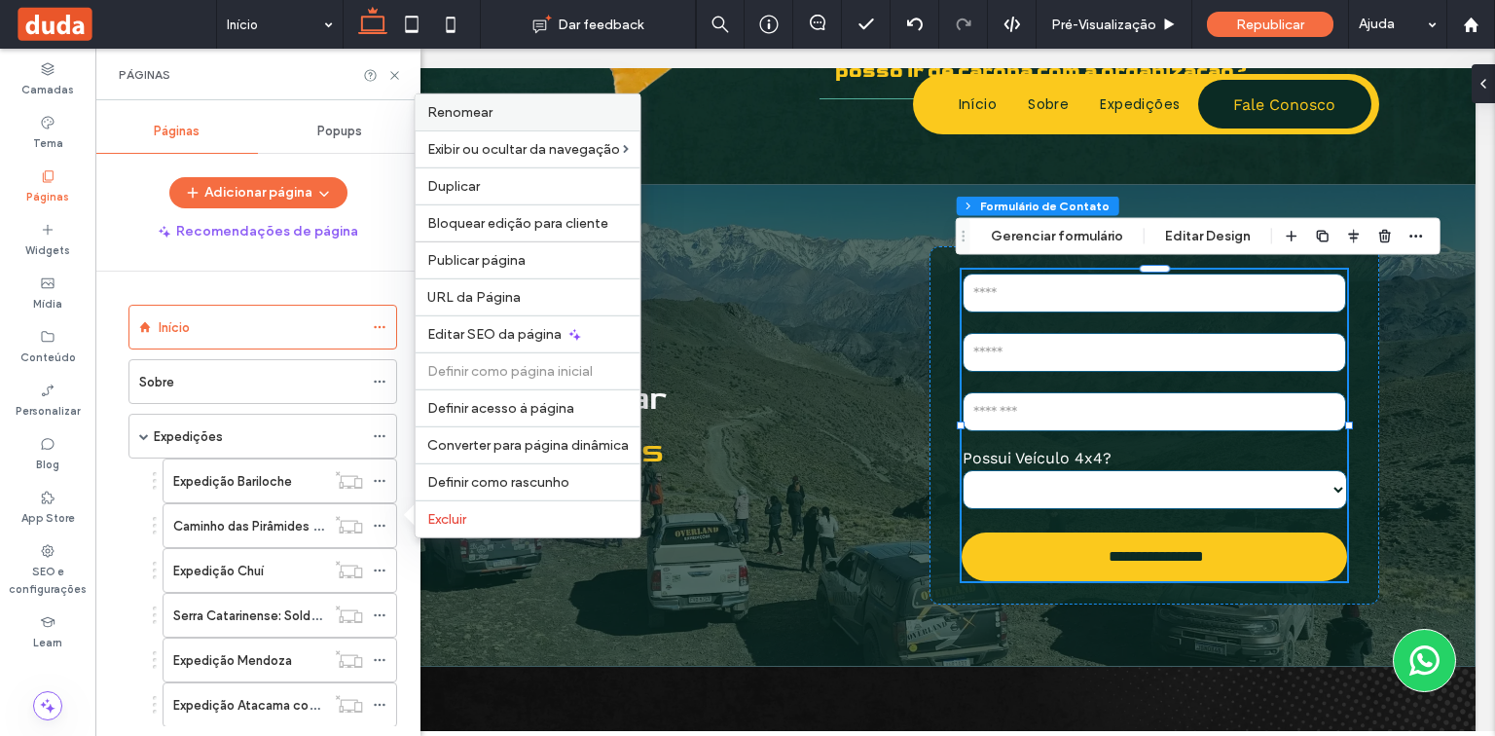
click at [518, 112] on label "Renomear" at bounding box center [527, 112] width 201 height 17
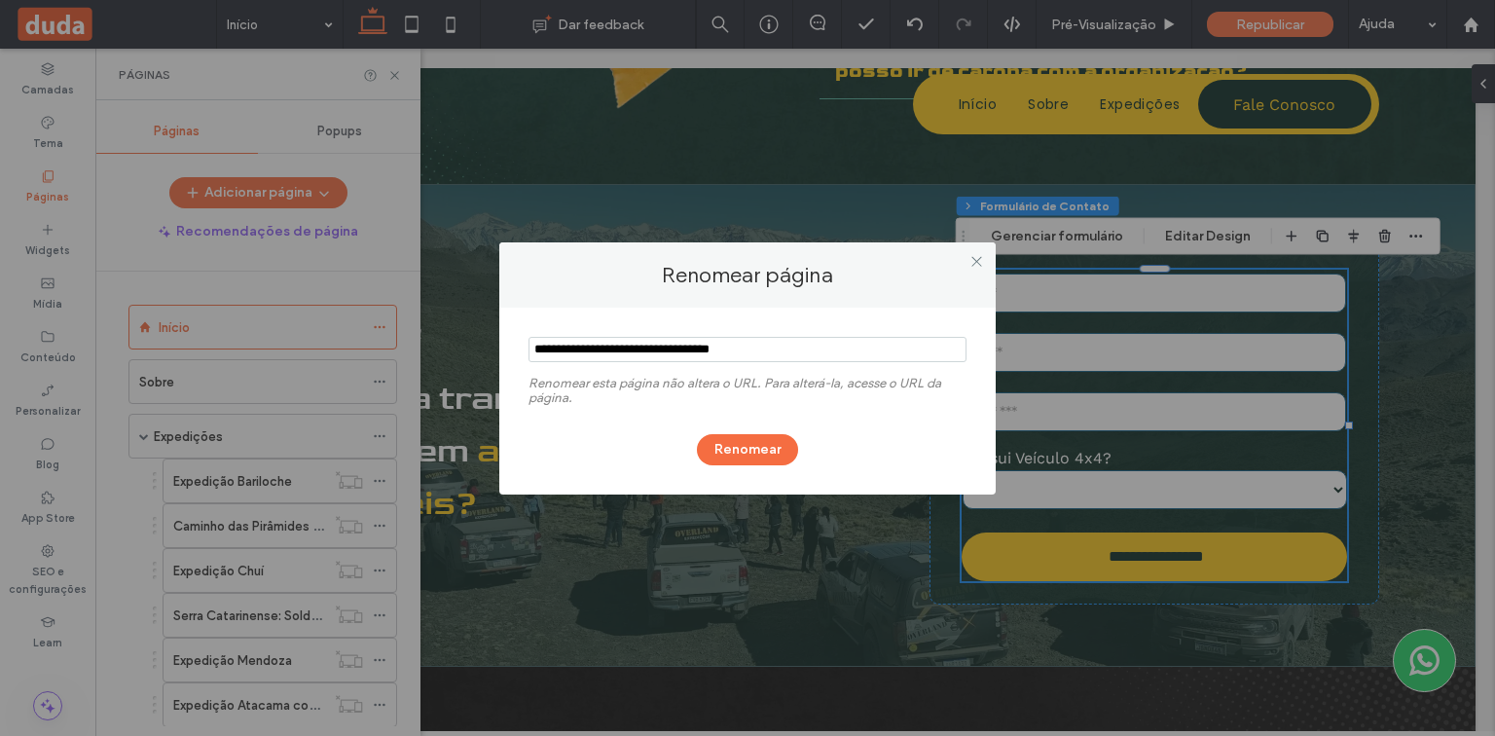
drag, startPoint x: 825, startPoint y: 344, endPoint x: 532, endPoint y: 344, distance: 293.0
click at [532, 344] on input "notEmpty" at bounding box center [747, 349] width 438 height 25
click at [978, 258] on use at bounding box center [976, 262] width 10 height 10
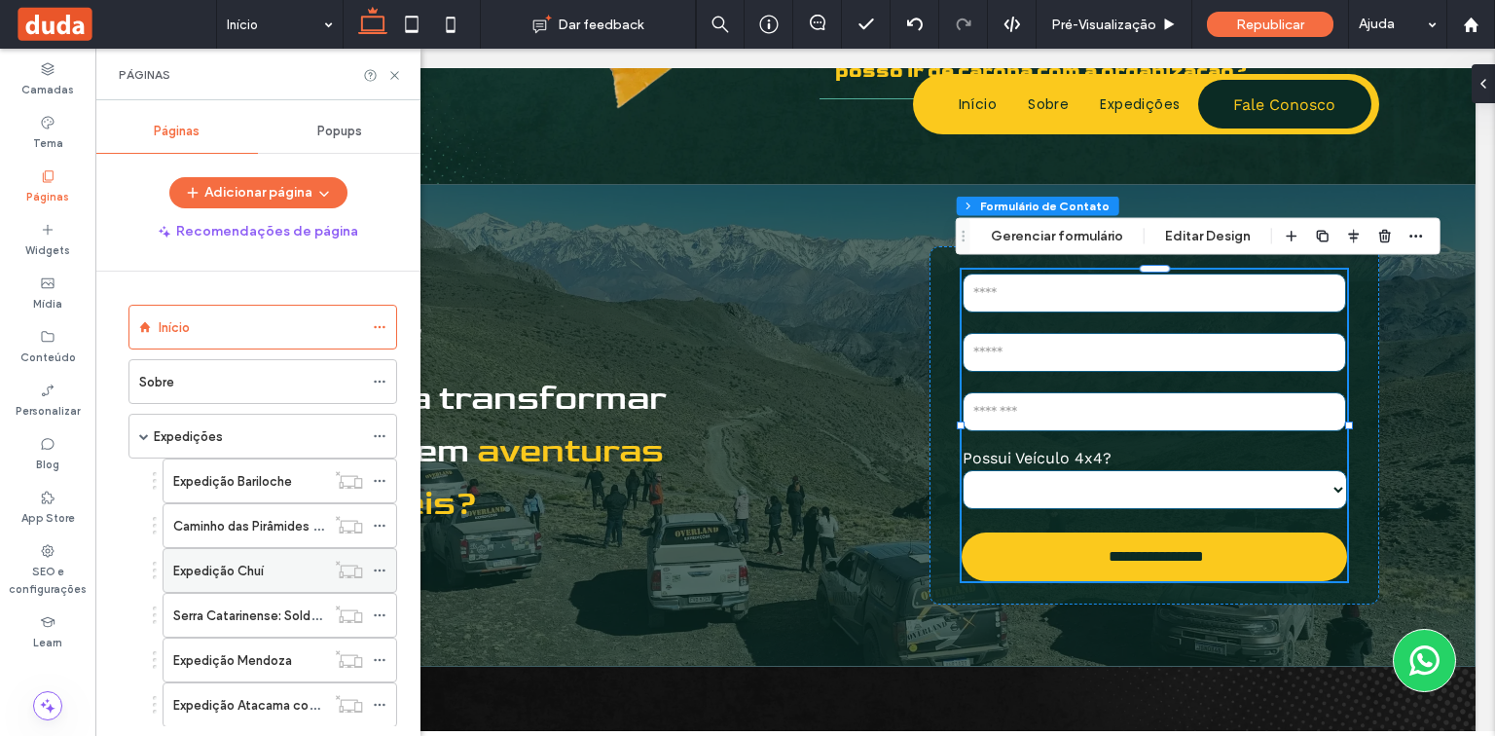
click at [381, 564] on icon at bounding box center [380, 571] width 14 height 14
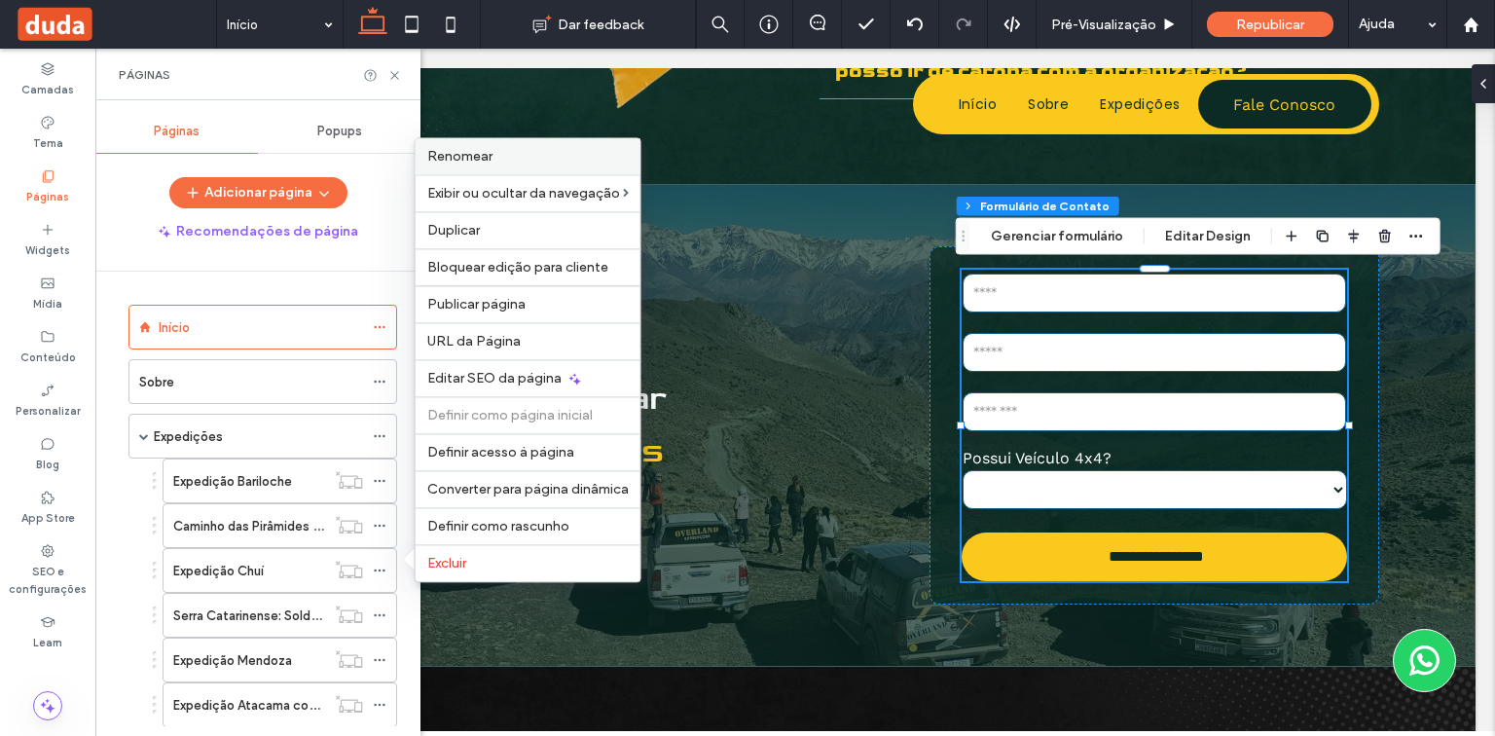
click at [522, 155] on label "Renomear" at bounding box center [527, 156] width 201 height 17
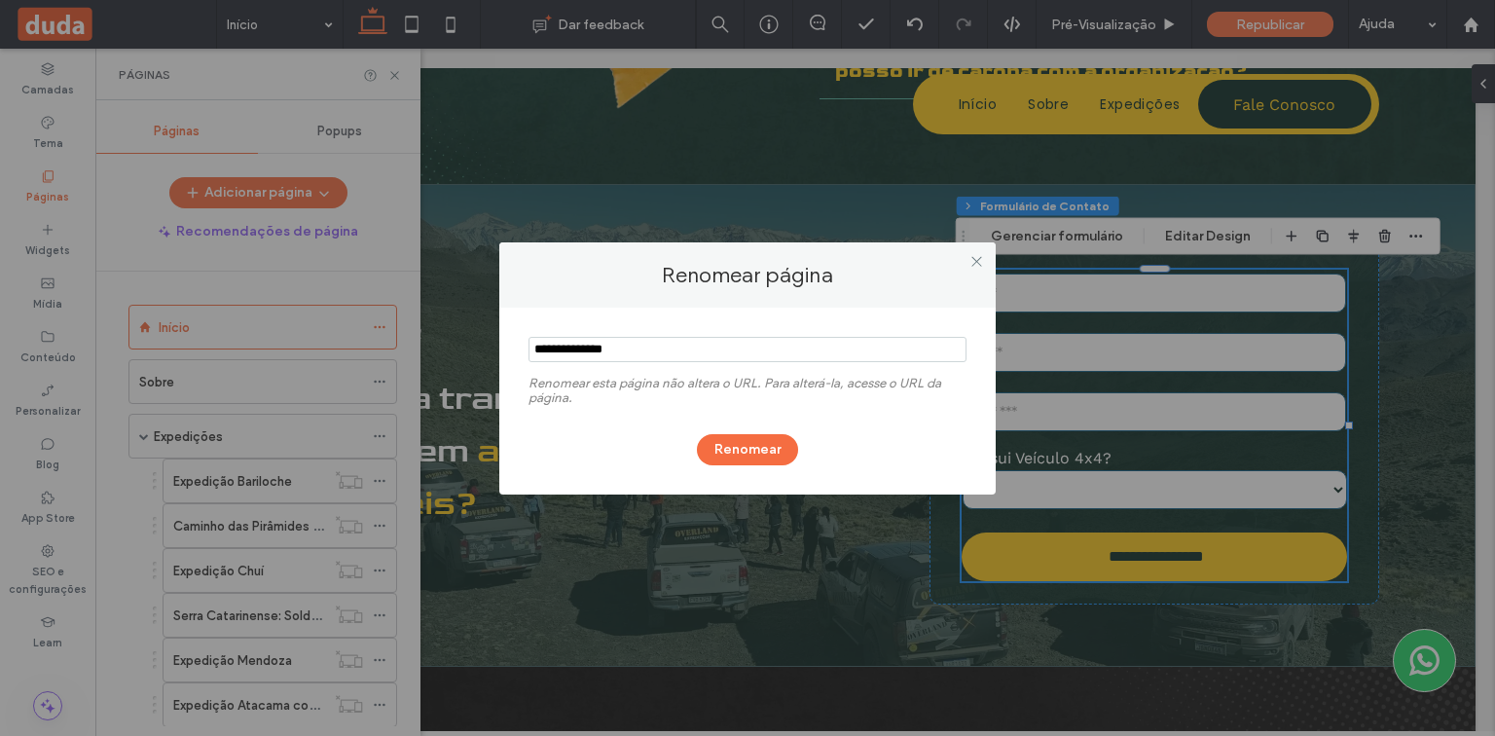
drag, startPoint x: 726, startPoint y: 366, endPoint x: 535, endPoint y: 347, distance: 191.7
click at [507, 349] on div "Renomear esta página não altera o URL. Para alterá-la, acesse o URL da página. …" at bounding box center [747, 401] width 496 height 187
drag, startPoint x: 550, startPoint y: 345, endPoint x: 515, endPoint y: 345, distance: 35.0
click at [515, 345] on div "Renomear esta página não altera o URL. Para alterá-la, acesse o URL da página. …" at bounding box center [747, 401] width 496 height 187
click at [977, 260] on use at bounding box center [976, 262] width 10 height 10
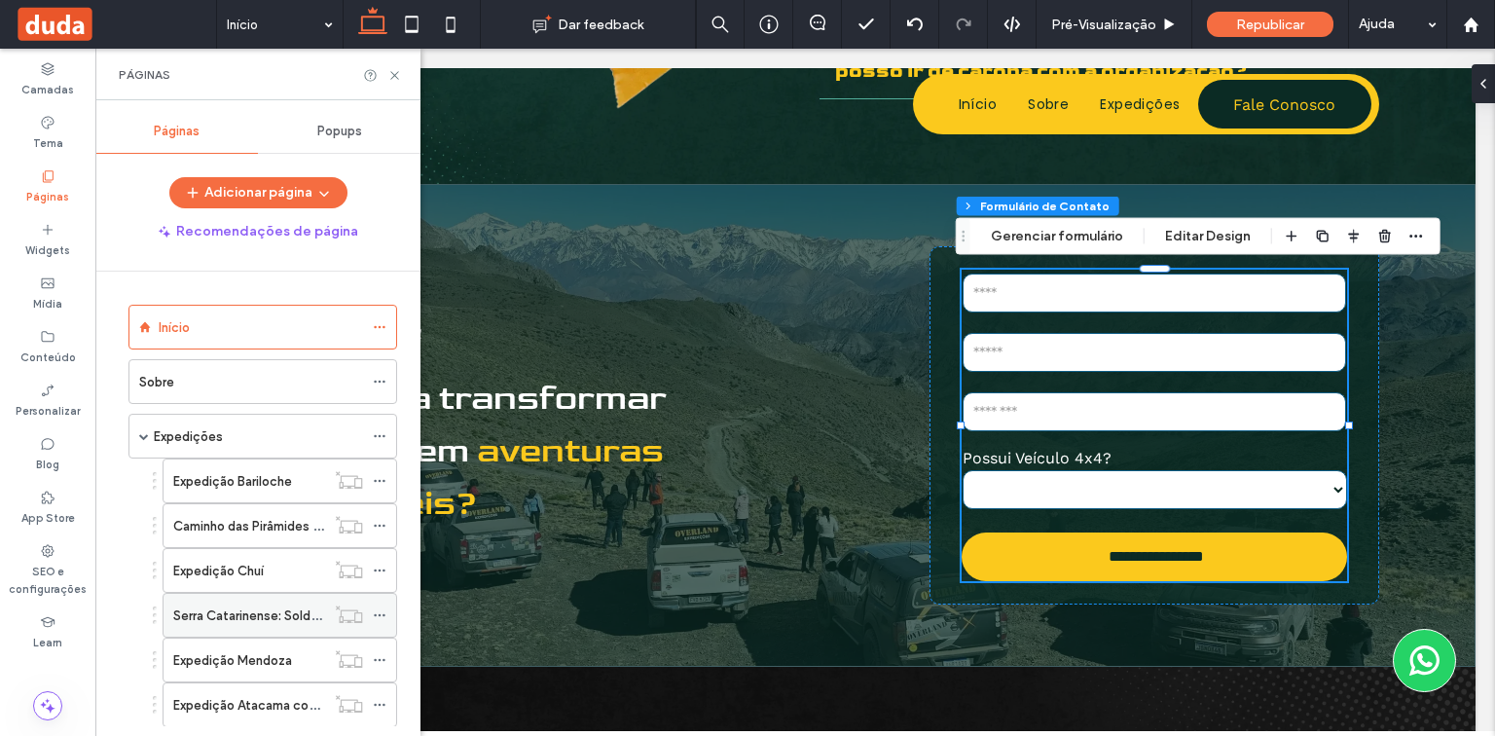
click at [385, 613] on icon at bounding box center [380, 615] width 14 height 14
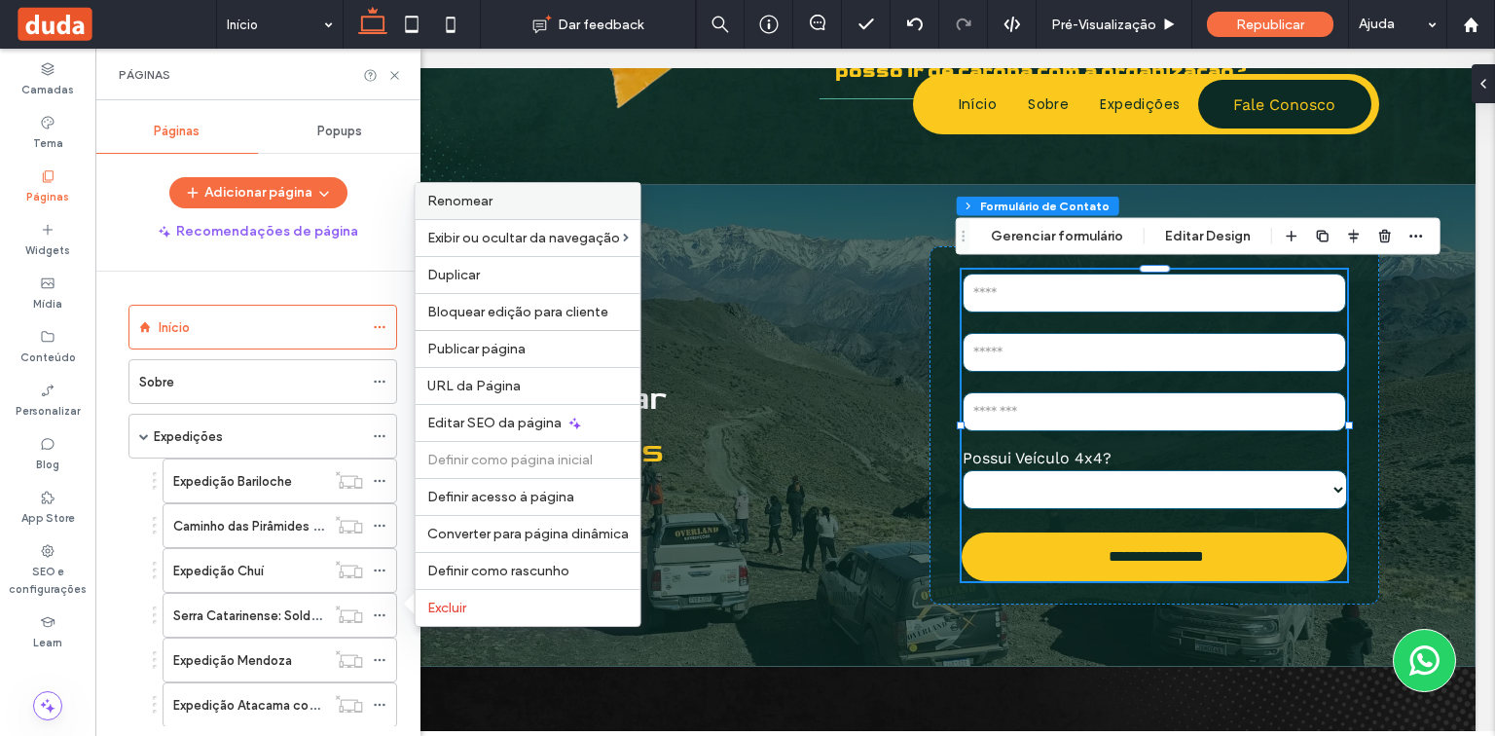
click at [491, 199] on label "Renomear" at bounding box center [527, 201] width 201 height 17
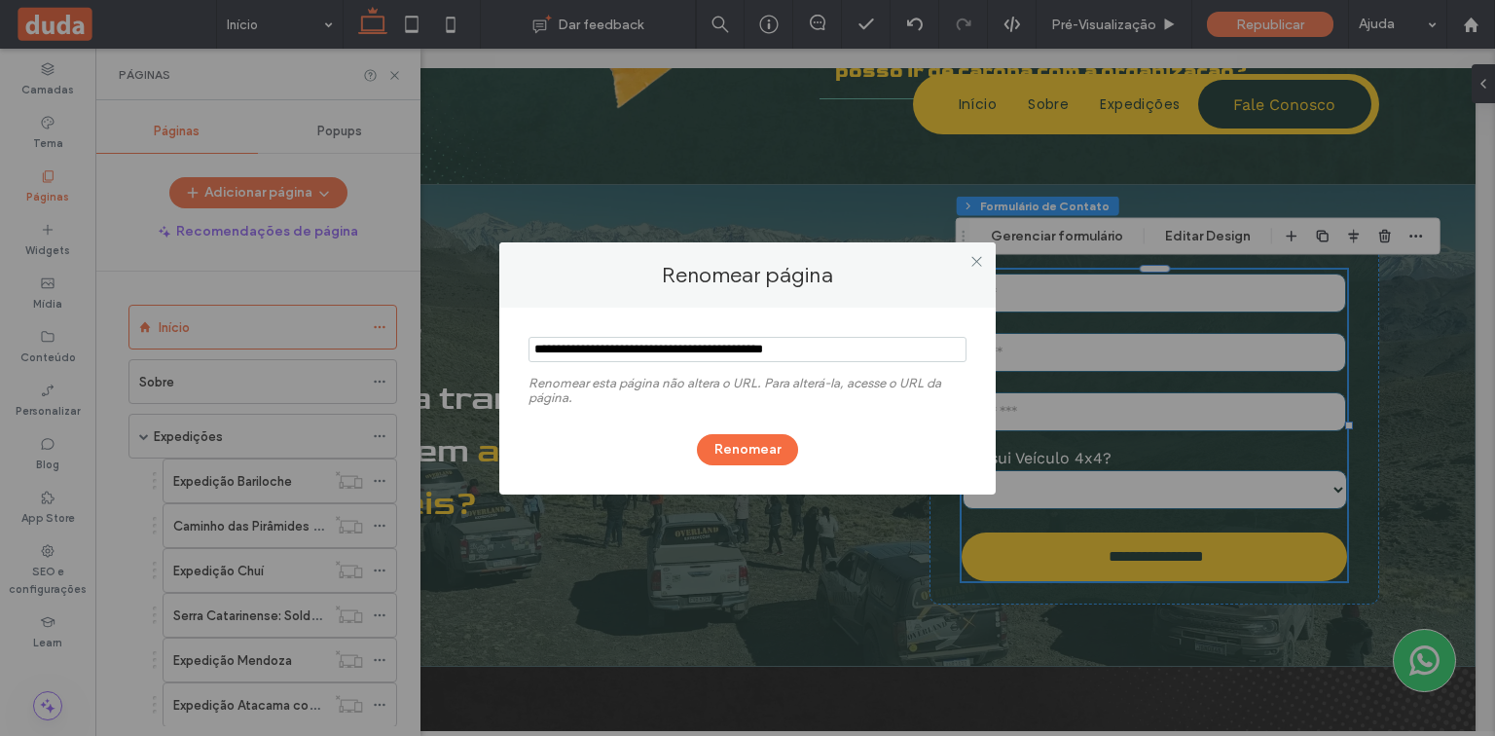
drag, startPoint x: 586, startPoint y: 350, endPoint x: 493, endPoint y: 350, distance: 92.5
click at [493, 350] on div "Renomear página Renomear esta página não altera o URL. Para alterá-la, acesse o…" at bounding box center [747, 368] width 1495 height 736
drag, startPoint x: 970, startPoint y: 257, endPoint x: 964, endPoint y: 265, distance: 10.3
click at [970, 257] on icon at bounding box center [976, 261] width 15 height 15
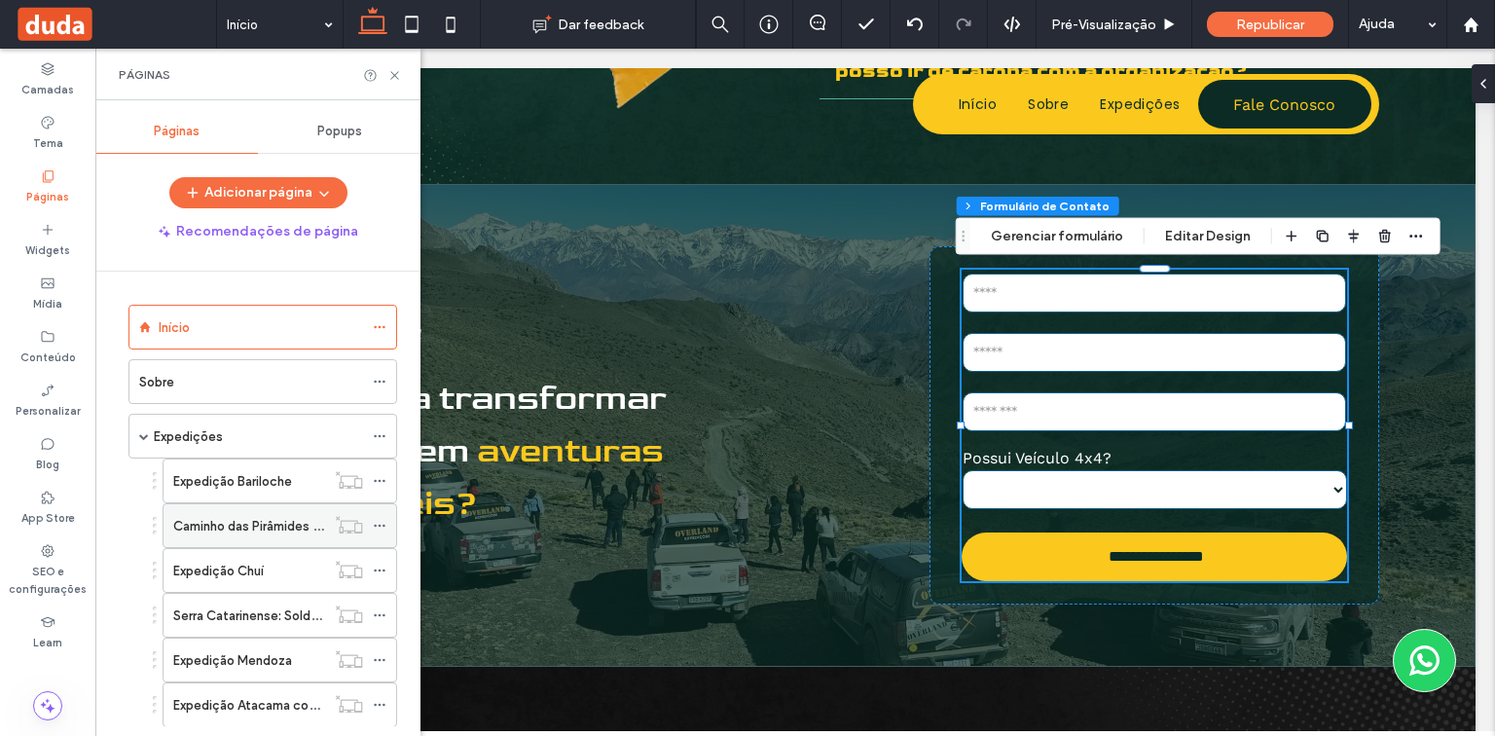
scroll to position [78, 0]
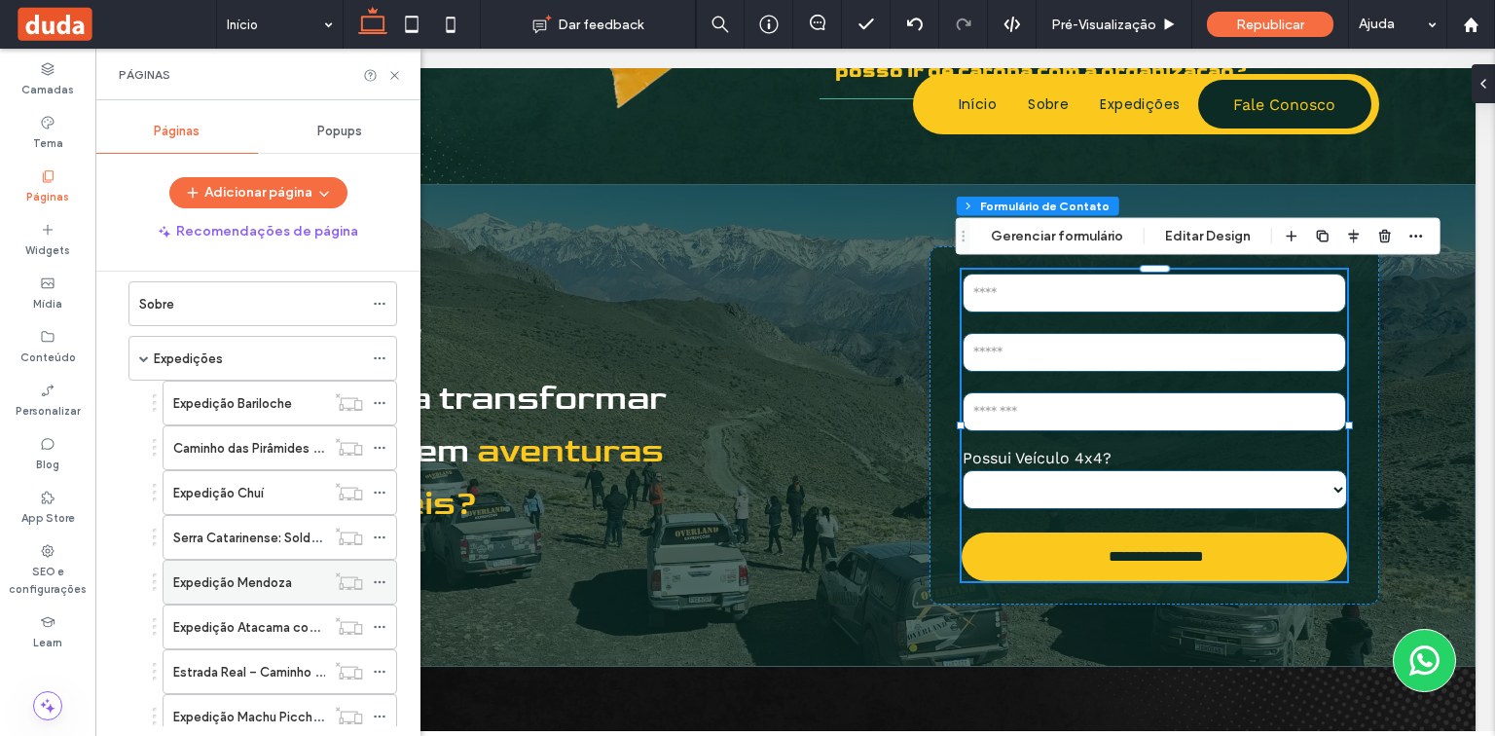
click at [383, 581] on icon at bounding box center [380, 582] width 14 height 14
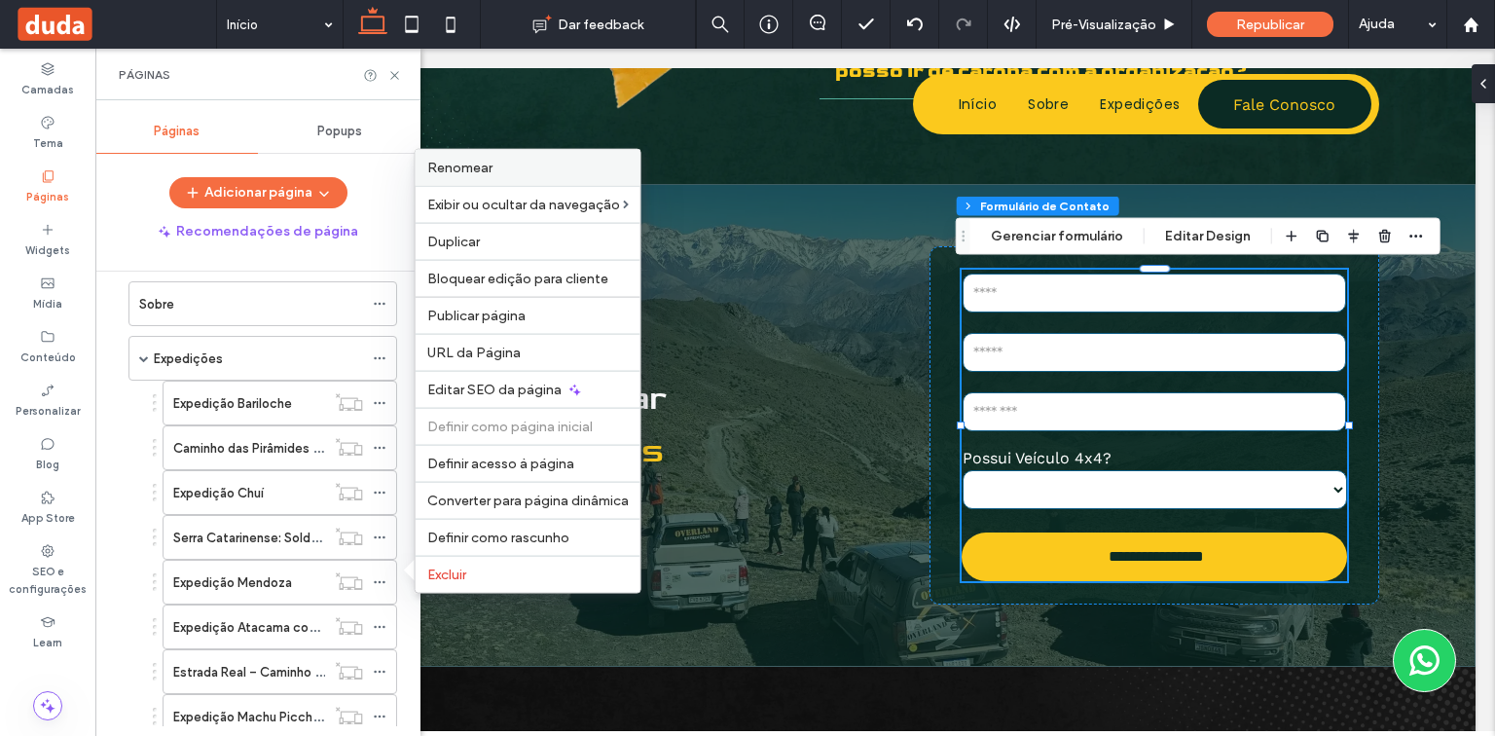
click at [526, 175] on label "Renomear" at bounding box center [527, 168] width 201 height 17
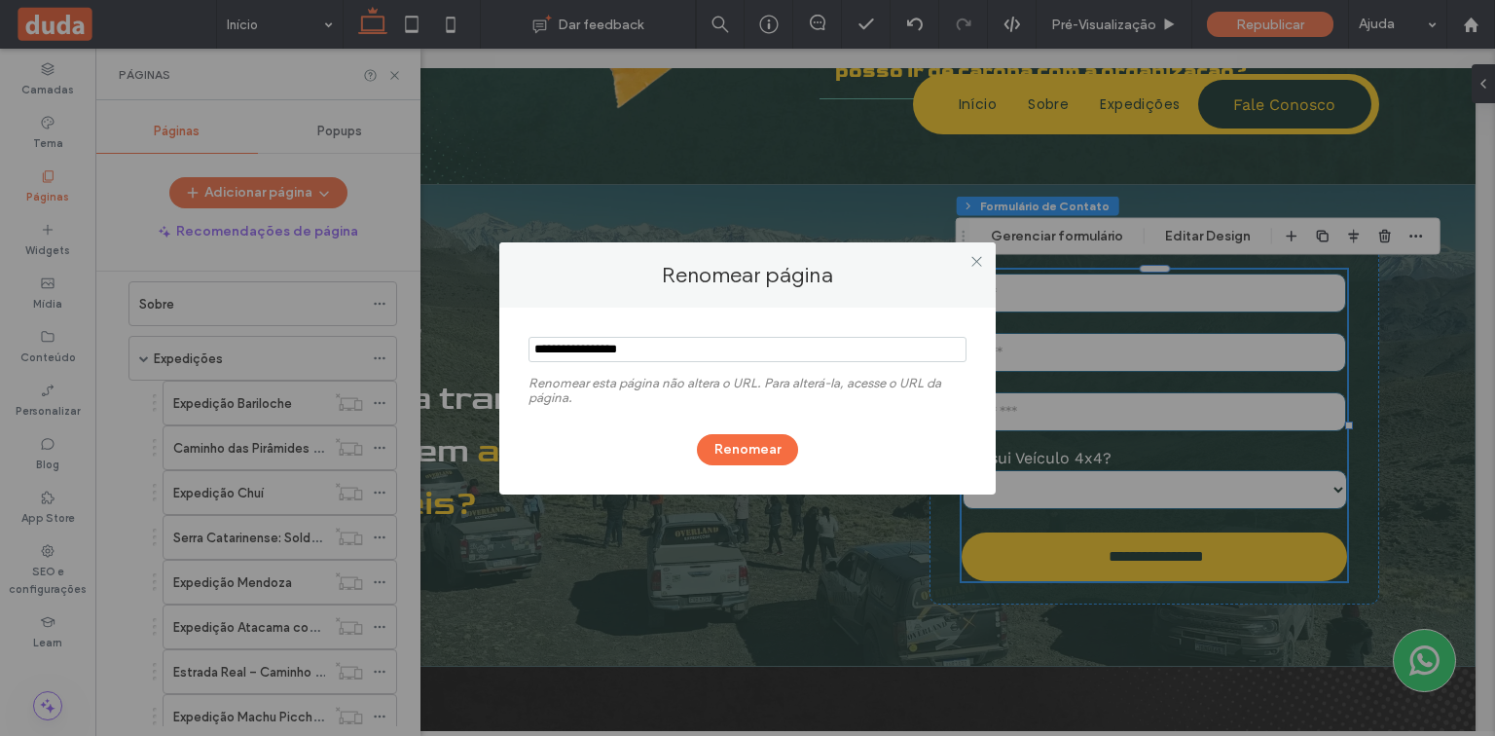
drag, startPoint x: 747, startPoint y: 347, endPoint x: 488, endPoint y: 344, distance: 259.9
click at [488, 344] on div "Renomear página Renomear esta página não altera o URL. Para alterá-la, acesse o…" at bounding box center [747, 368] width 1495 height 736
click at [969, 263] on icon at bounding box center [976, 261] width 15 height 15
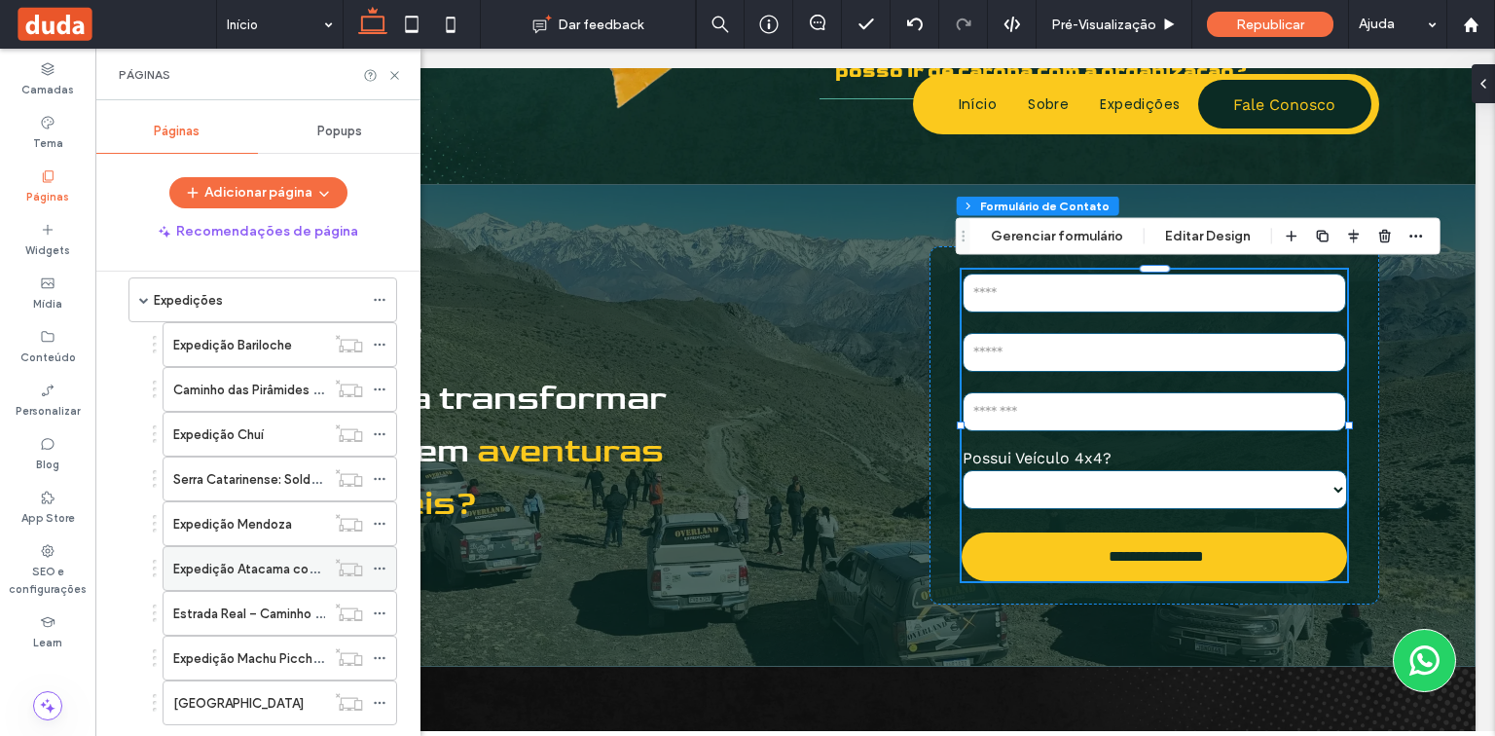
scroll to position [234, 0]
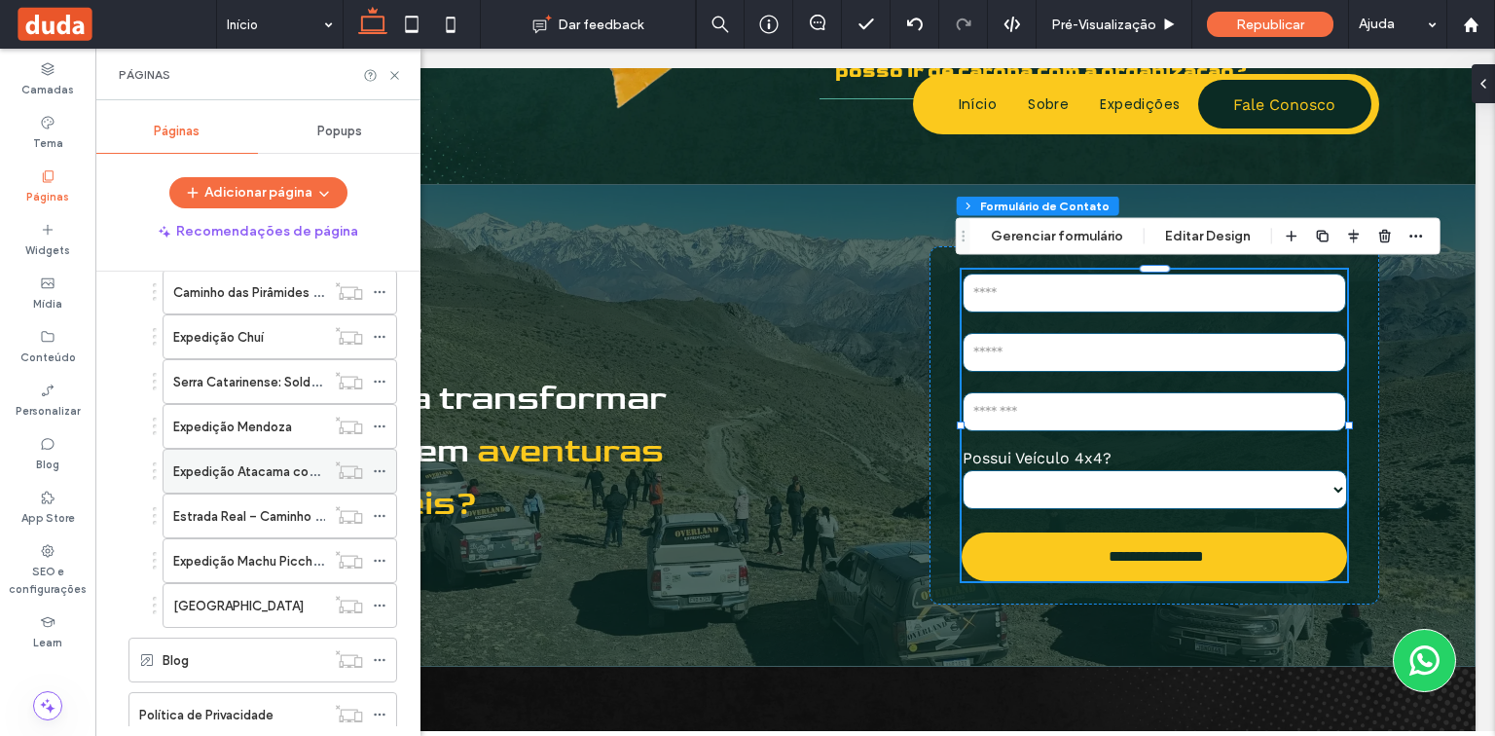
click at [382, 467] on icon at bounding box center [380, 471] width 14 height 14
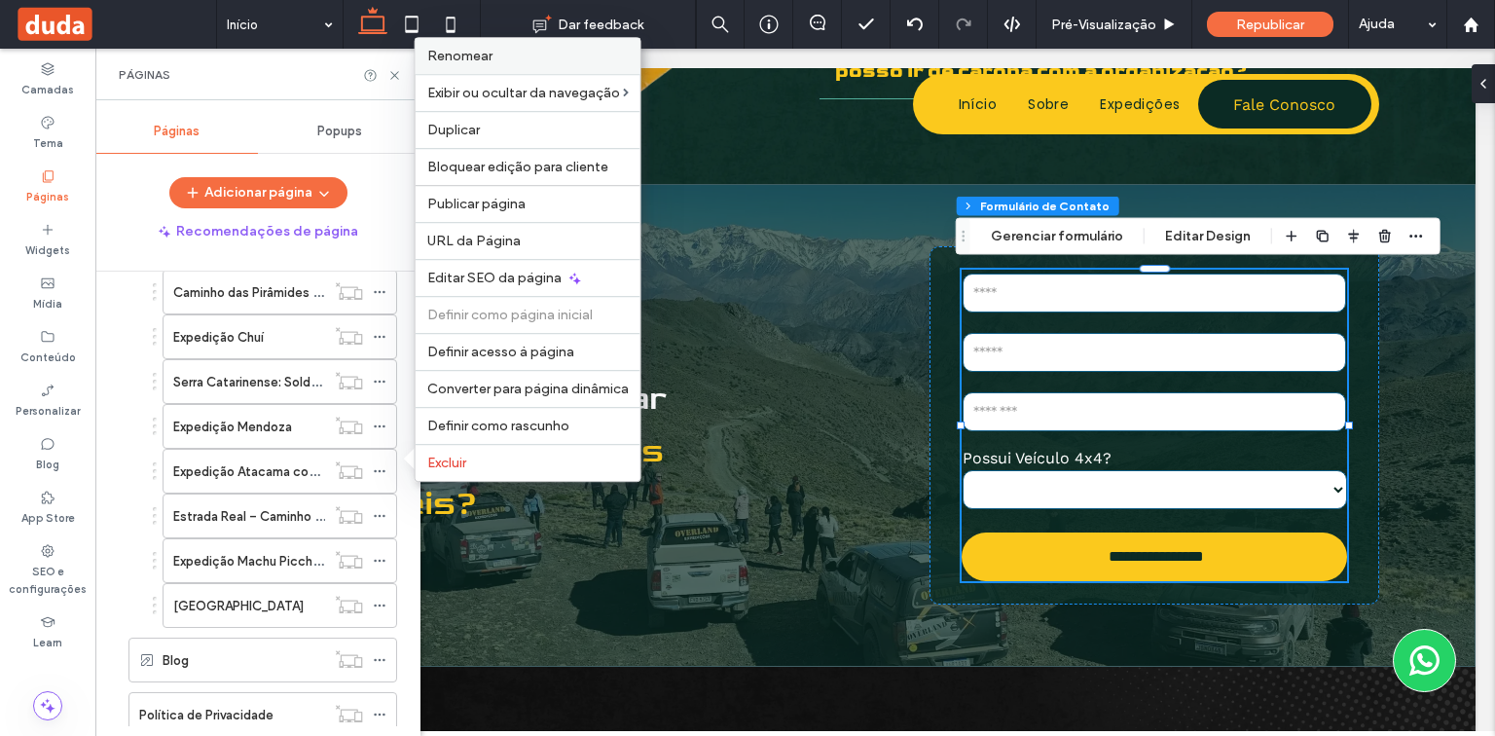
click at [510, 57] on label "Renomear" at bounding box center [527, 56] width 201 height 17
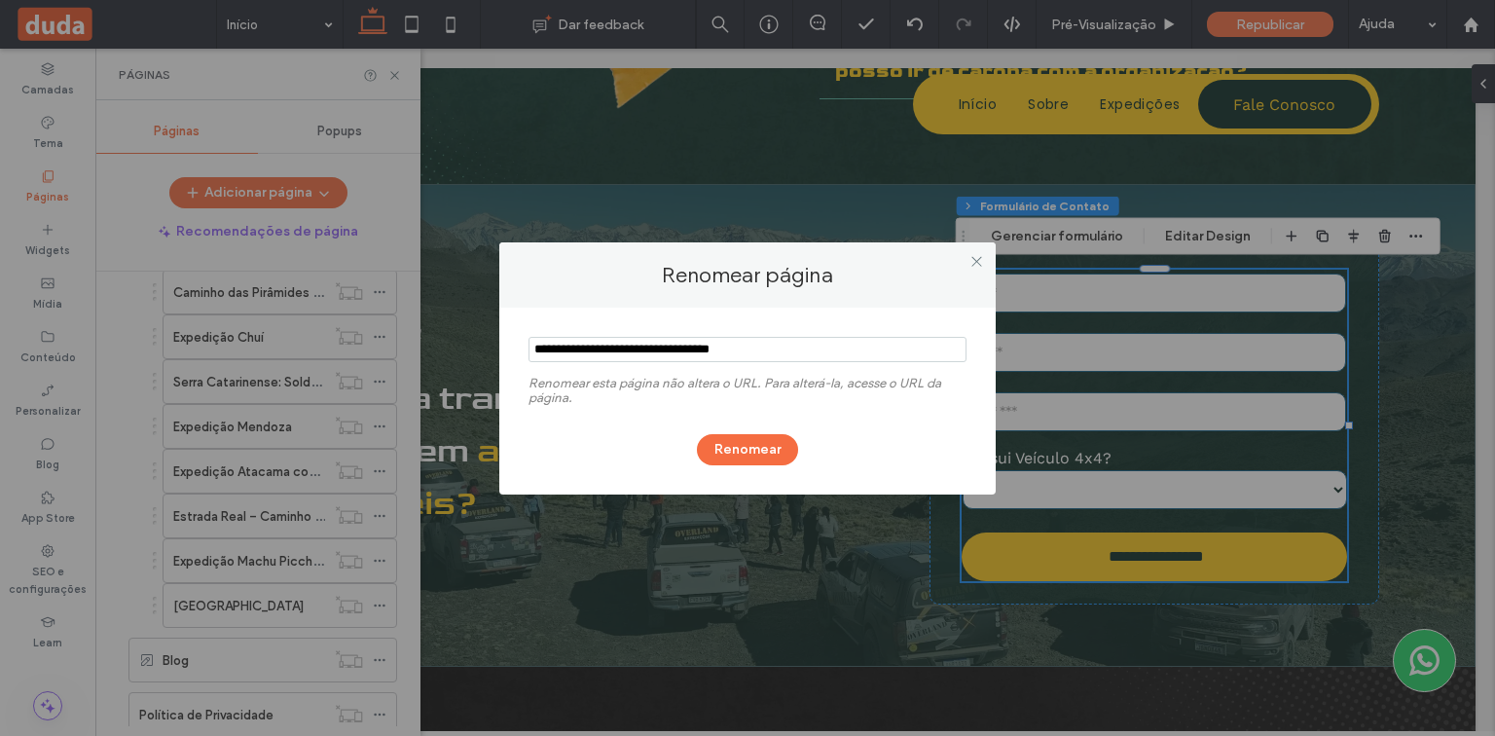
drag, startPoint x: 784, startPoint y: 349, endPoint x: 534, endPoint y: 346, distance: 250.1
click at [534, 346] on input "notEmpty" at bounding box center [747, 349] width 438 height 25
click at [973, 254] on icon at bounding box center [976, 261] width 15 height 15
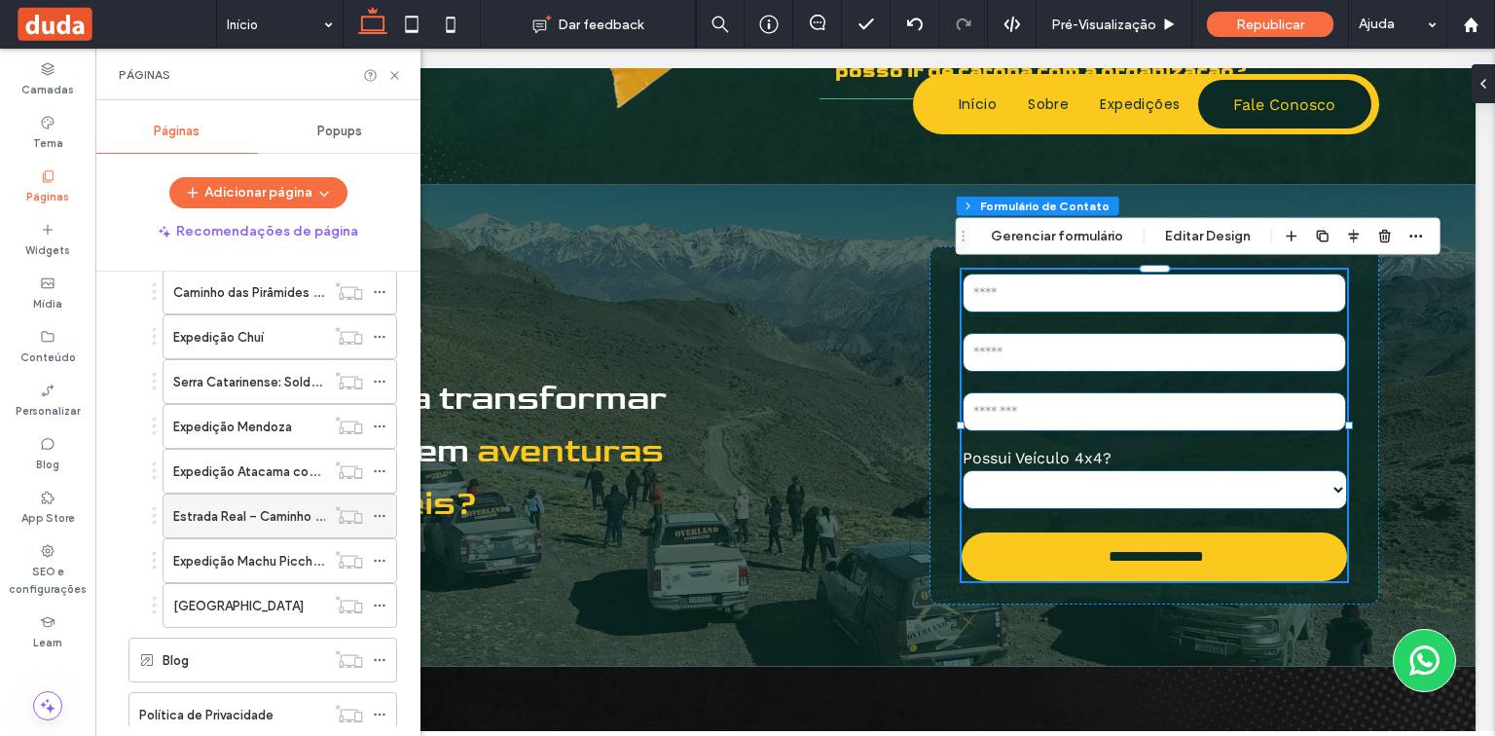
click at [382, 509] on icon at bounding box center [380, 516] width 14 height 14
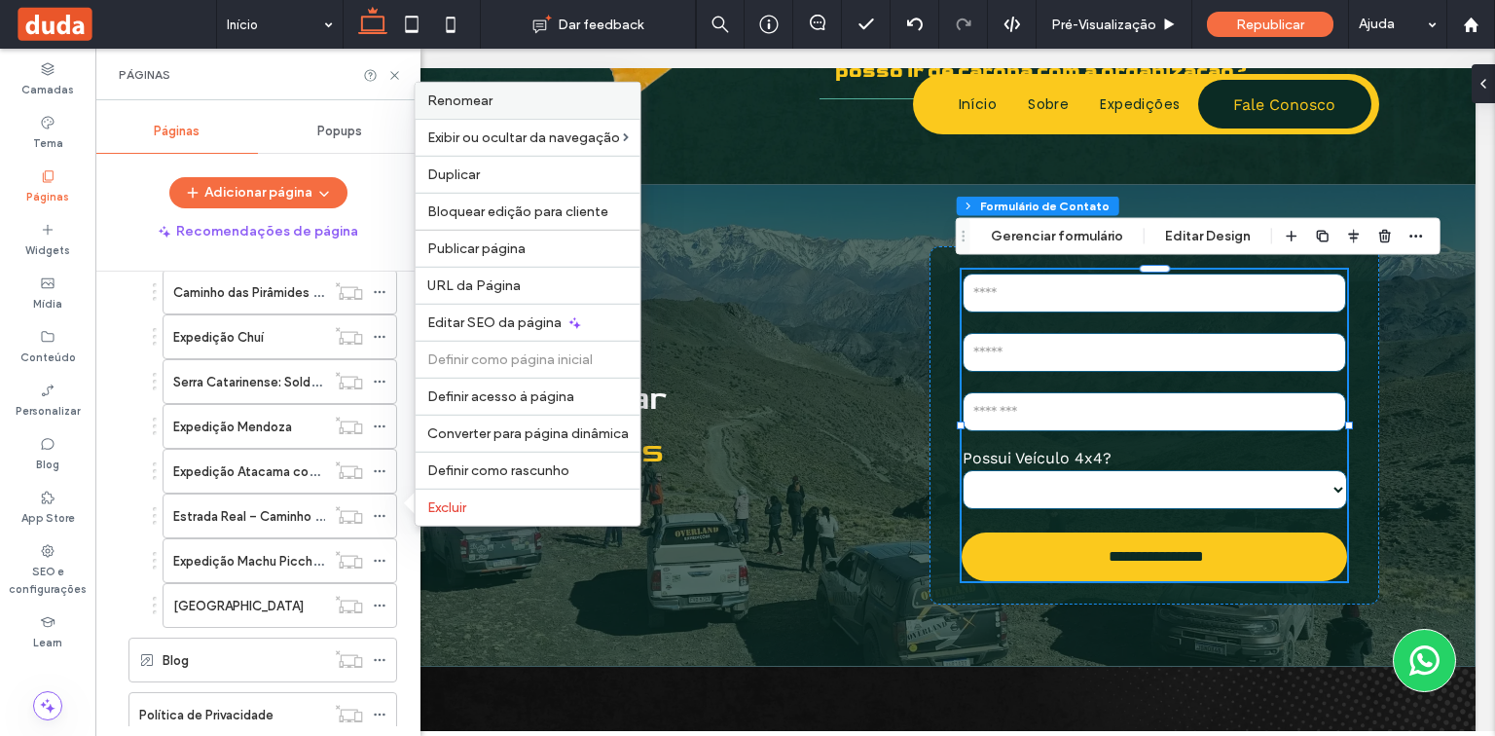
click at [494, 109] on label "Renomear" at bounding box center [527, 100] width 201 height 17
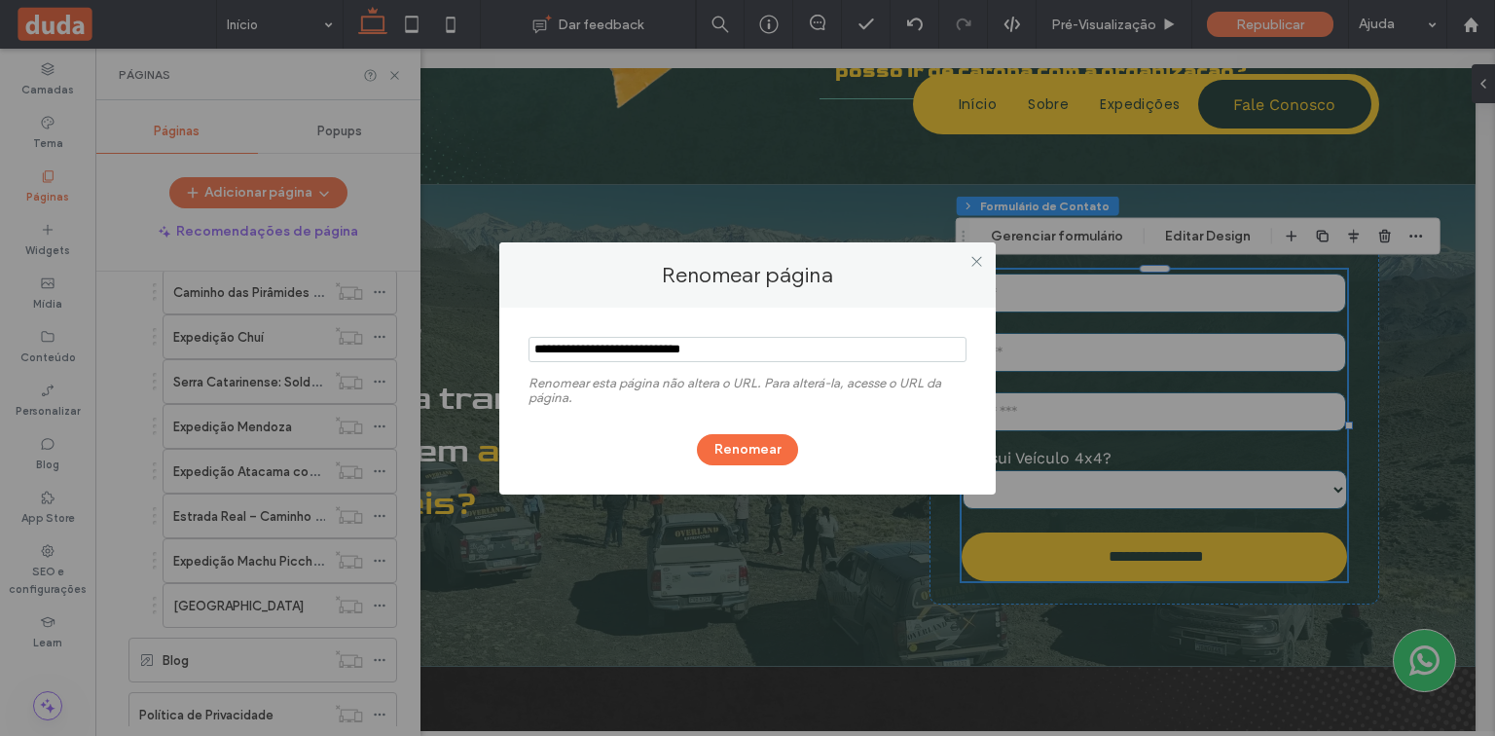
drag, startPoint x: 756, startPoint y: 347, endPoint x: 518, endPoint y: 337, distance: 238.7
click at [518, 337] on div "Renomear esta página não altera o URL. Para alterá-la, acesse o URL da página. …" at bounding box center [747, 401] width 496 height 187
click at [975, 256] on icon at bounding box center [976, 261] width 15 height 15
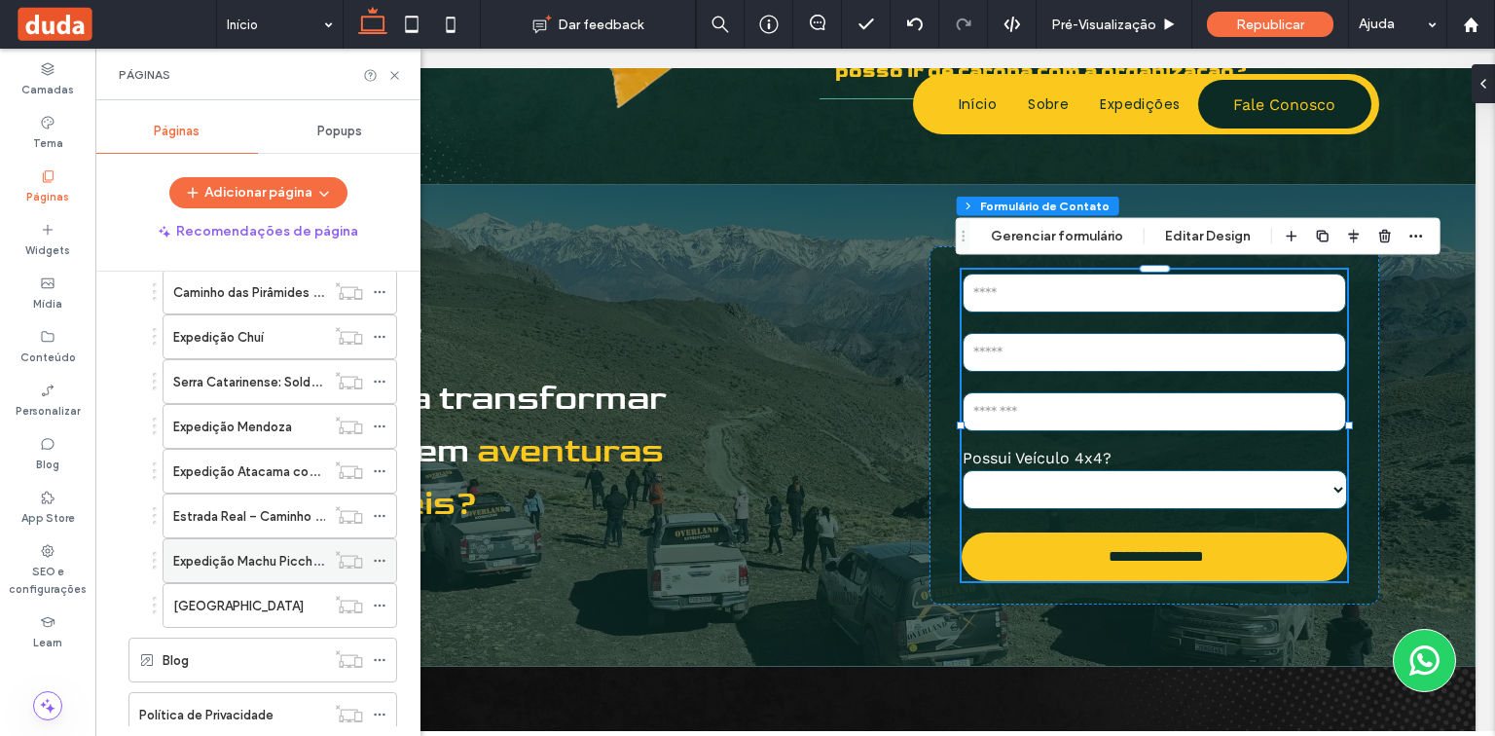
click at [380, 560] on use at bounding box center [379, 561] width 11 height 3
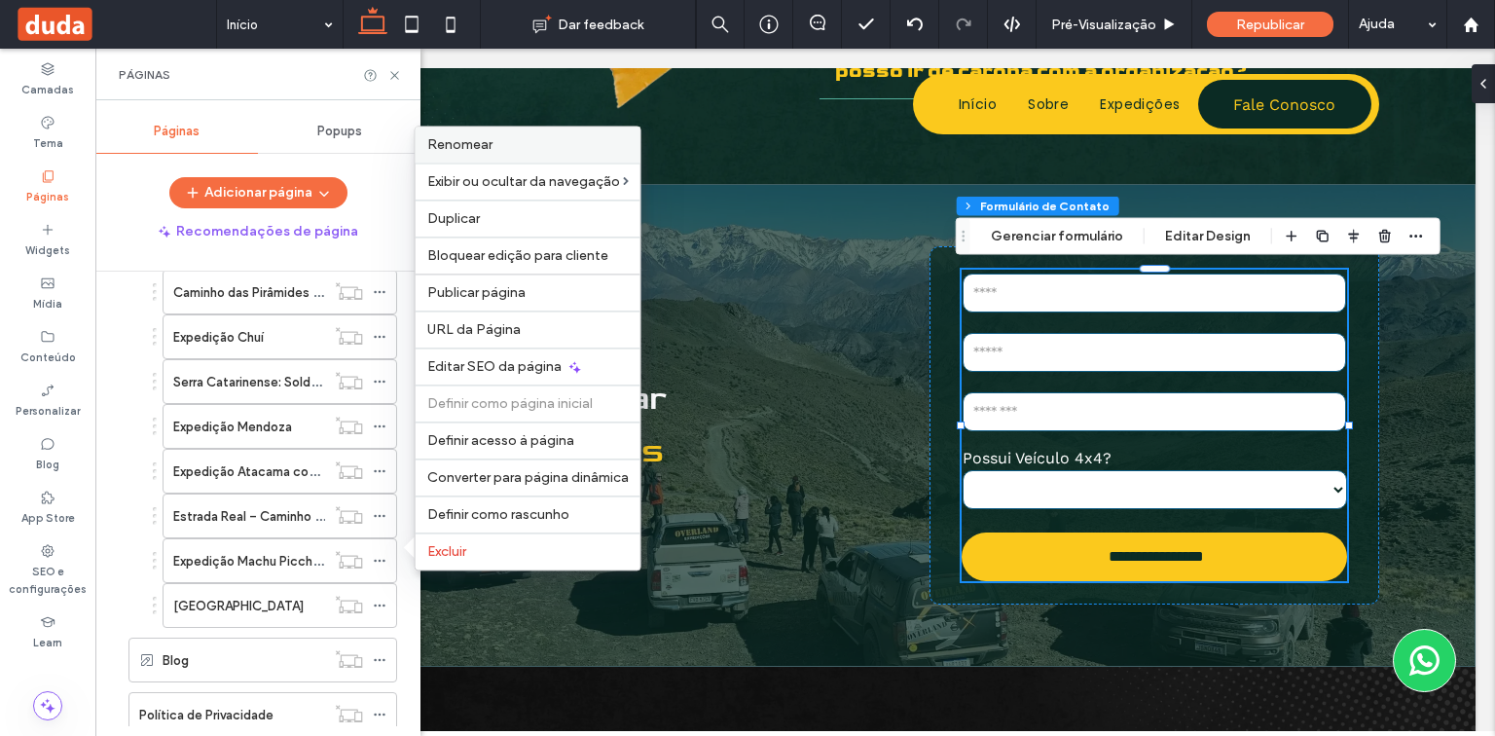
click at [503, 160] on div "Renomear" at bounding box center [528, 145] width 225 height 36
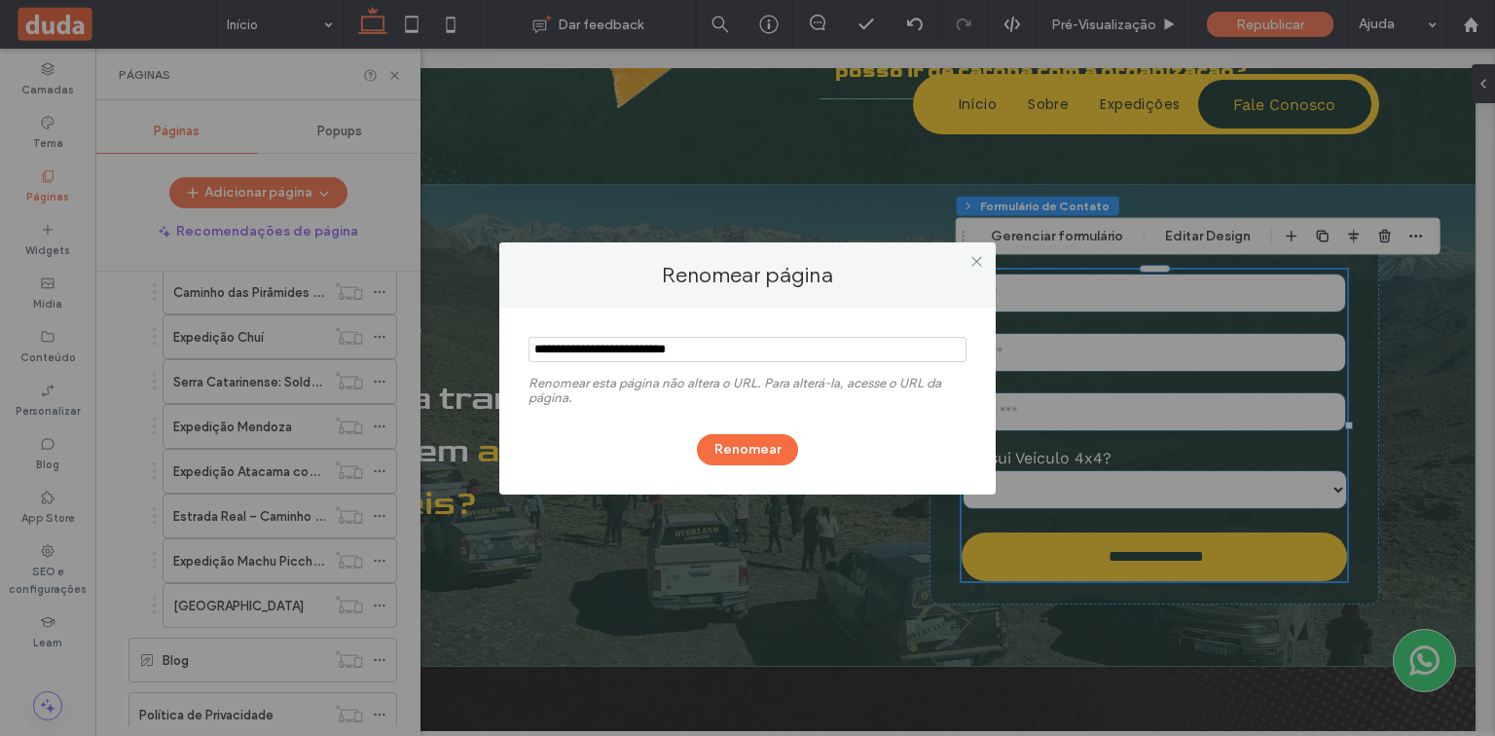
drag, startPoint x: 769, startPoint y: 339, endPoint x: 495, endPoint y: 342, distance: 273.5
click at [495, 342] on div "Renomear página Renomear esta página não altera o URL. Para alterá-la, acesse o…" at bounding box center [747, 368] width 1495 height 736
click at [979, 258] on icon at bounding box center [976, 261] width 15 height 15
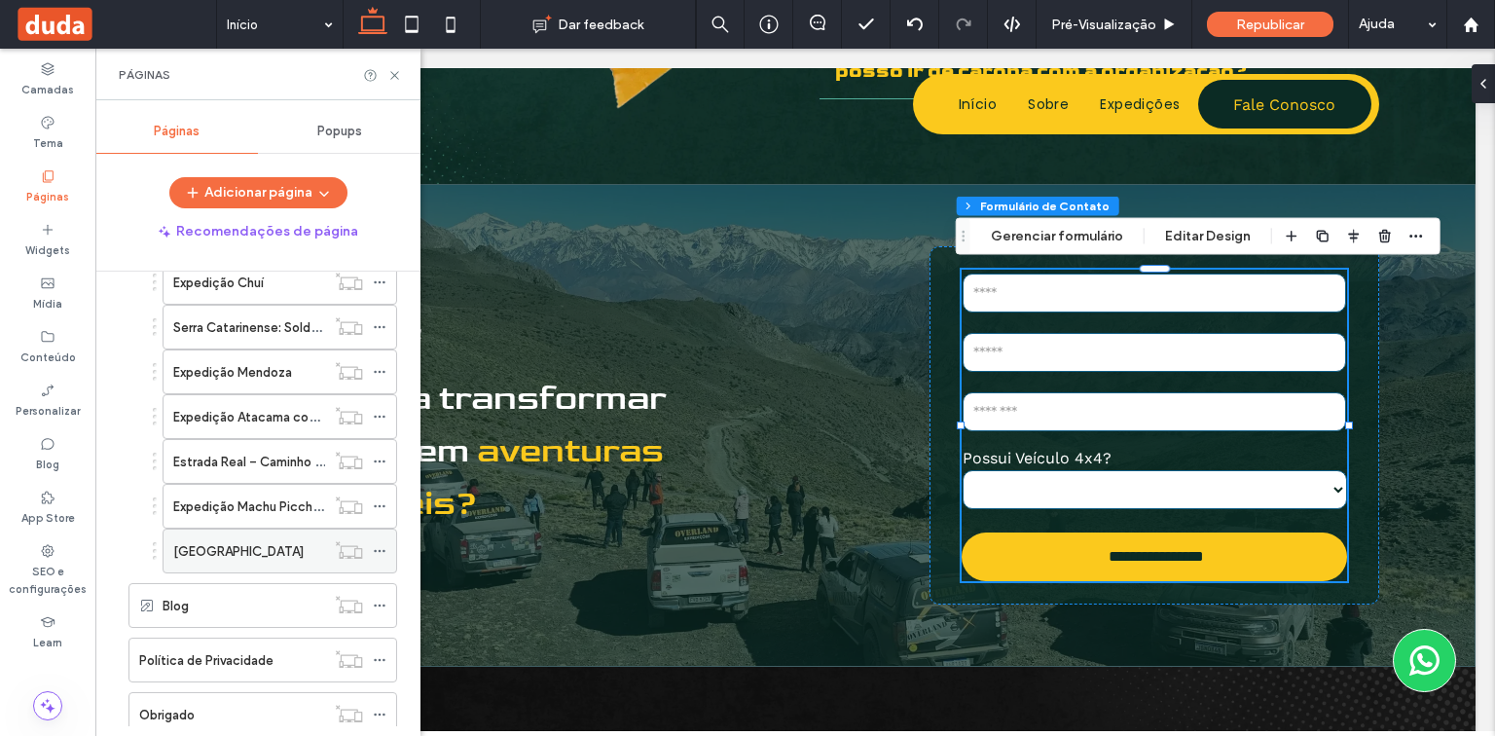
scroll to position [311, 0]
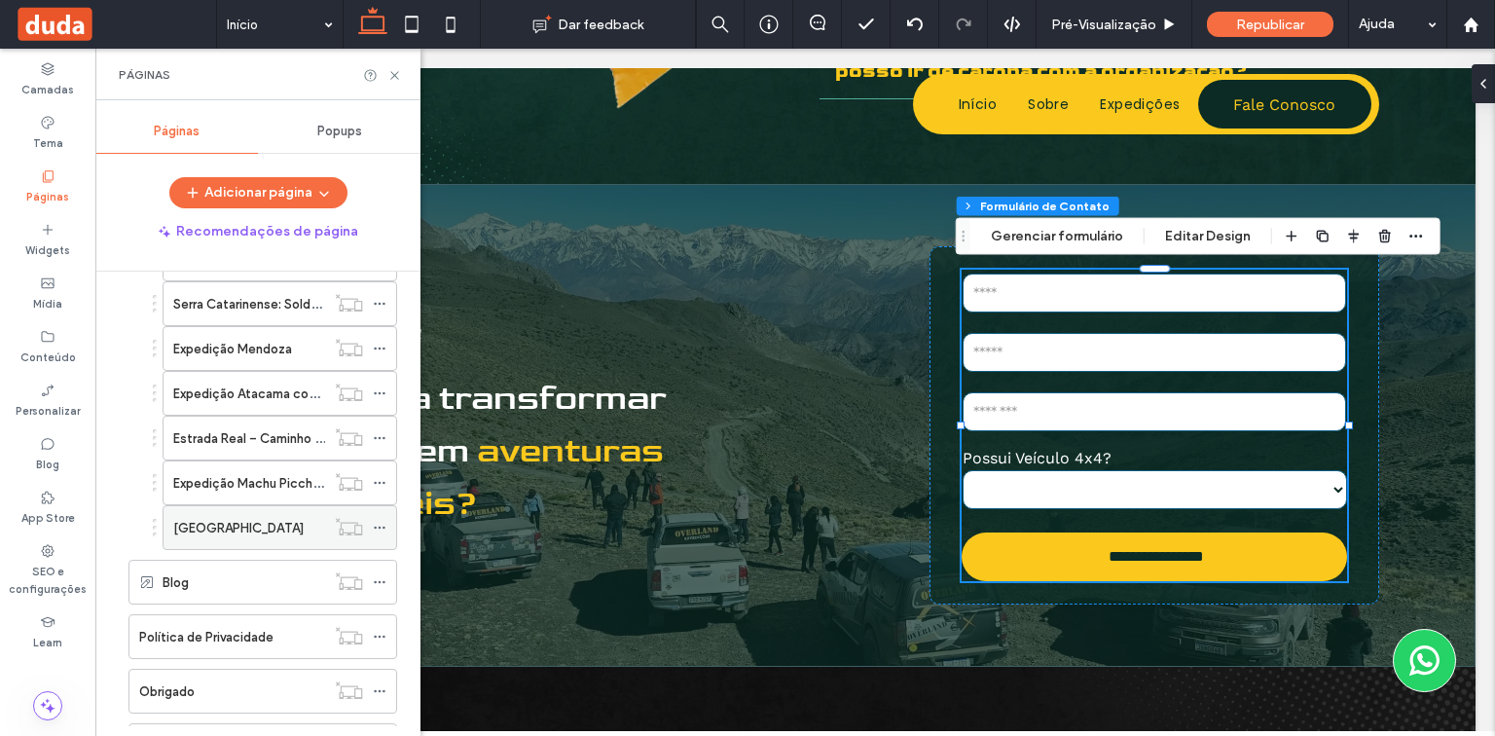
click at [383, 521] on icon at bounding box center [380, 528] width 14 height 14
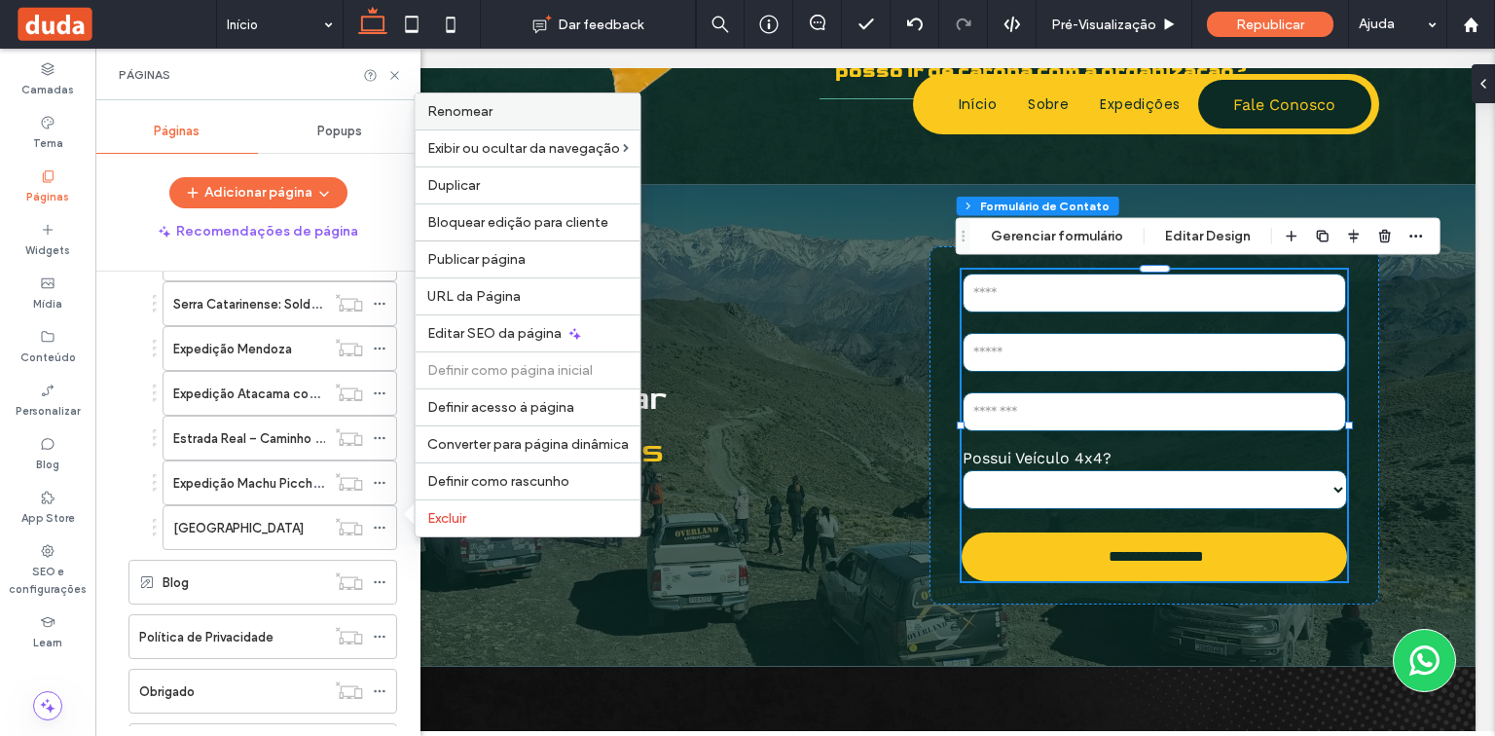
click at [541, 113] on label "Renomear" at bounding box center [527, 111] width 201 height 17
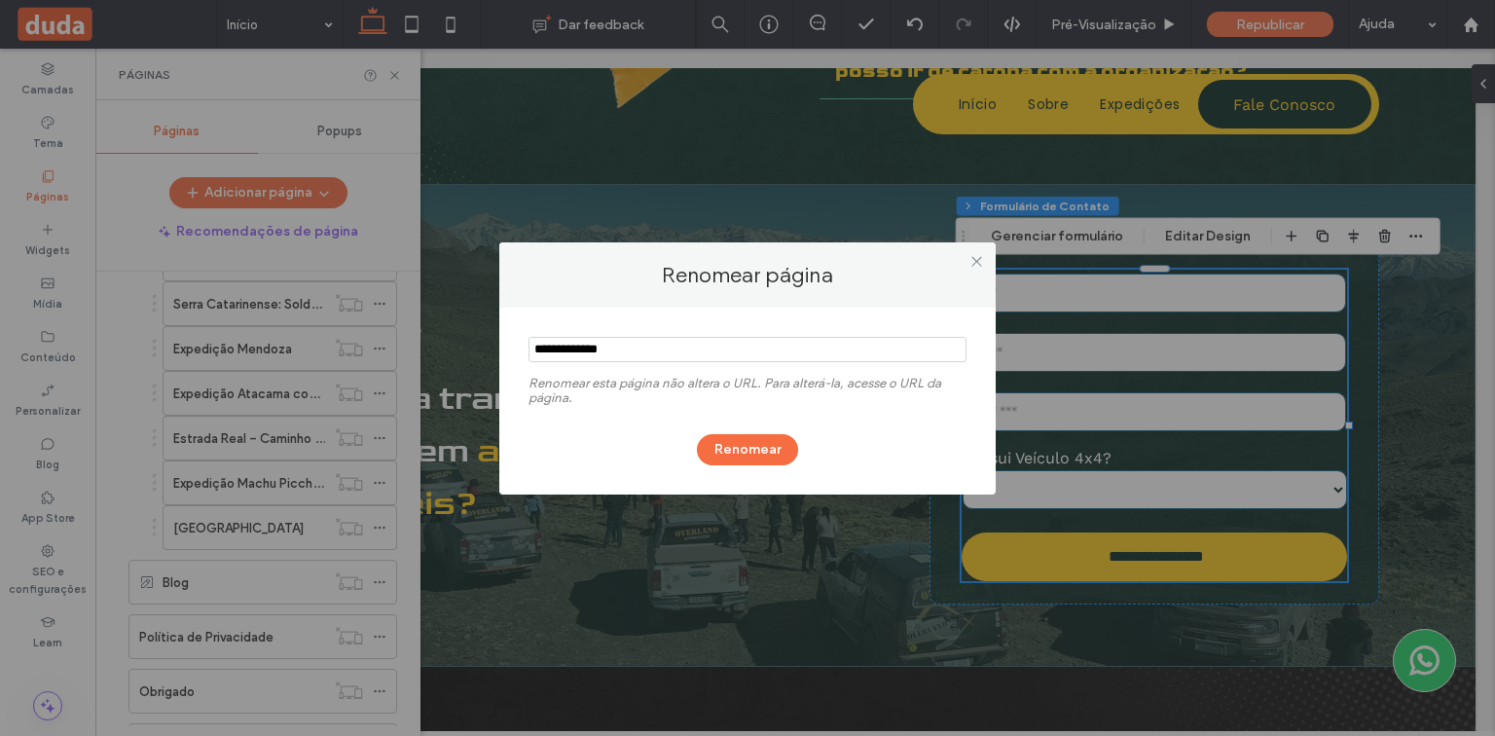
drag, startPoint x: 681, startPoint y: 340, endPoint x: 518, endPoint y: 342, distance: 163.5
click at [518, 342] on div "Renomear esta página não altera o URL. Para alterá-la, acesse o URL da página. …" at bounding box center [747, 401] width 496 height 187
click at [971, 261] on icon at bounding box center [976, 261] width 15 height 15
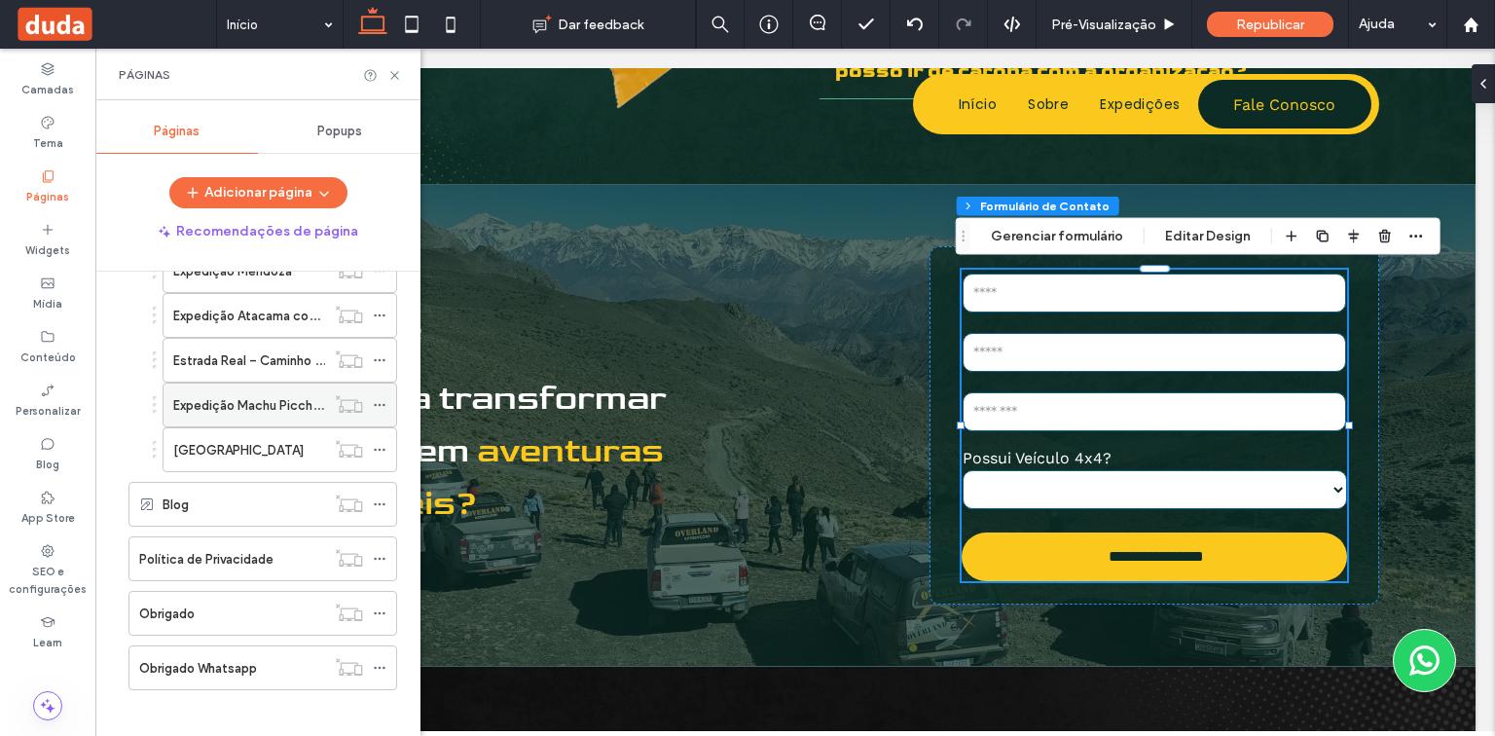
scroll to position [394, 0]
drag, startPoint x: 397, startPoint y: 73, endPoint x: 285, endPoint y: 59, distance: 112.8
click at [397, 73] on icon at bounding box center [394, 75] width 15 height 15
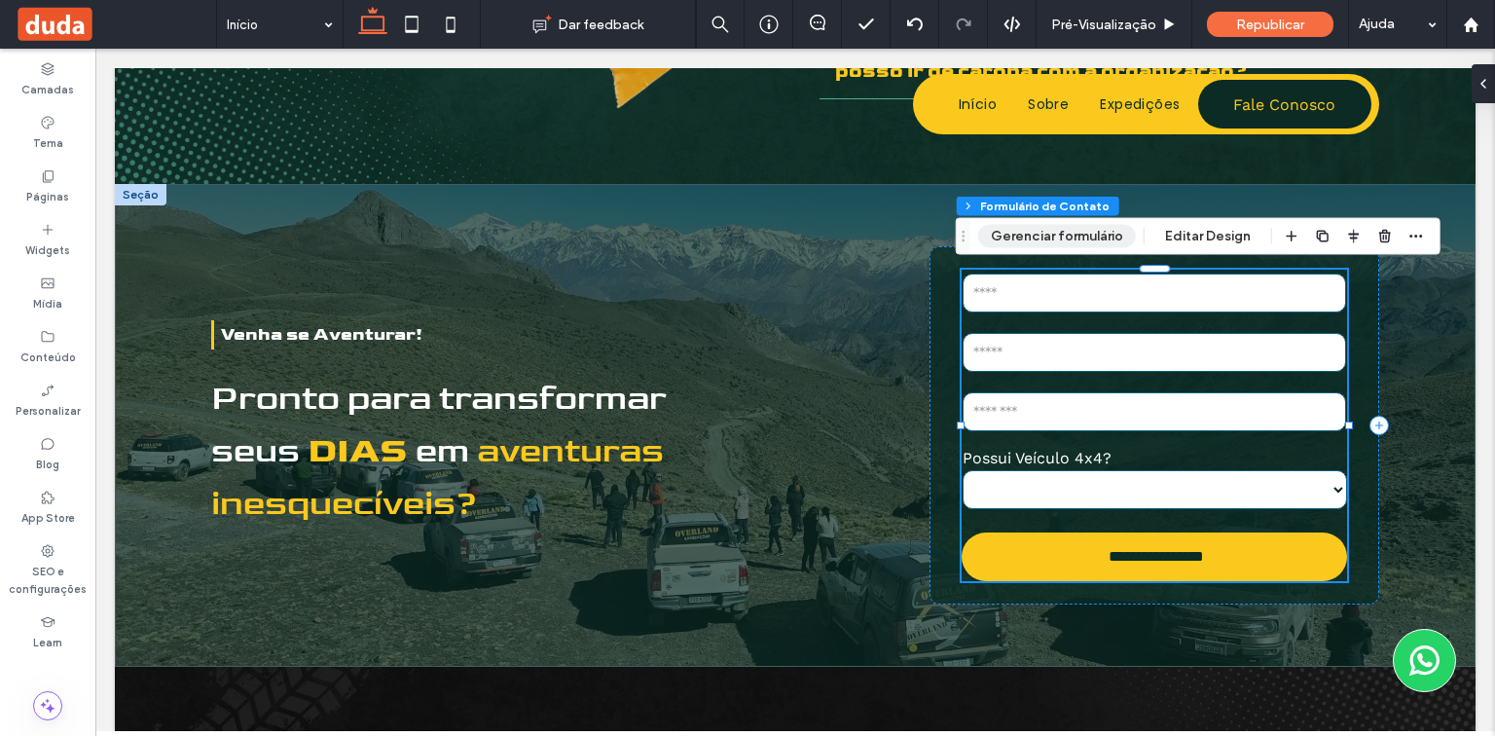
click at [1074, 244] on button "Gerenciar formulário" at bounding box center [1057, 236] width 158 height 23
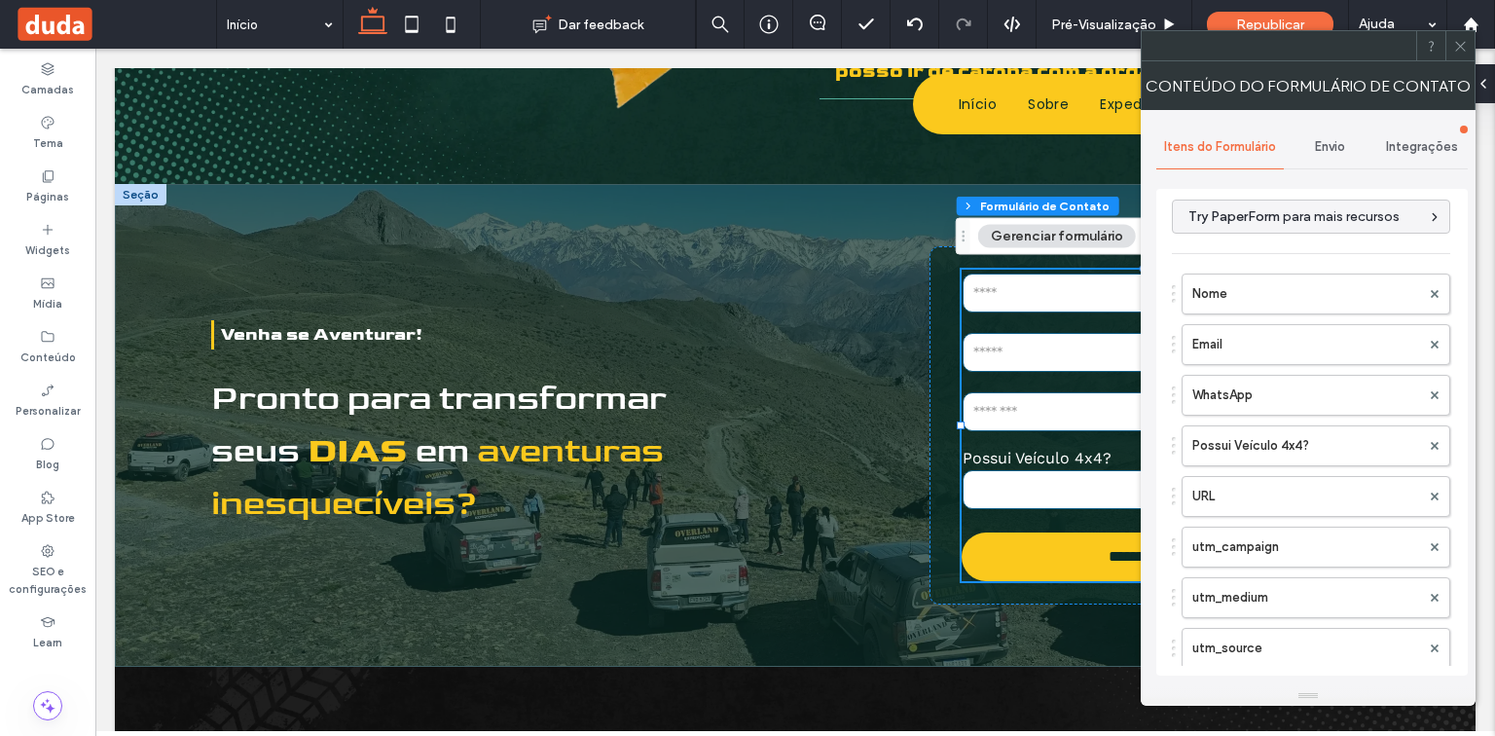
scroll to position [0, 0]
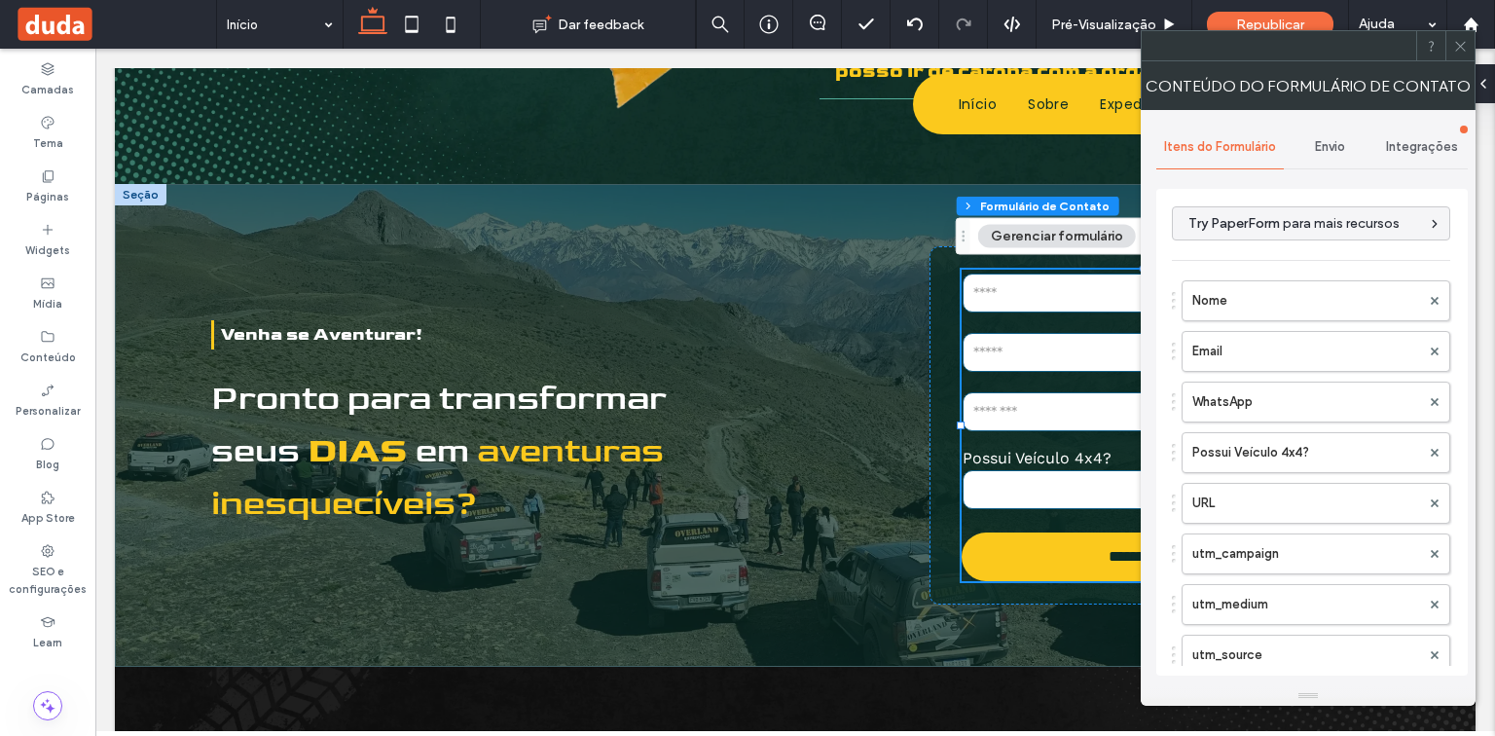
click at [1322, 149] on span "Envio" at bounding box center [1330, 147] width 30 height 16
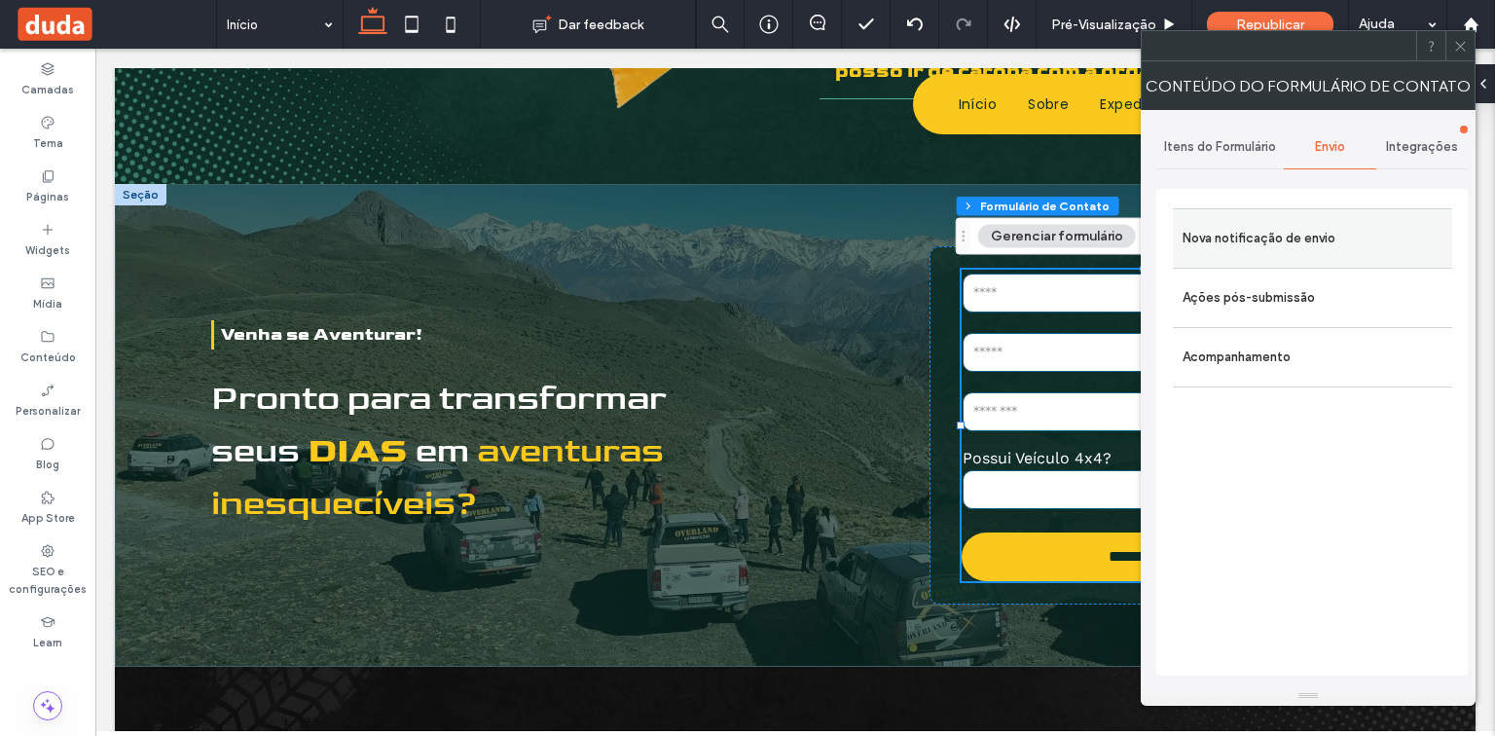
click at [1298, 248] on label "Nova notificação de envio" at bounding box center [1313, 238] width 260 height 39
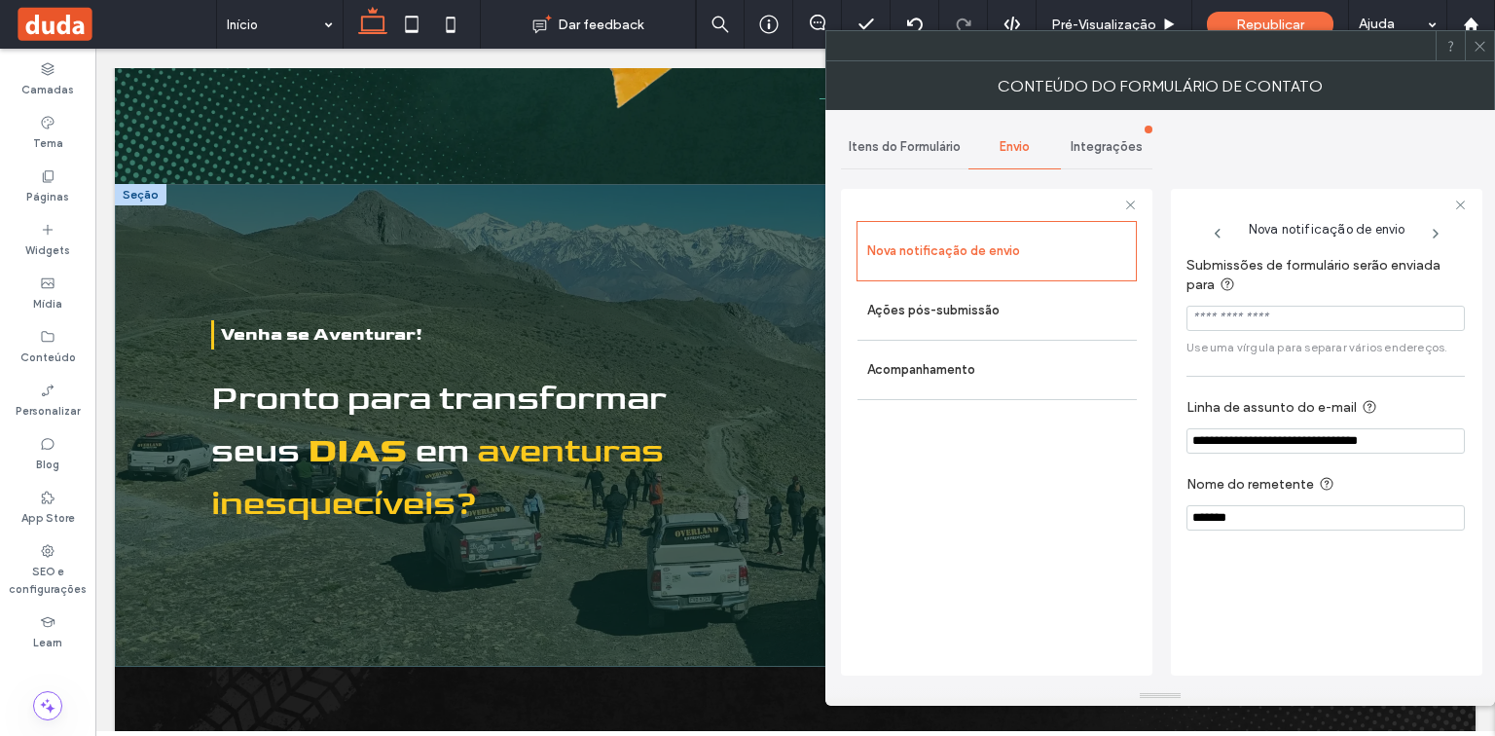
click at [1089, 137] on div "Integrações" at bounding box center [1107, 147] width 92 height 43
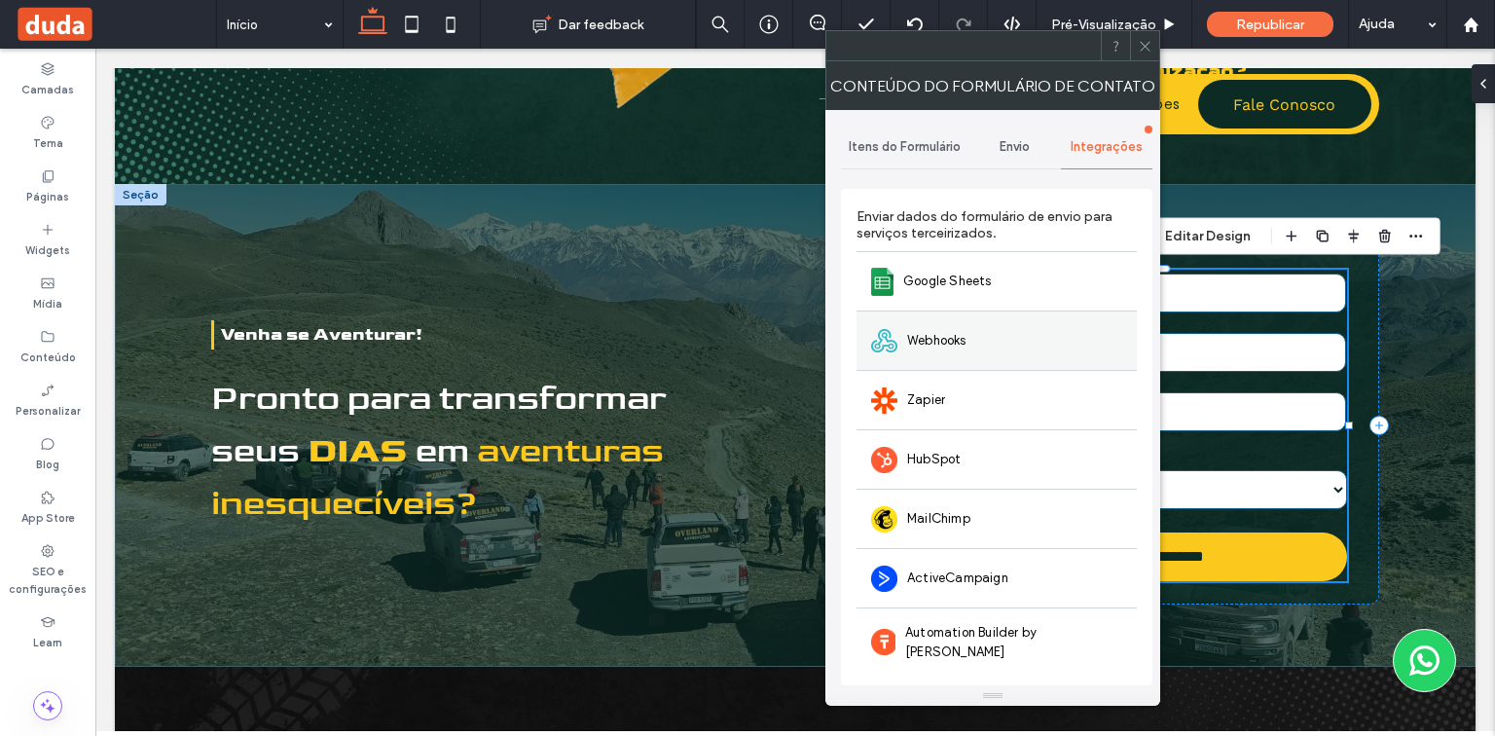
click at [1001, 335] on div "Webhooks" at bounding box center [996, 339] width 280 height 59
